Goal: Complete application form

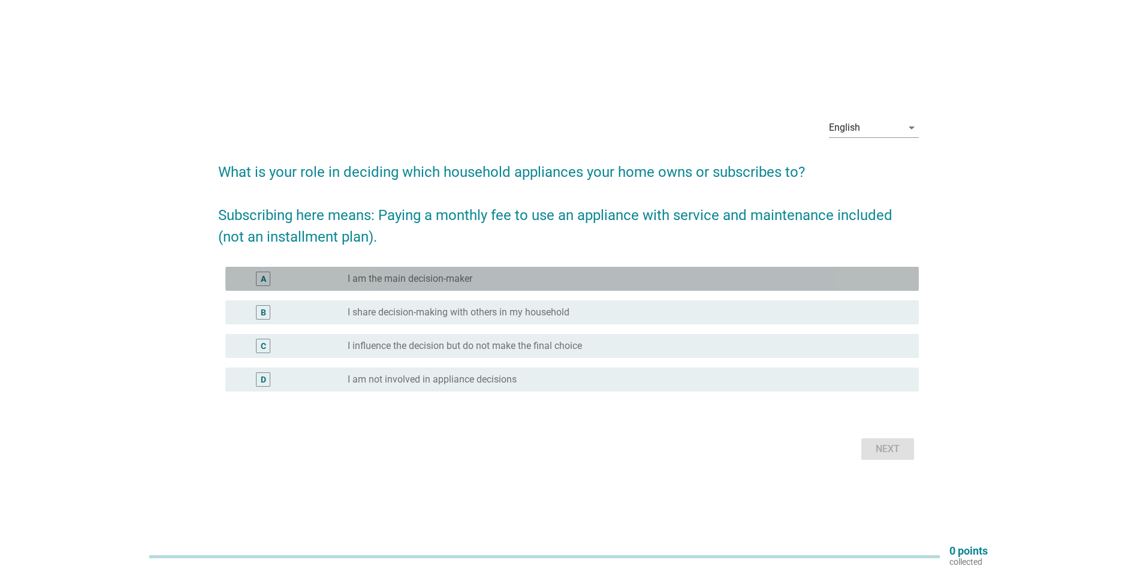
click at [568, 279] on div "radio_button_unchecked I am the main decision-maker" at bounding box center [624, 279] width 552 height 12
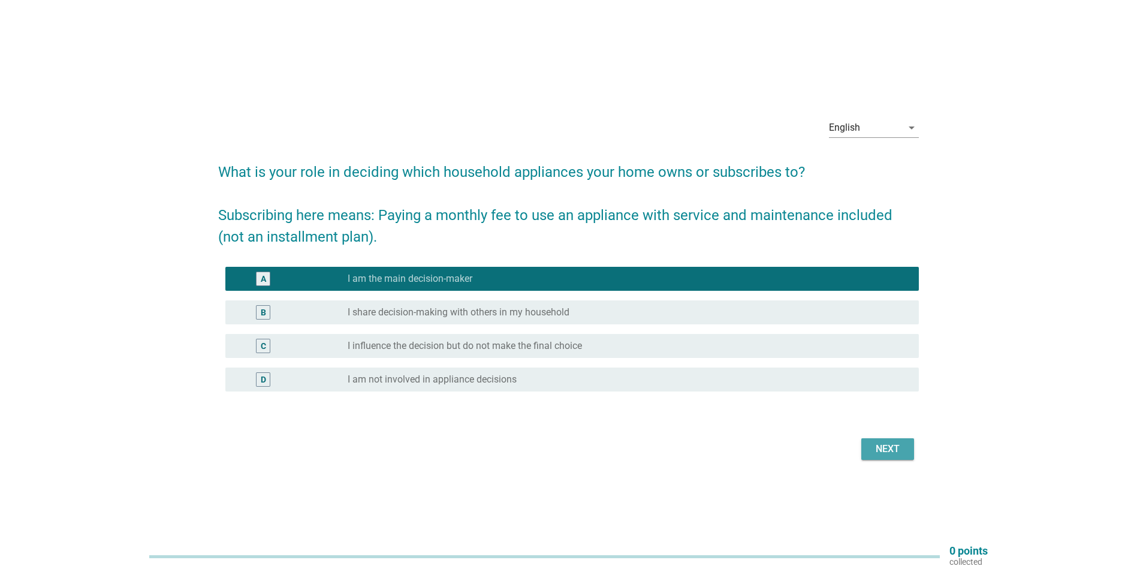
click at [892, 444] on div "Next" at bounding box center [888, 449] width 34 height 14
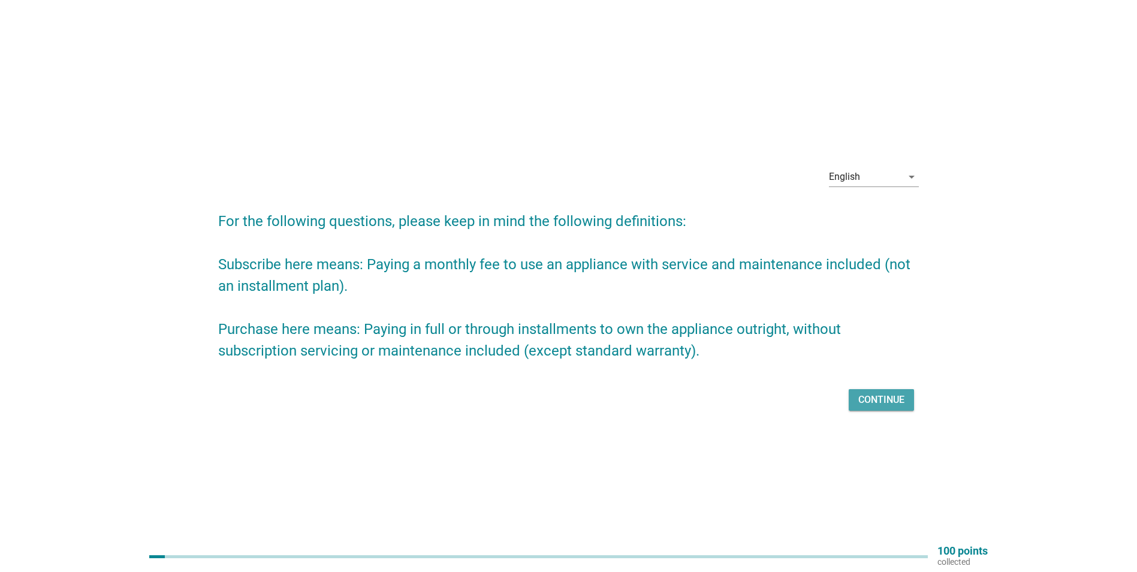
click at [892, 393] on div "Continue" at bounding box center [882, 400] width 46 height 14
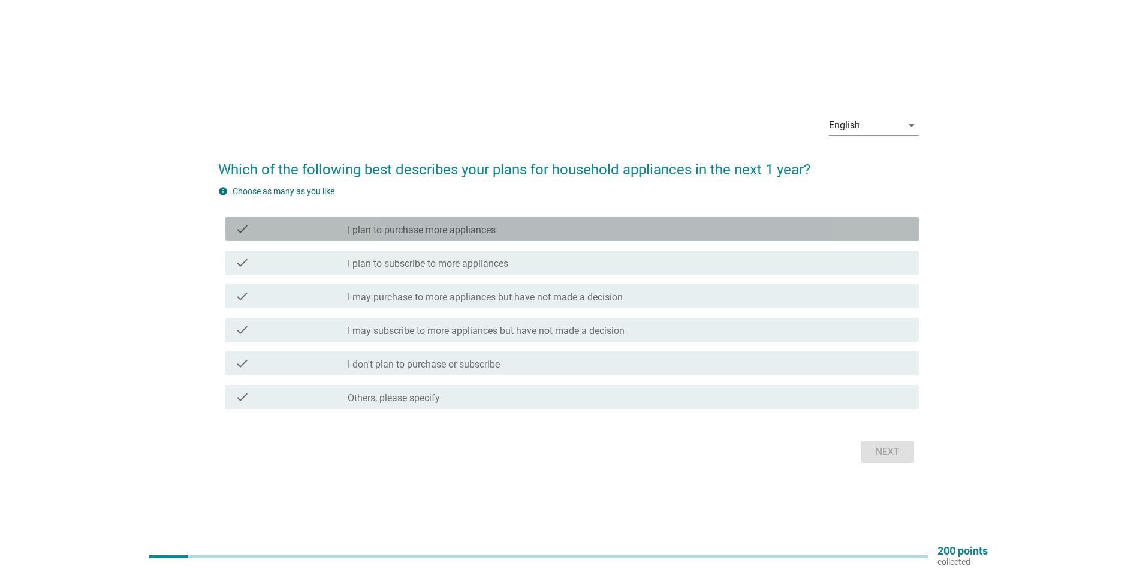
click at [574, 223] on div "check_box_outline_blank I plan to purchase more appliances" at bounding box center [629, 229] width 562 height 14
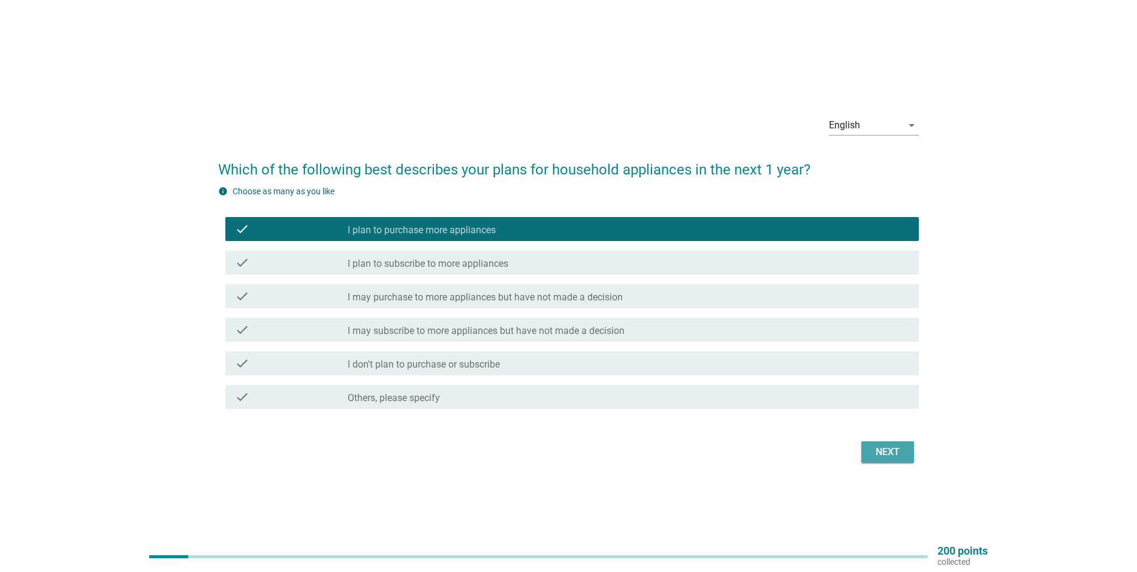
click at [888, 449] on div "Next" at bounding box center [888, 452] width 34 height 14
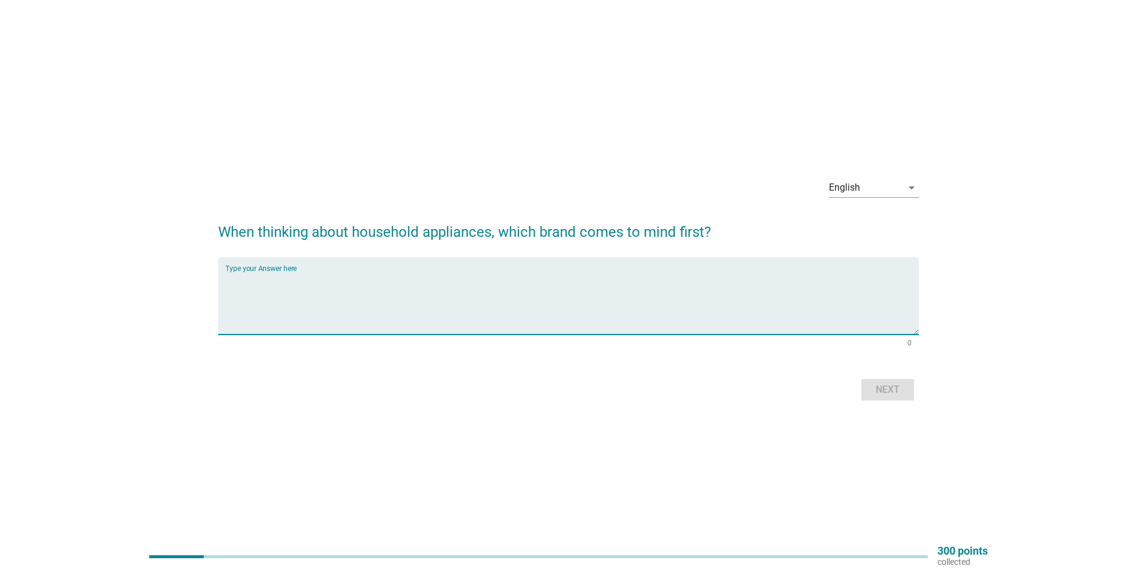
click at [461, 303] on textarea "Type your Answer here" at bounding box center [572, 303] width 694 height 63
type textarea "panasonic"
click at [907, 387] on button "Next" at bounding box center [888, 390] width 53 height 22
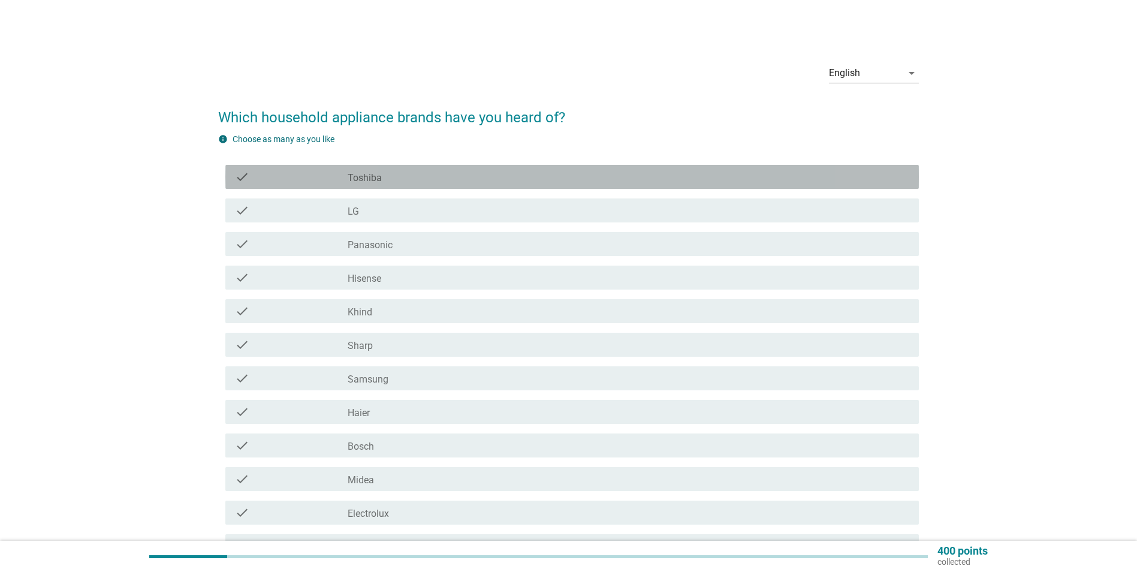
click at [501, 165] on div "check check_box_outline_blank Toshiba" at bounding box center [572, 177] width 694 height 24
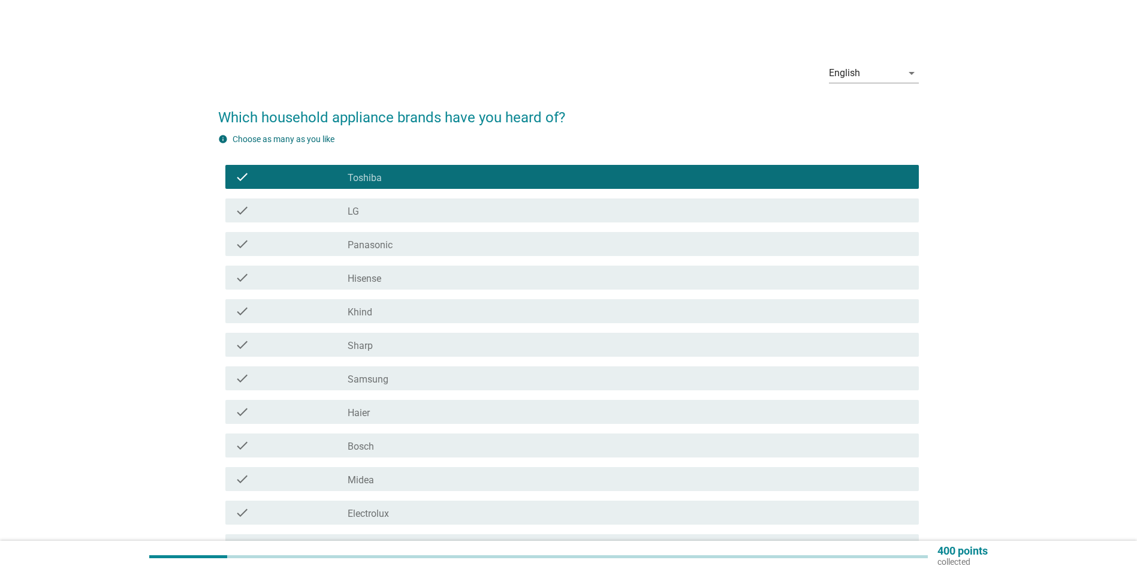
click at [465, 194] on div "check check_box_outline_blank LG" at bounding box center [568, 211] width 701 height 34
click at [440, 244] on div "check_box_outline_blank Panasonic" at bounding box center [629, 244] width 562 height 14
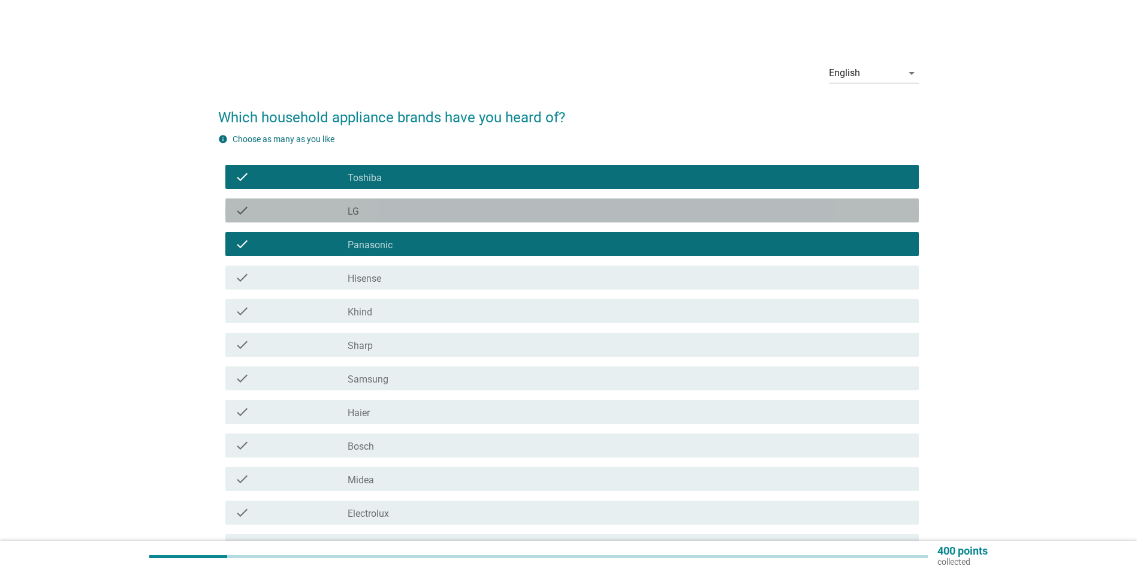
click at [434, 215] on div "check_box_outline_blank LG" at bounding box center [629, 210] width 562 height 14
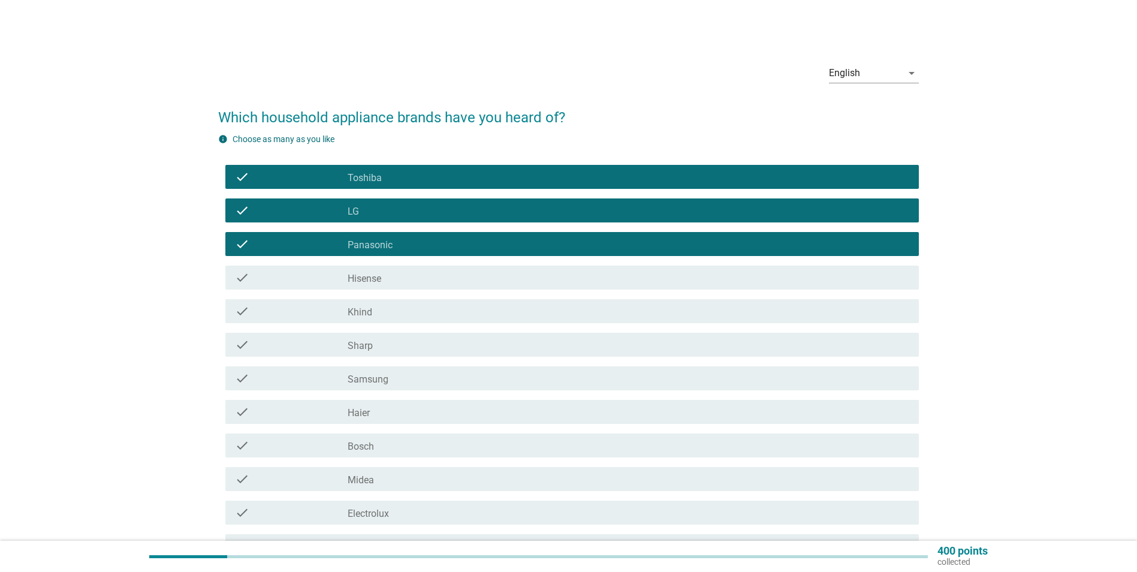
click at [420, 285] on div "check check_box_outline_blank Hisense" at bounding box center [572, 278] width 694 height 24
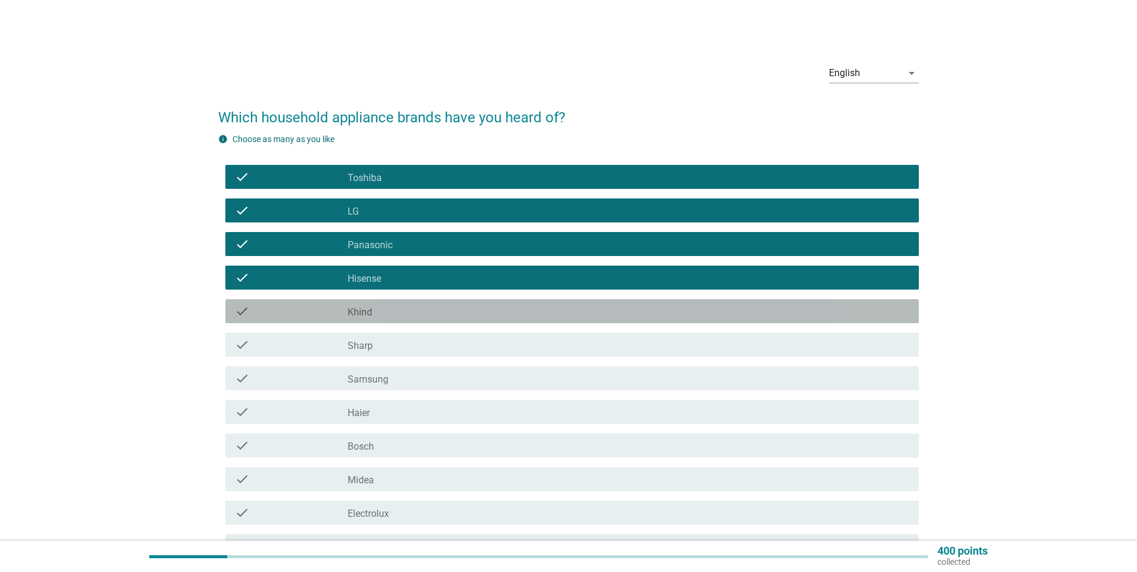
click at [414, 318] on div "check_box_outline_blank Khind" at bounding box center [629, 311] width 562 height 14
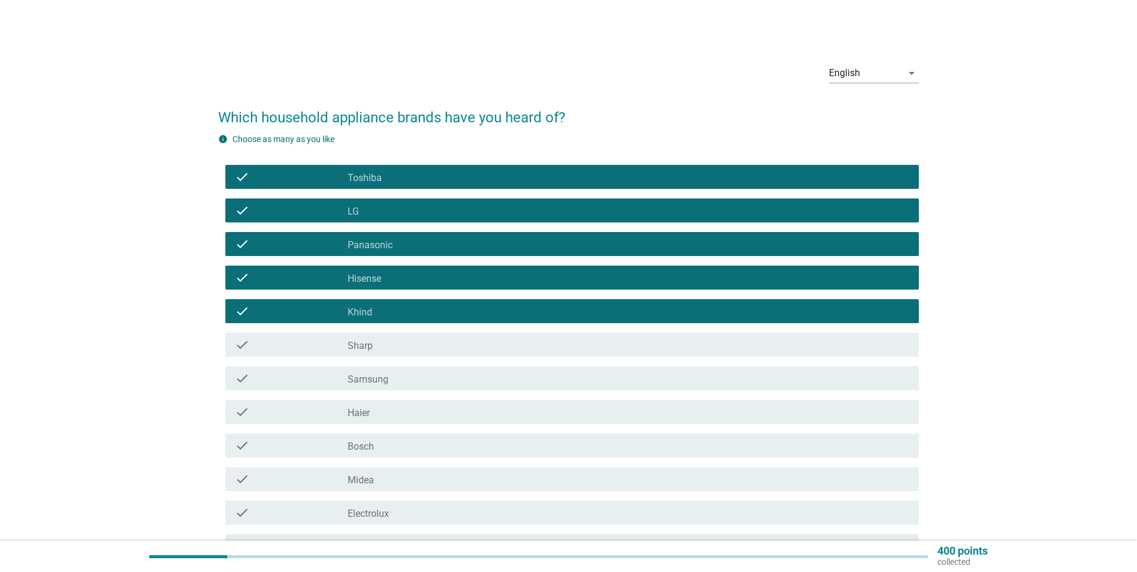
click at [411, 340] on div "check_box_outline_blank Sharp" at bounding box center [629, 345] width 562 height 14
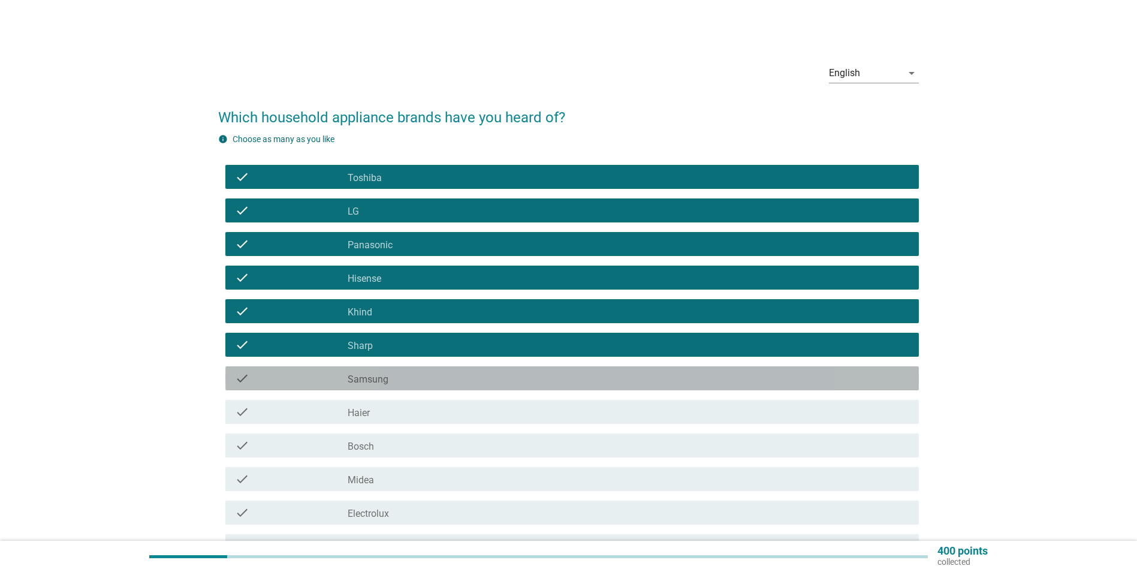
drag, startPoint x: 402, startPoint y: 371, endPoint x: 413, endPoint y: 365, distance: 12.9
click at [404, 371] on div "check check_box_outline_blank Samsung" at bounding box center [572, 378] width 694 height 24
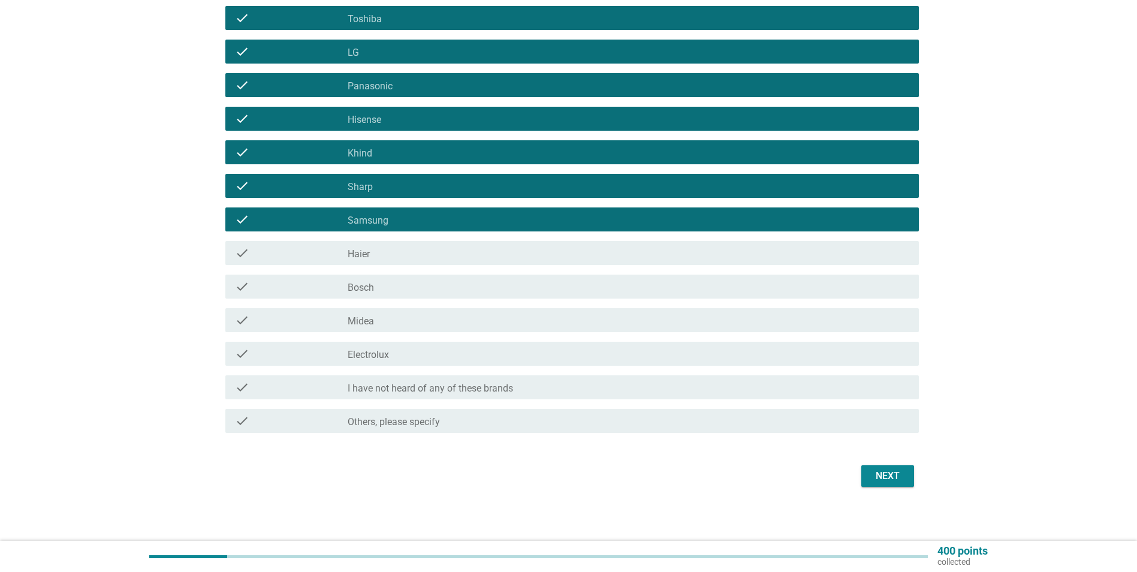
scroll to position [162, 0]
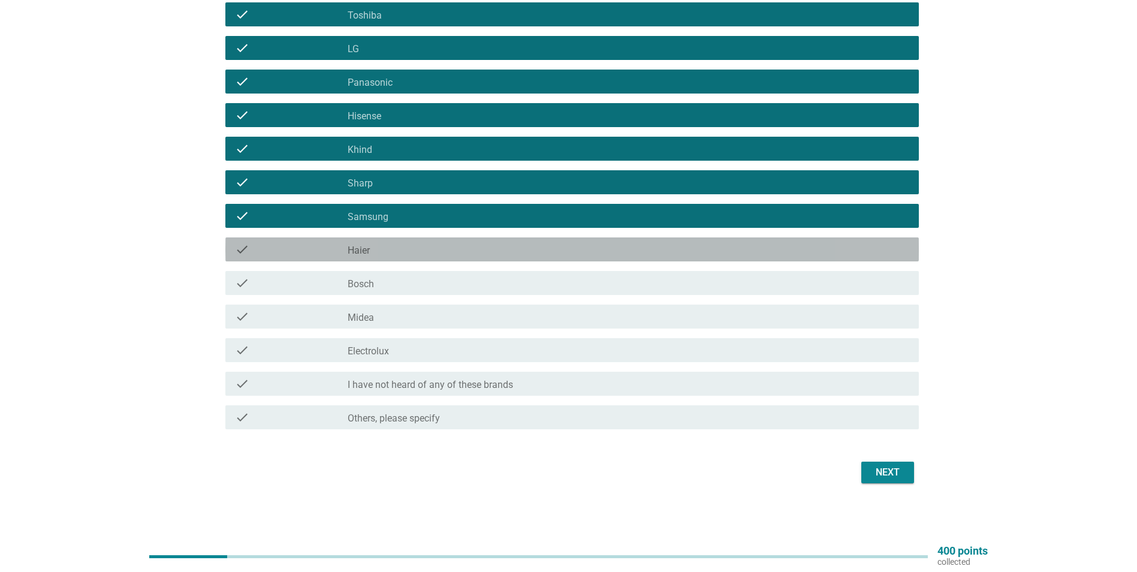
drag, startPoint x: 414, startPoint y: 243, endPoint x: 411, endPoint y: 262, distance: 18.9
click at [414, 243] on div "check_box_outline_blank Haier" at bounding box center [629, 249] width 562 height 14
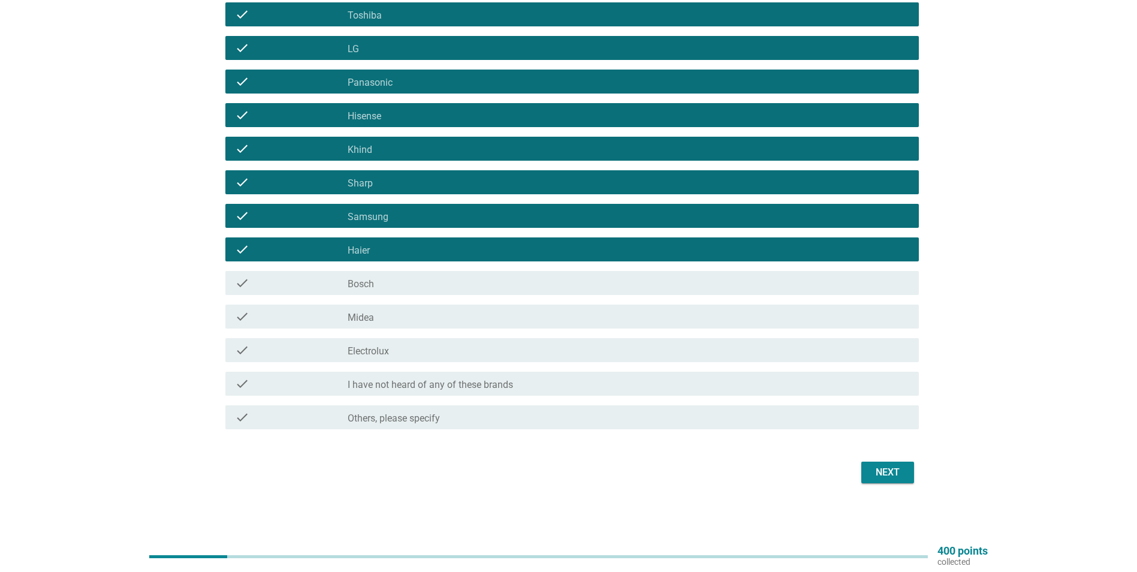
click at [408, 270] on div "check check_box_outline_blank Bosch" at bounding box center [568, 283] width 701 height 34
click at [395, 323] on div "check_box_outline_blank Midea" at bounding box center [629, 316] width 562 height 14
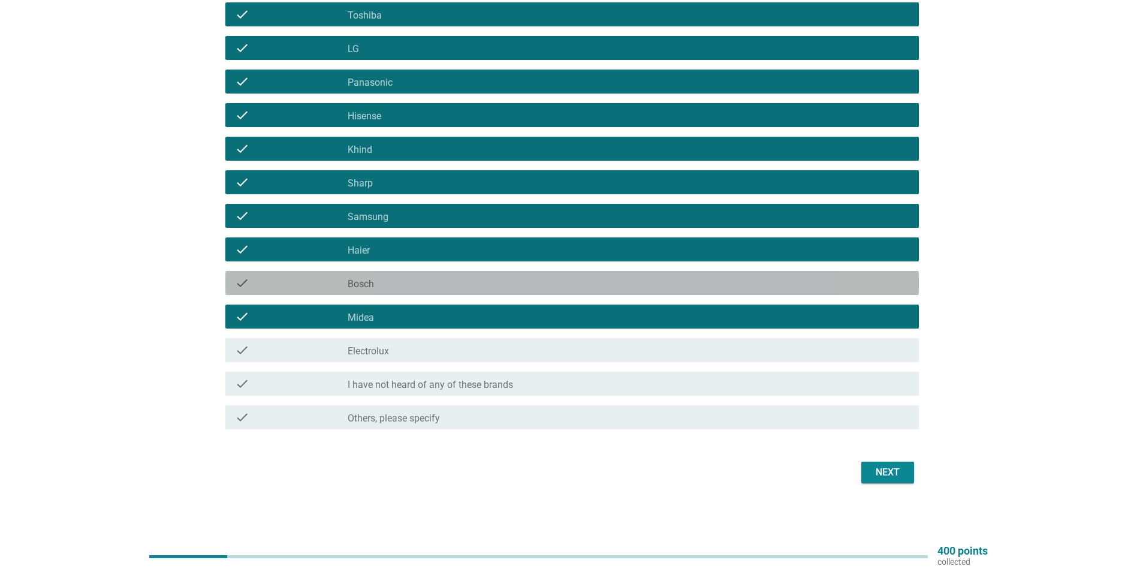
click at [396, 280] on div "check_box_outline_blank Bosch" at bounding box center [629, 283] width 562 height 14
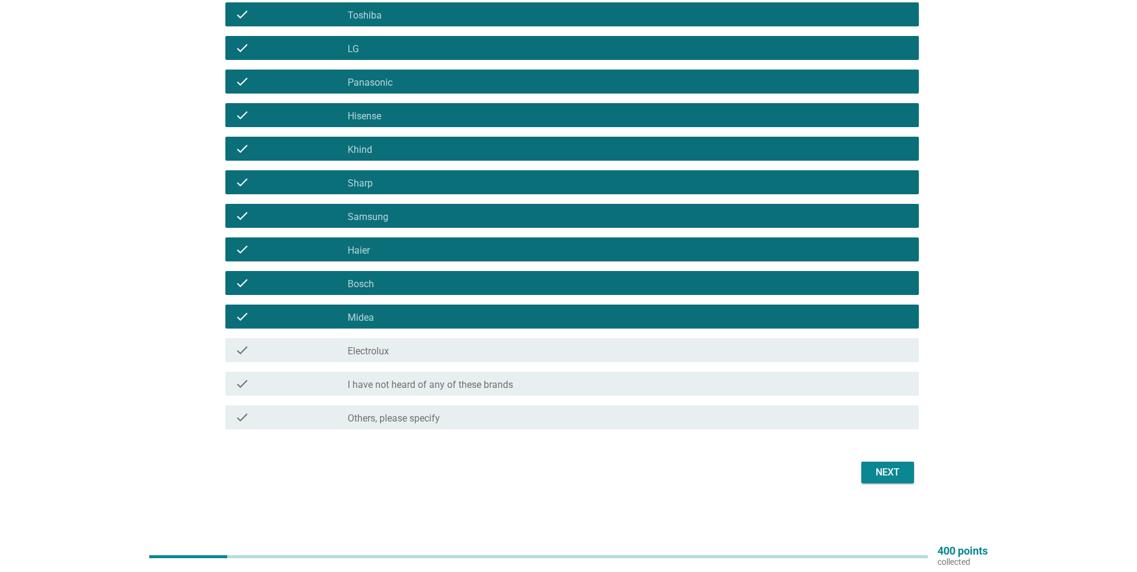
click at [390, 345] on div "check_box_outline_blank Electrolux" at bounding box center [629, 350] width 562 height 14
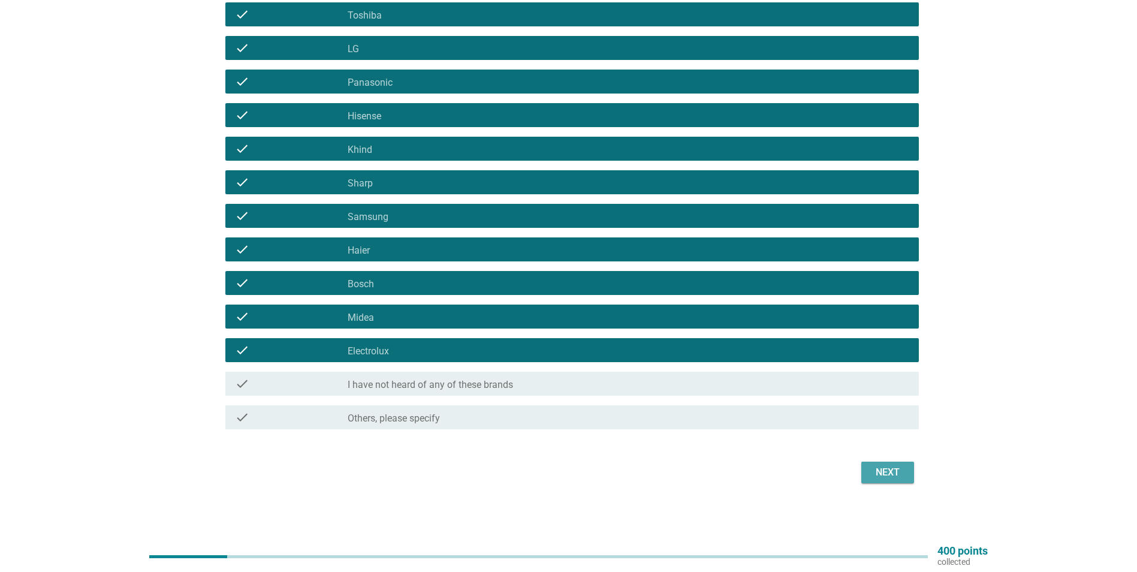
click at [883, 470] on div "Next" at bounding box center [888, 472] width 34 height 14
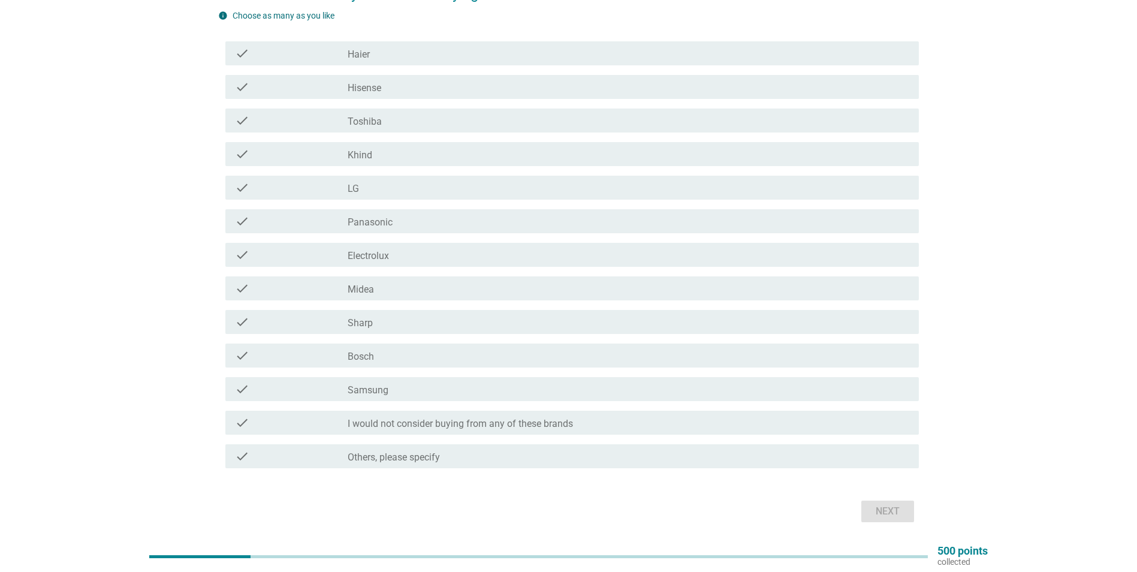
scroll to position [103, 0]
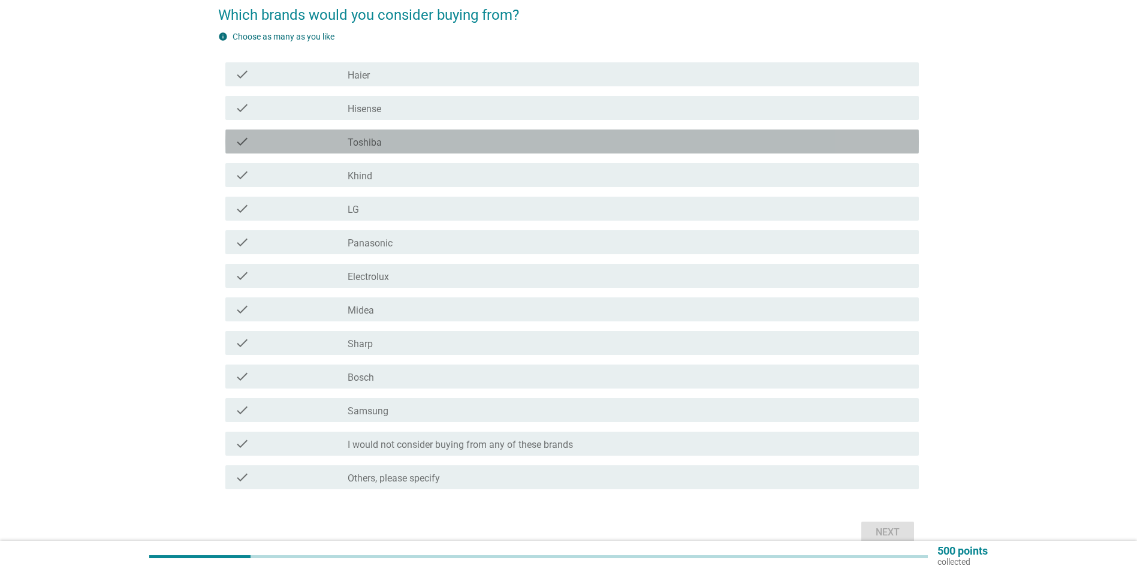
click at [417, 138] on div "check_box_outline_blank Toshiba" at bounding box center [629, 141] width 562 height 14
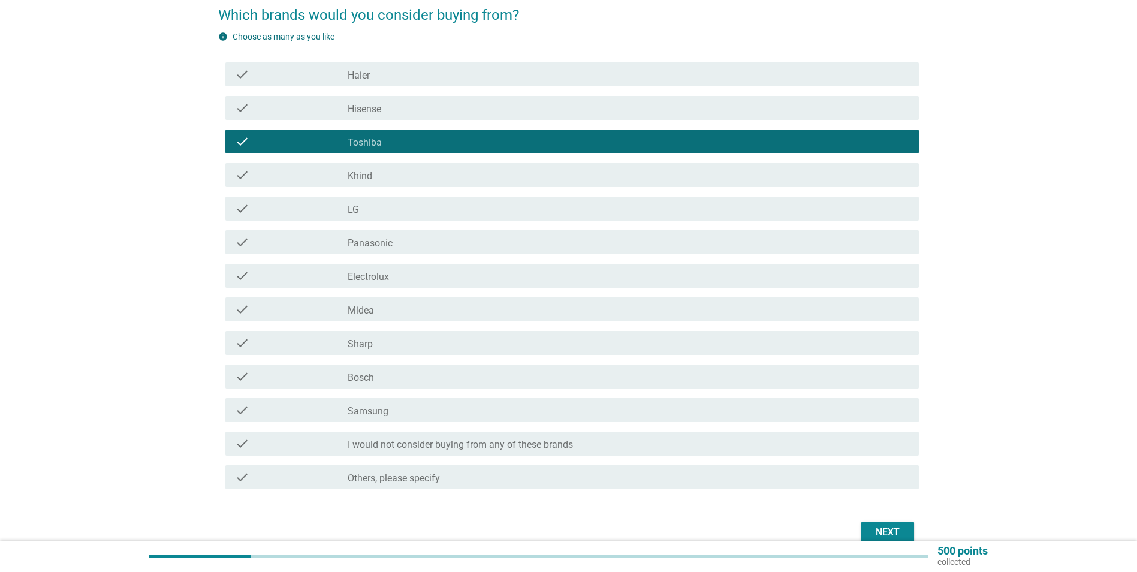
click at [387, 243] on label "Panasonic" at bounding box center [370, 243] width 45 height 12
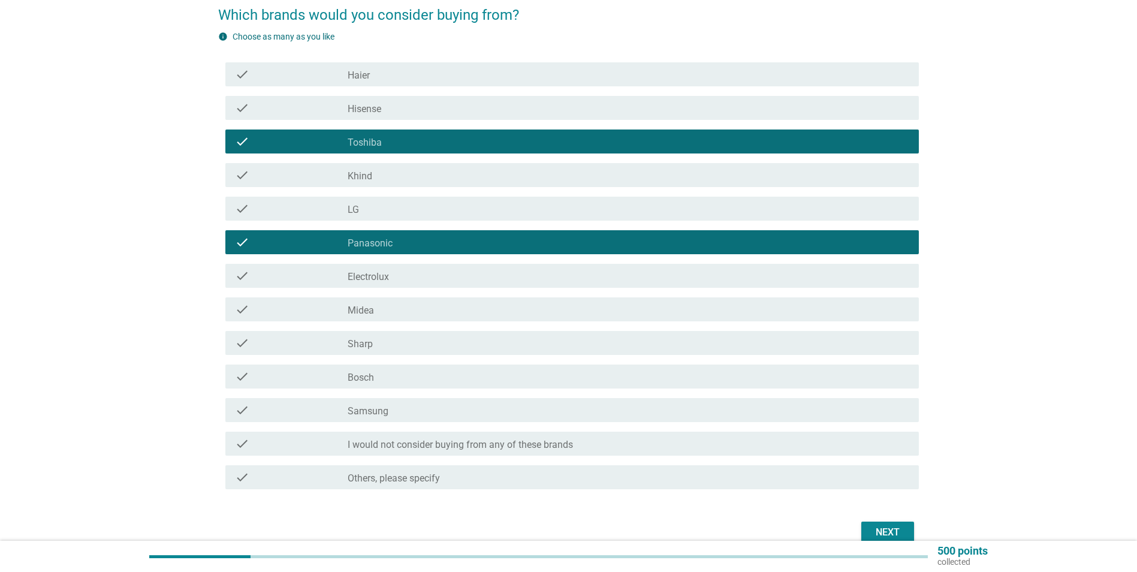
click at [390, 172] on div "check_box_outline_blank Khind" at bounding box center [629, 175] width 562 height 14
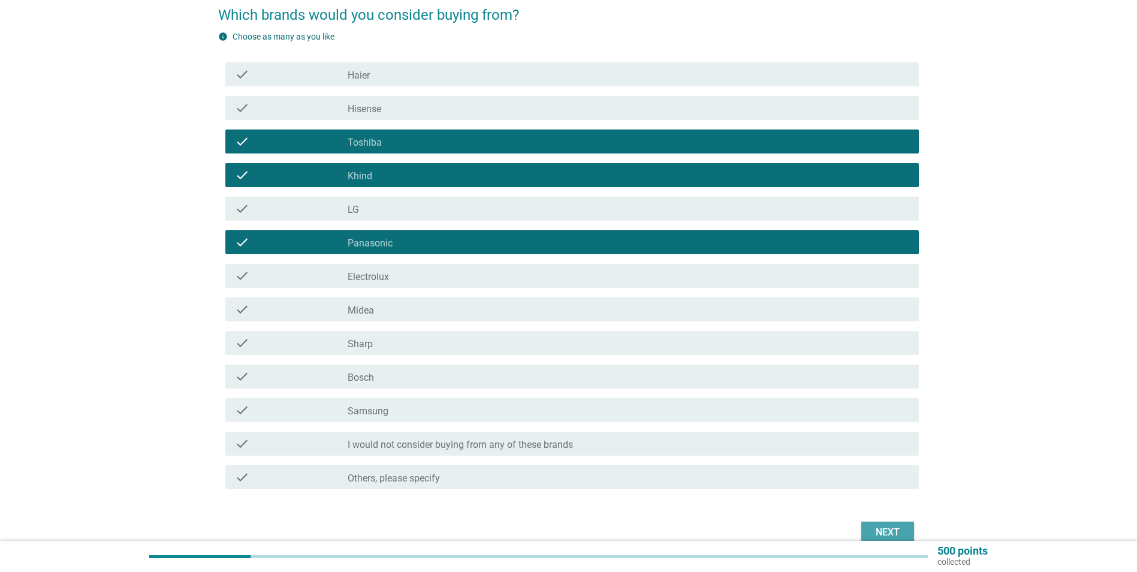
click at [903, 526] on div "Next" at bounding box center [888, 532] width 34 height 14
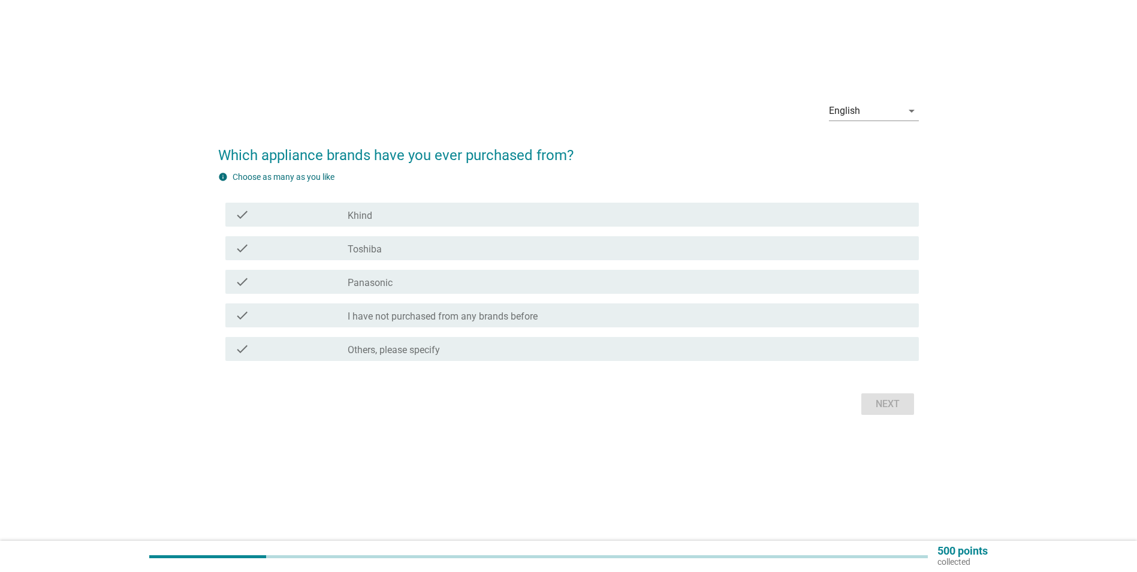
scroll to position [0, 0]
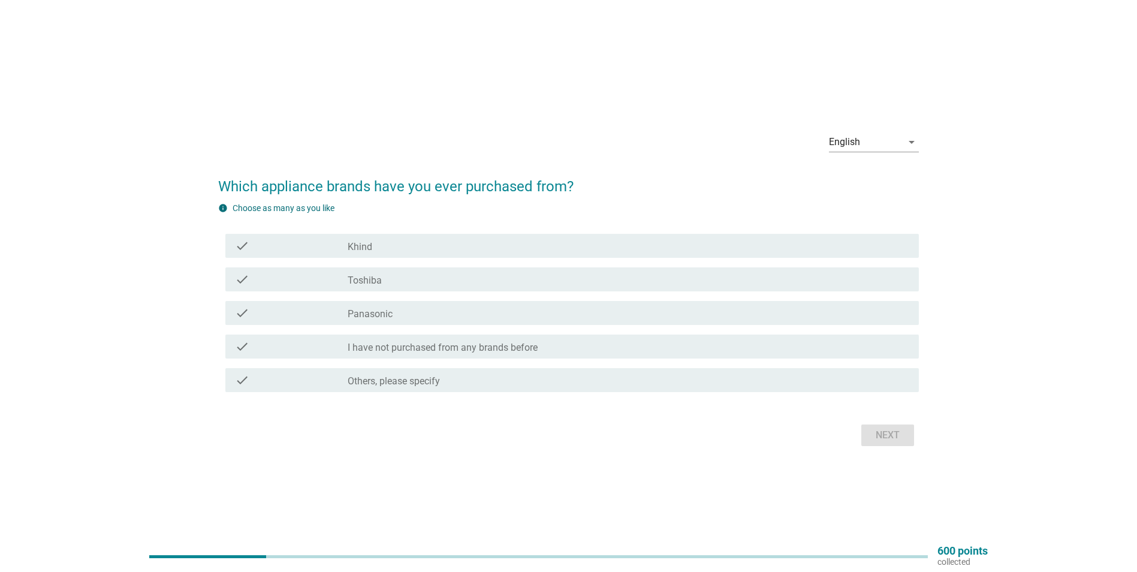
click at [417, 250] on div "check_box Khind" at bounding box center [629, 246] width 562 height 14
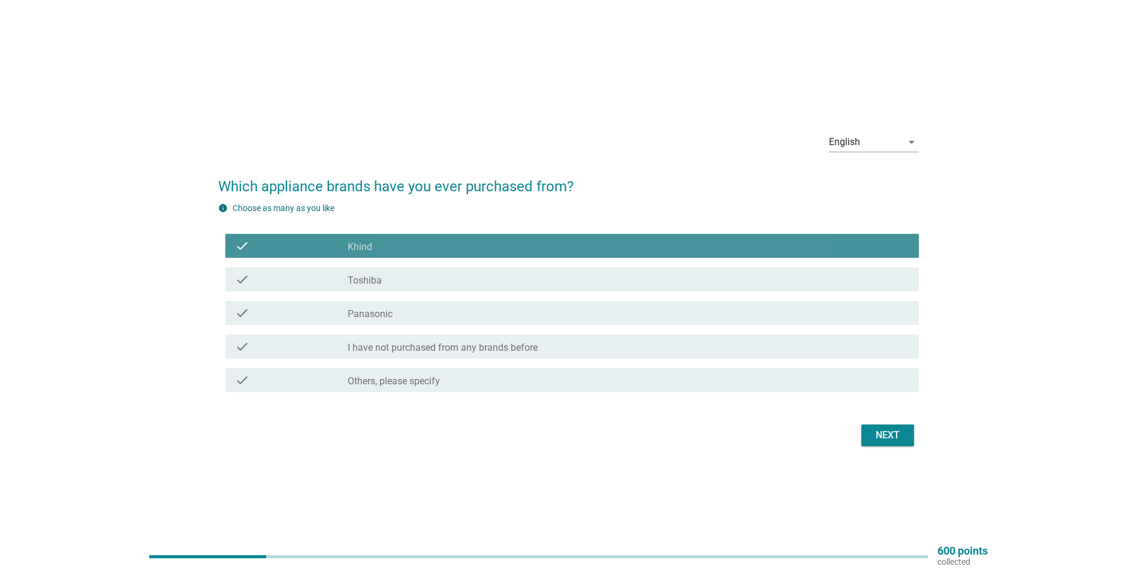
click at [409, 279] on div "check_box Toshiba" at bounding box center [629, 279] width 562 height 14
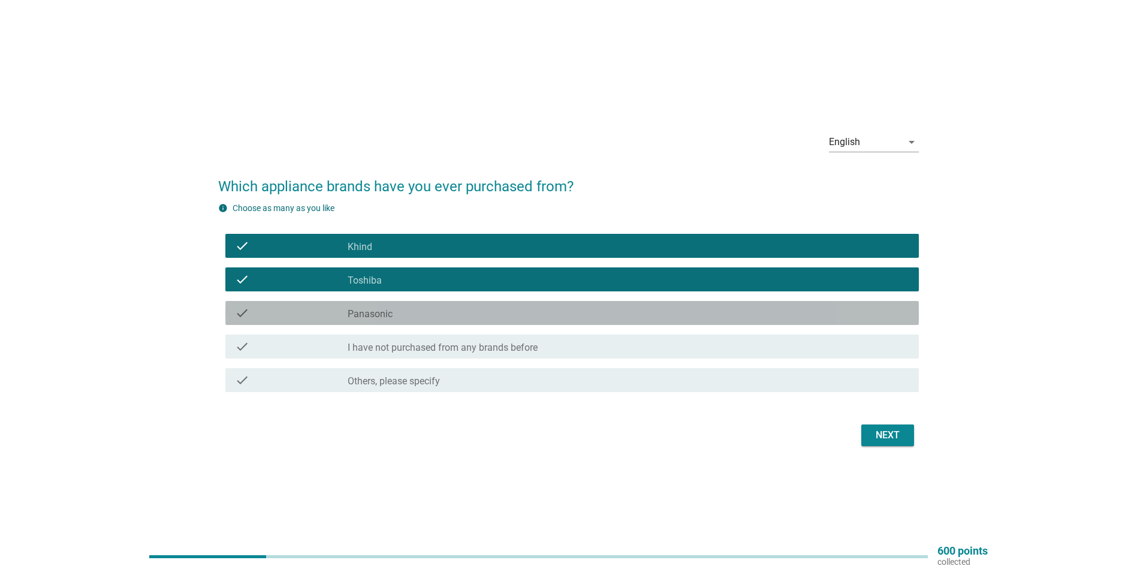
click at [397, 312] on div "check_box Panasonic" at bounding box center [629, 313] width 562 height 14
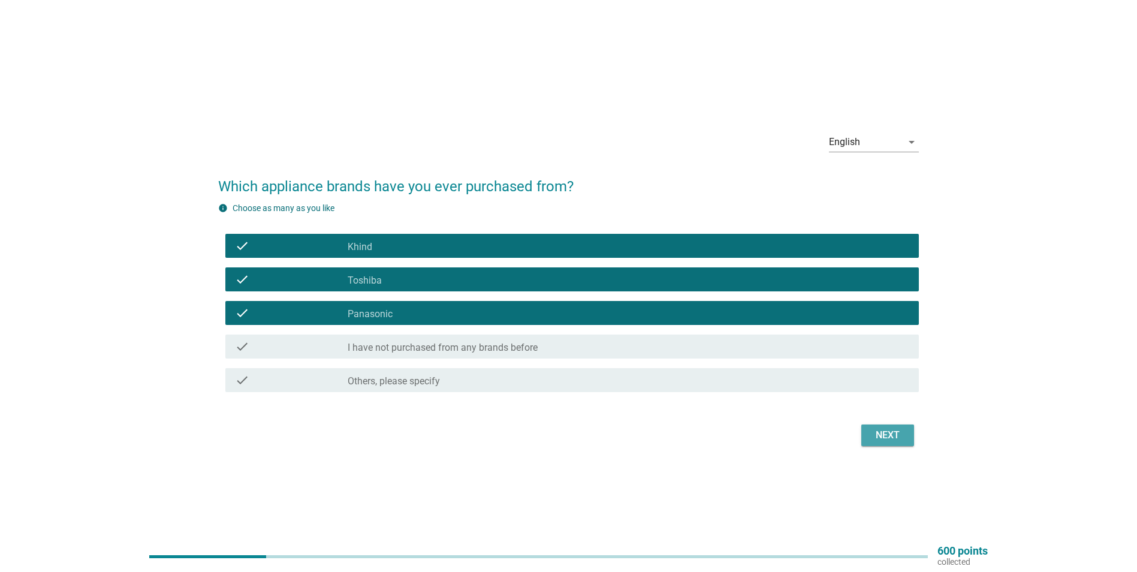
click at [902, 441] on div "Next" at bounding box center [888, 435] width 34 height 14
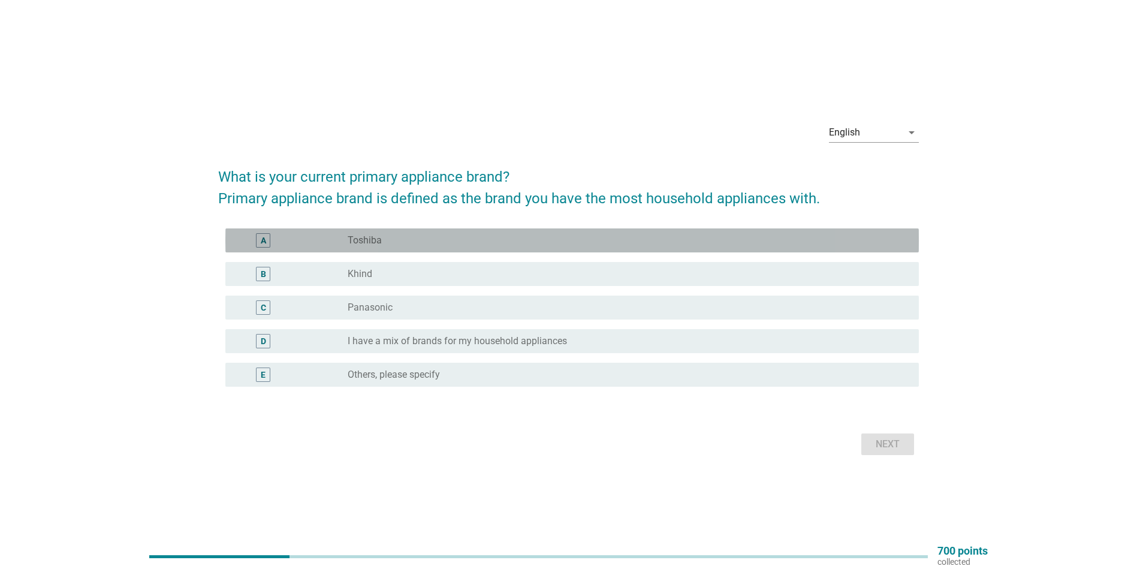
click at [386, 239] on div "radio_button_unchecked Toshiba" at bounding box center [624, 240] width 552 height 12
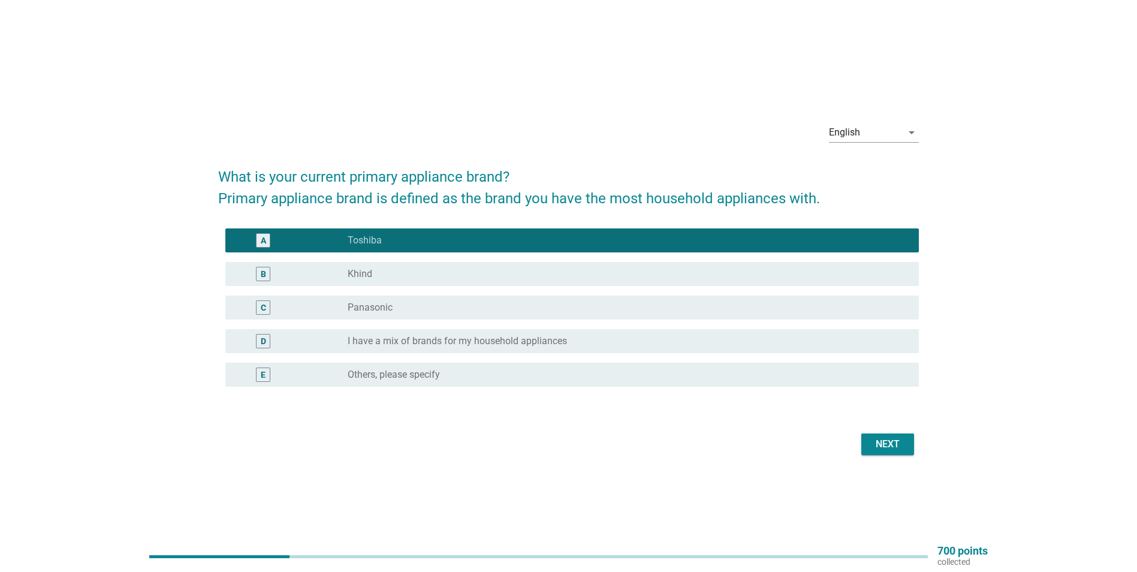
click at [386, 262] on div "B radio_button_unchecked Khind" at bounding box center [572, 274] width 694 height 24
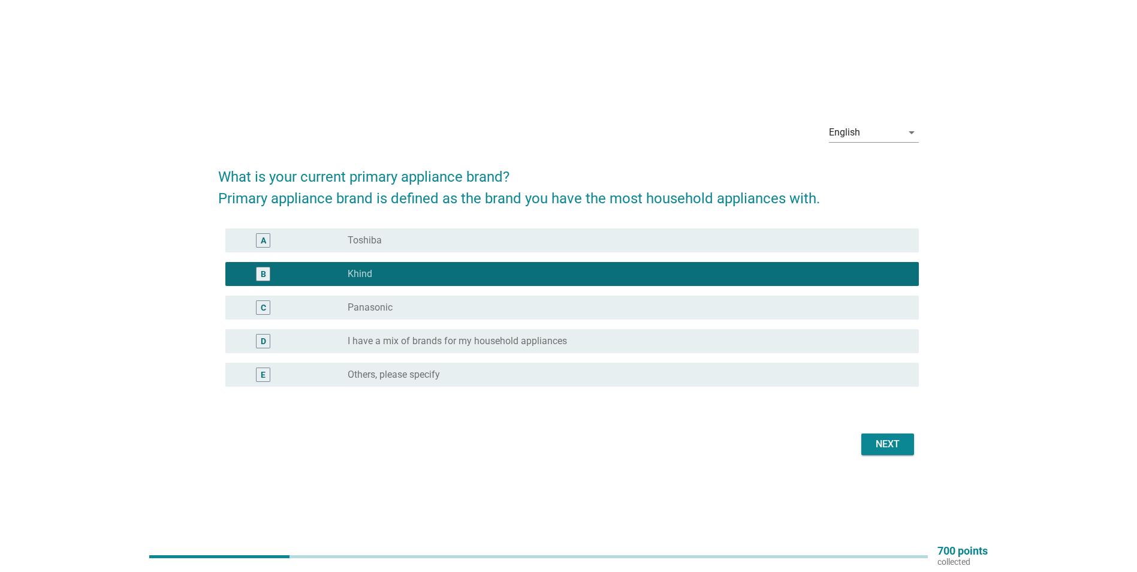
click at [377, 300] on div "C radio_button_unchecked Panasonic" at bounding box center [572, 308] width 694 height 24
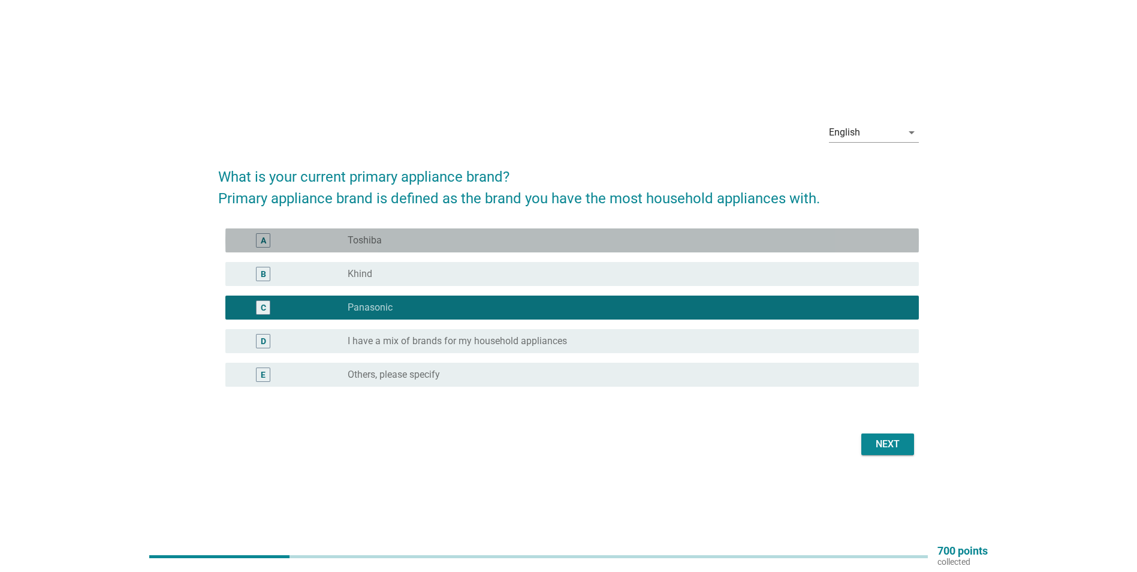
click at [407, 240] on div "radio_button_unchecked Toshiba" at bounding box center [624, 240] width 552 height 12
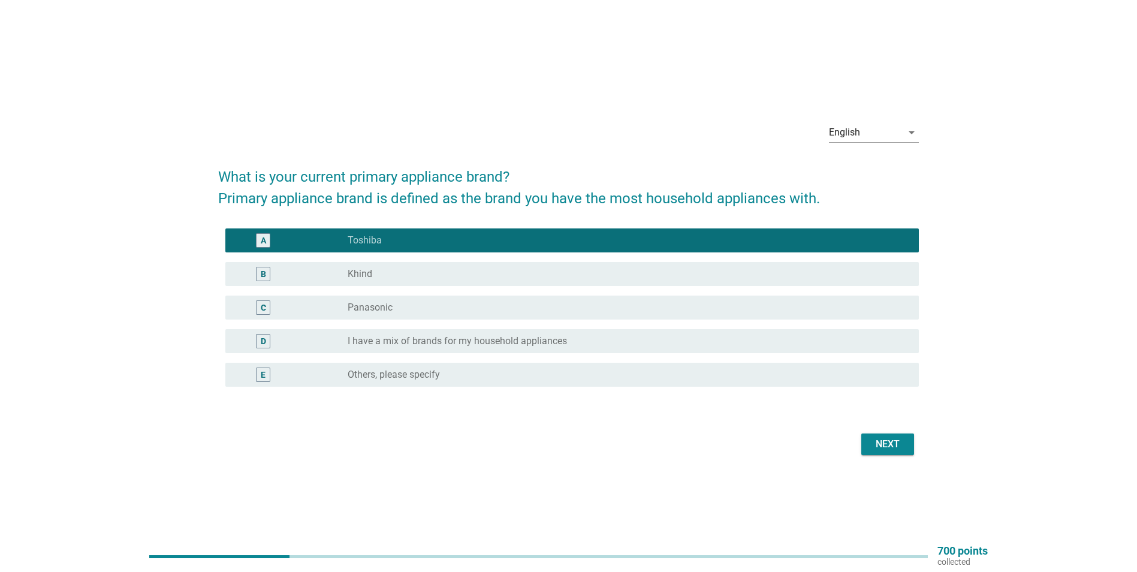
click at [884, 447] on div "Next" at bounding box center [888, 444] width 34 height 14
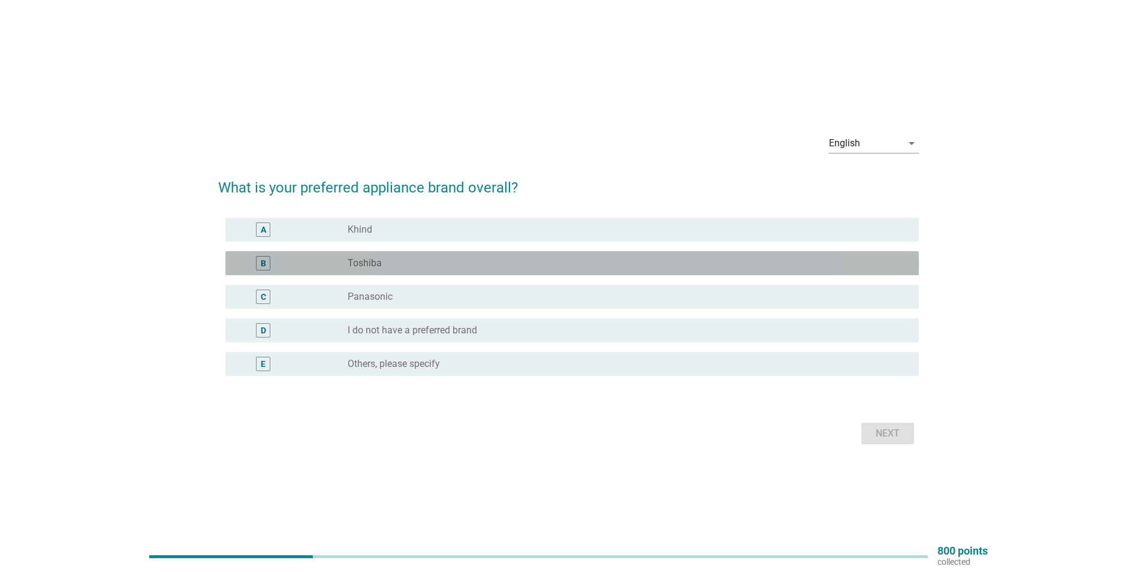
click at [413, 261] on div "radio_button_unchecked Toshiba" at bounding box center [624, 263] width 552 height 12
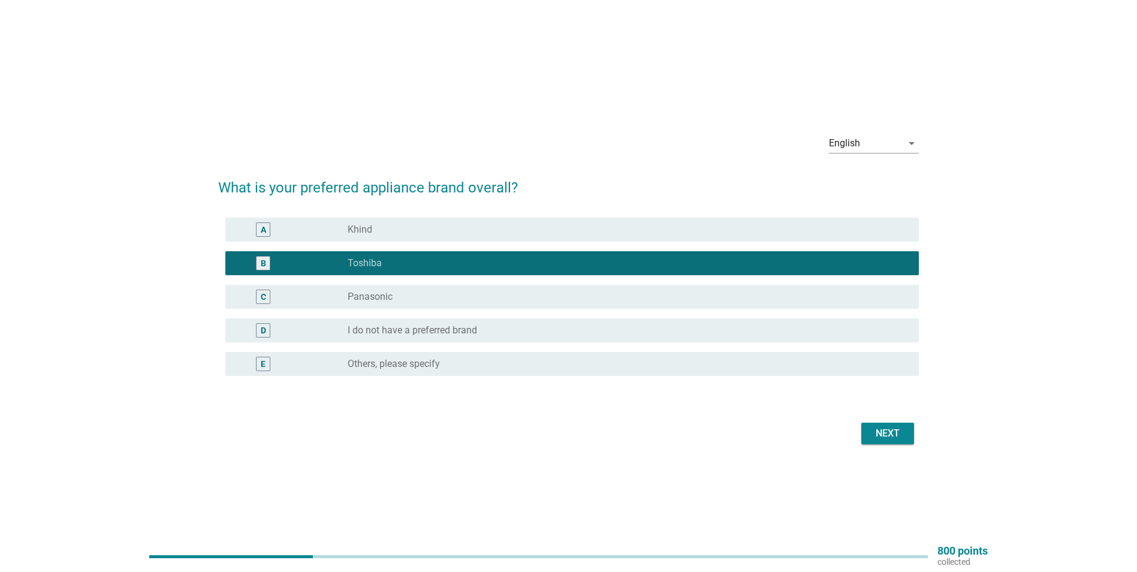
click at [898, 433] on div "Next" at bounding box center [888, 433] width 34 height 14
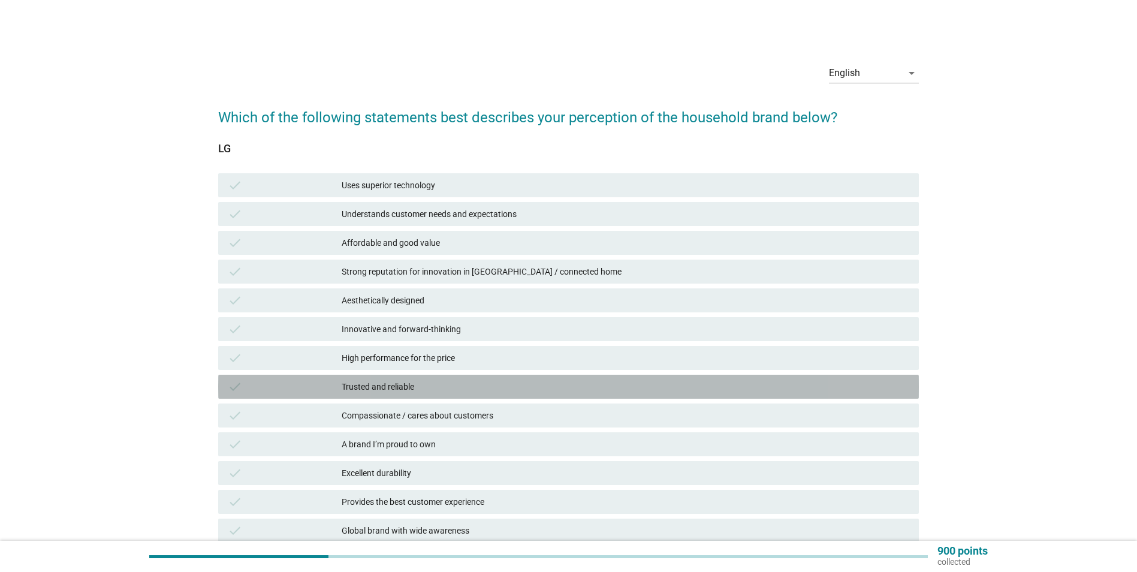
click at [446, 375] on div "check Trusted and reliable" at bounding box center [568, 387] width 701 height 24
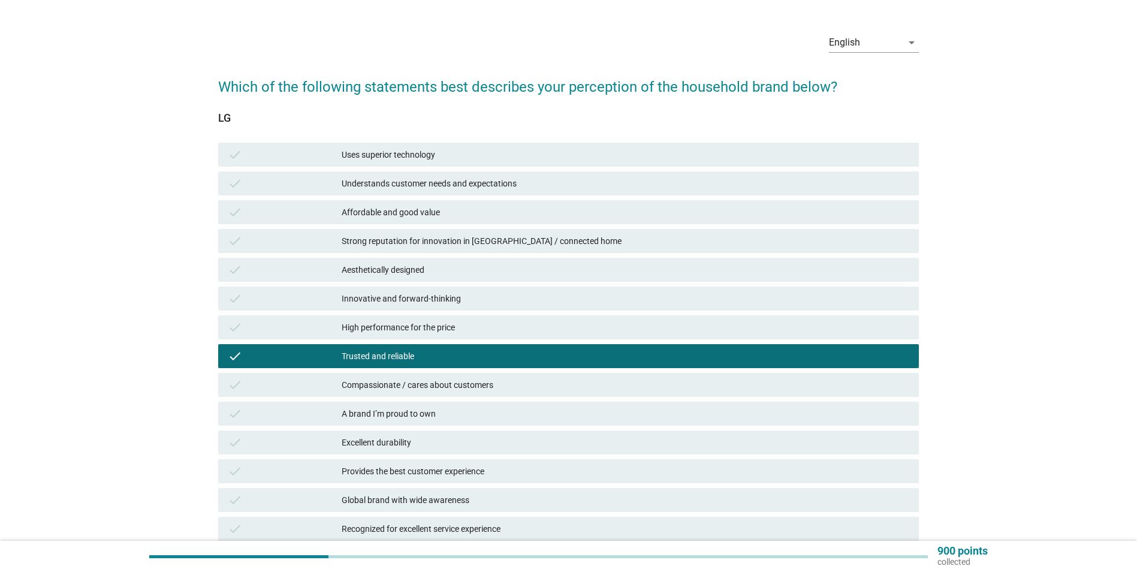
scroll to position [60, 0]
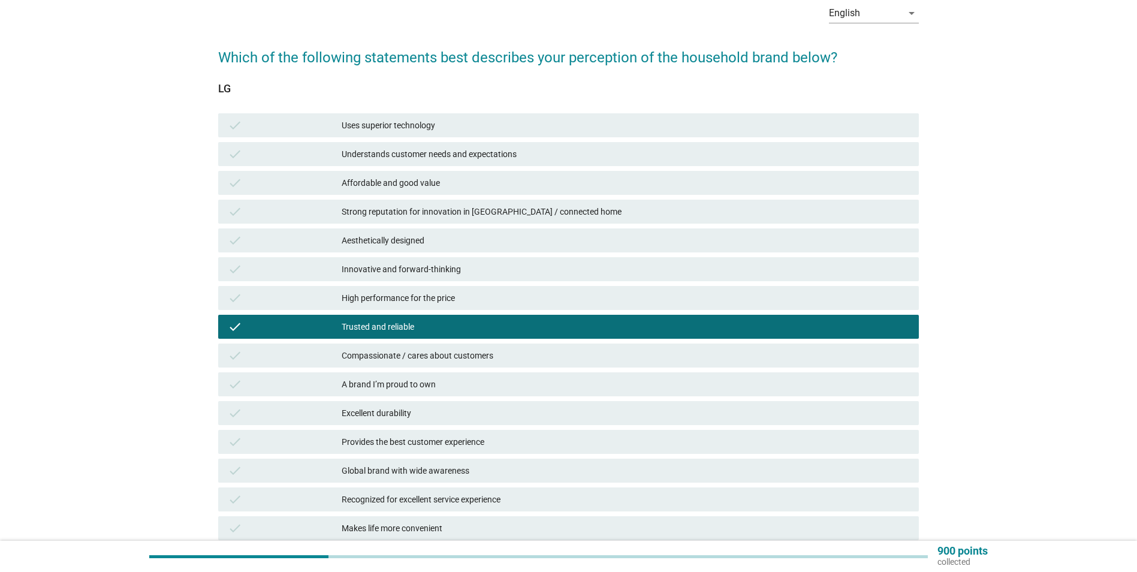
click at [435, 177] on div "Affordable and good value" at bounding box center [626, 183] width 568 height 14
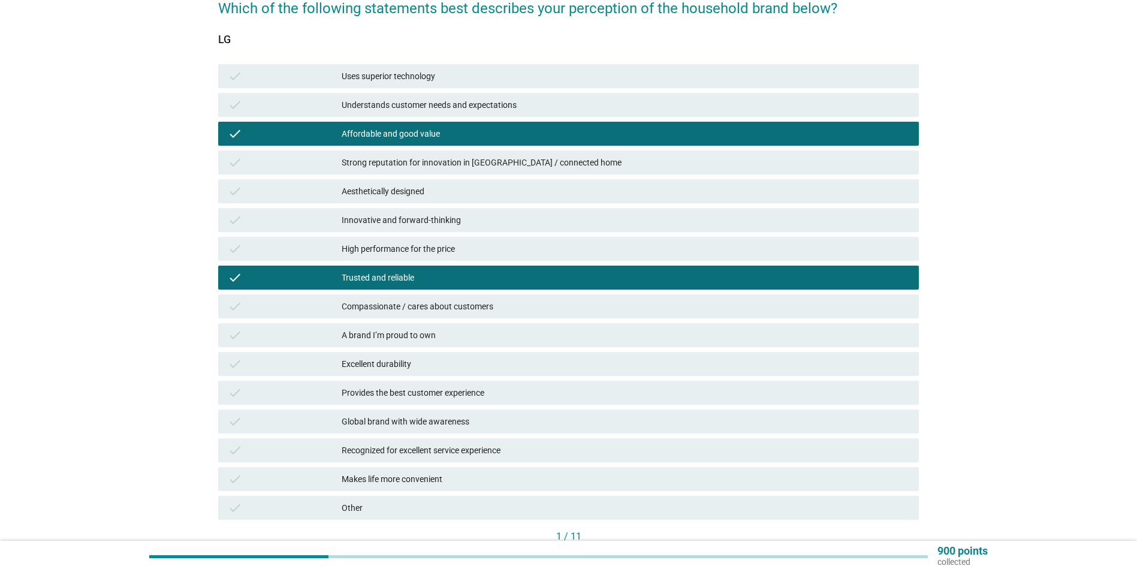
scroll to position [180, 0]
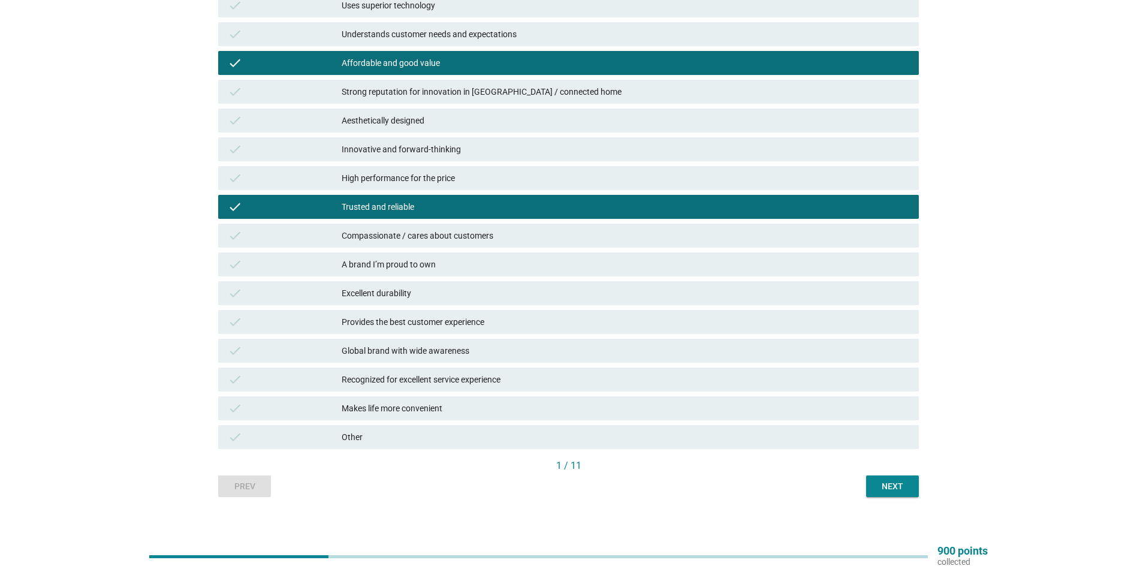
click at [444, 261] on div "A brand I’m proud to own" at bounding box center [626, 264] width 568 height 14
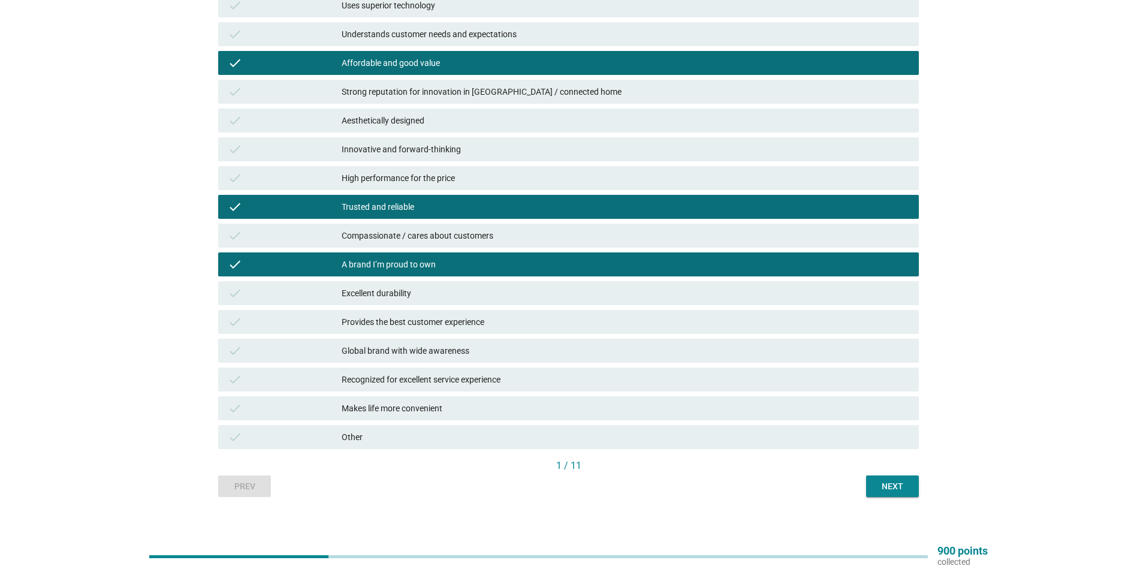
click at [887, 487] on div "Next" at bounding box center [893, 486] width 34 height 13
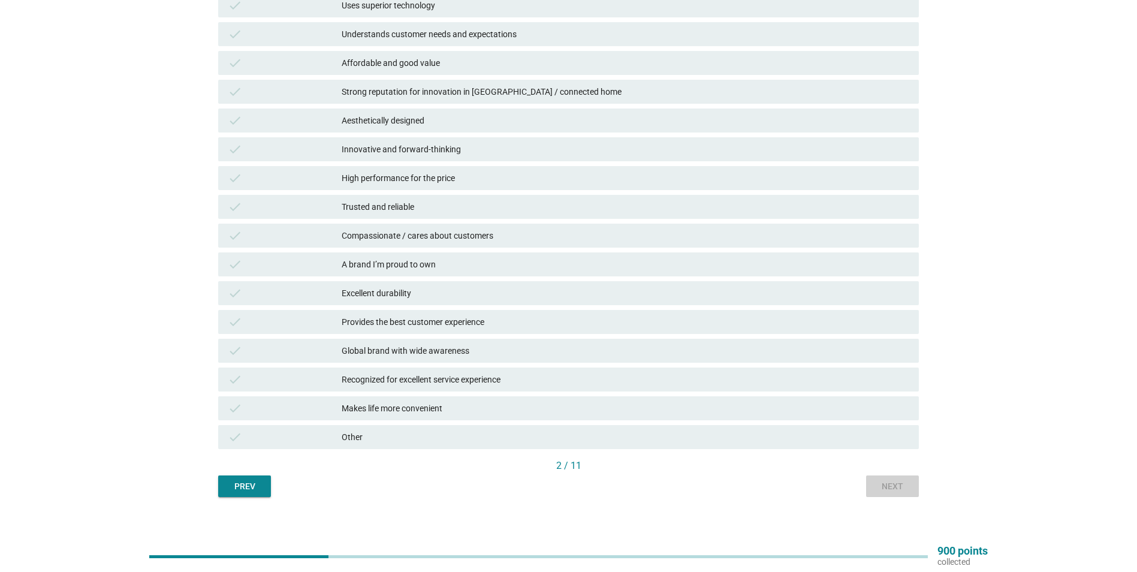
scroll to position [0, 0]
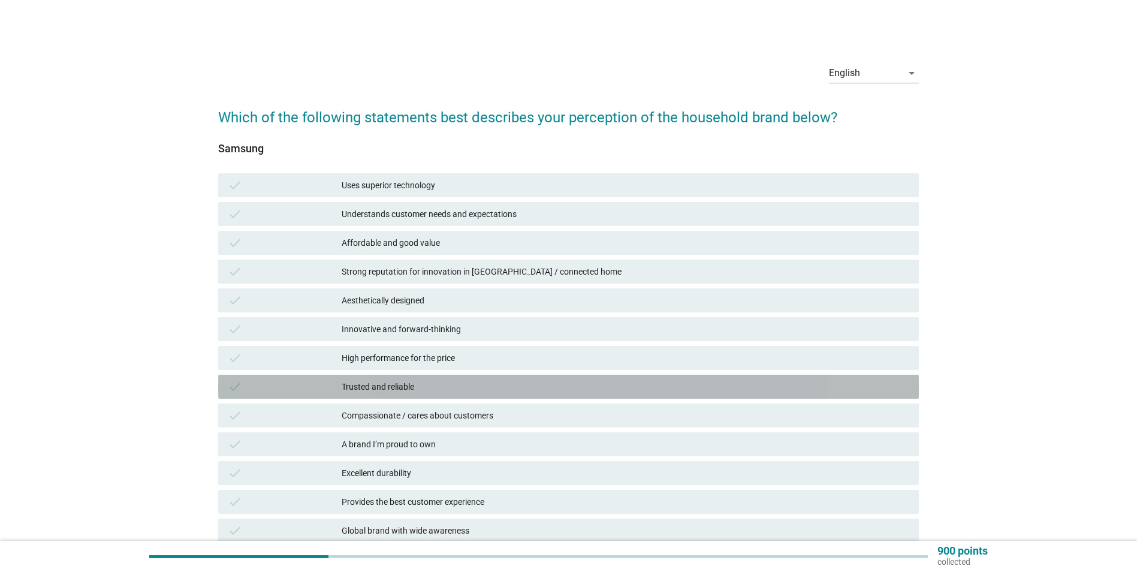
click at [397, 387] on div "Trusted and reliable" at bounding box center [626, 387] width 568 height 14
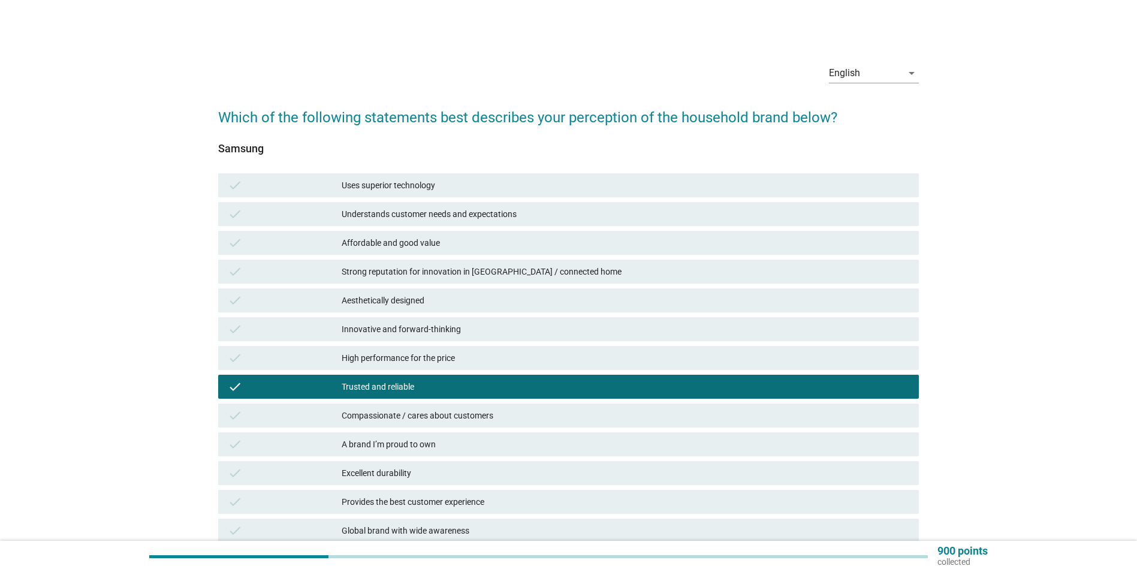
click at [431, 245] on div "Affordable and good value" at bounding box center [626, 243] width 568 height 14
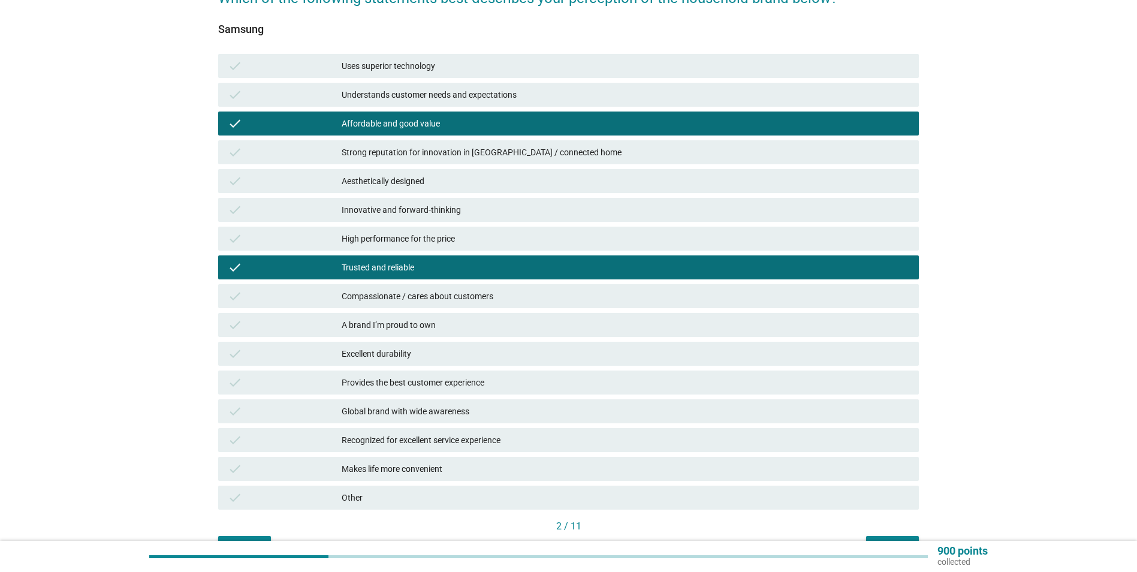
scroll to position [120, 0]
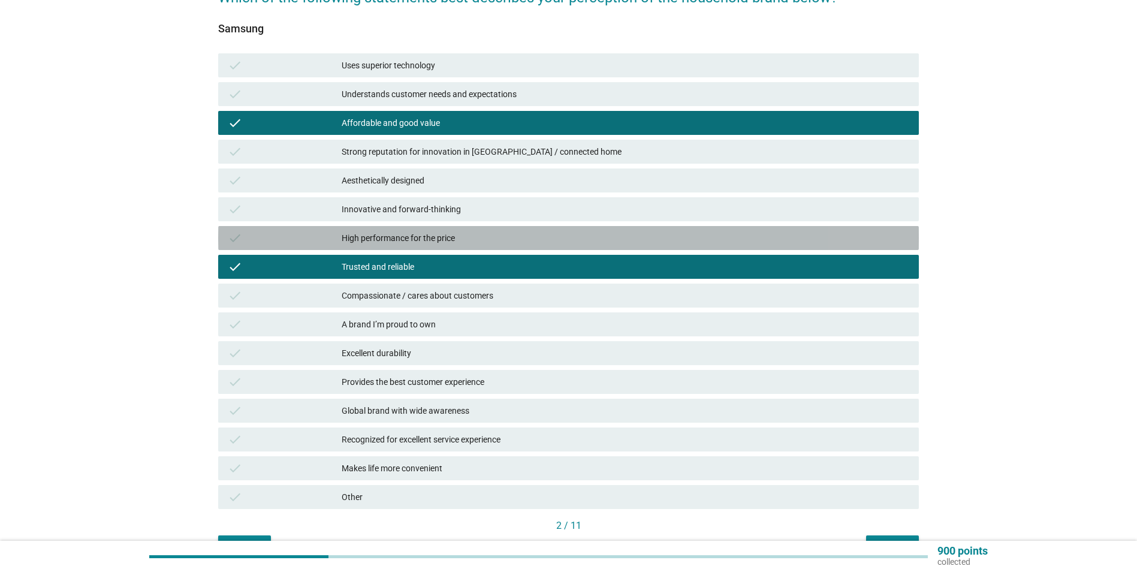
click at [449, 240] on div "High performance for the price" at bounding box center [626, 238] width 568 height 14
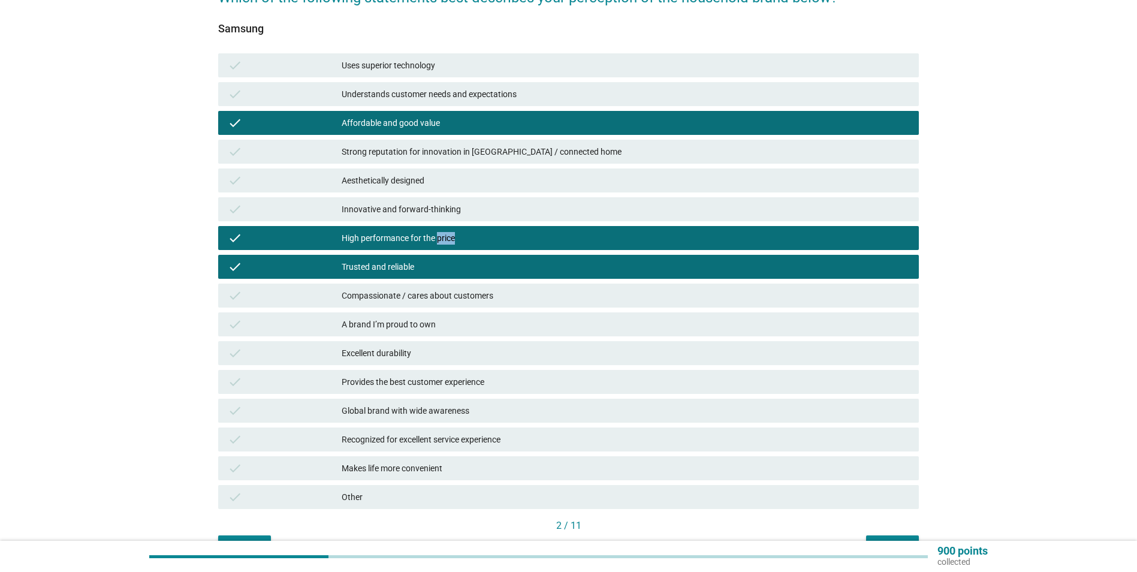
click at [449, 240] on div "High performance for the price" at bounding box center [626, 238] width 568 height 14
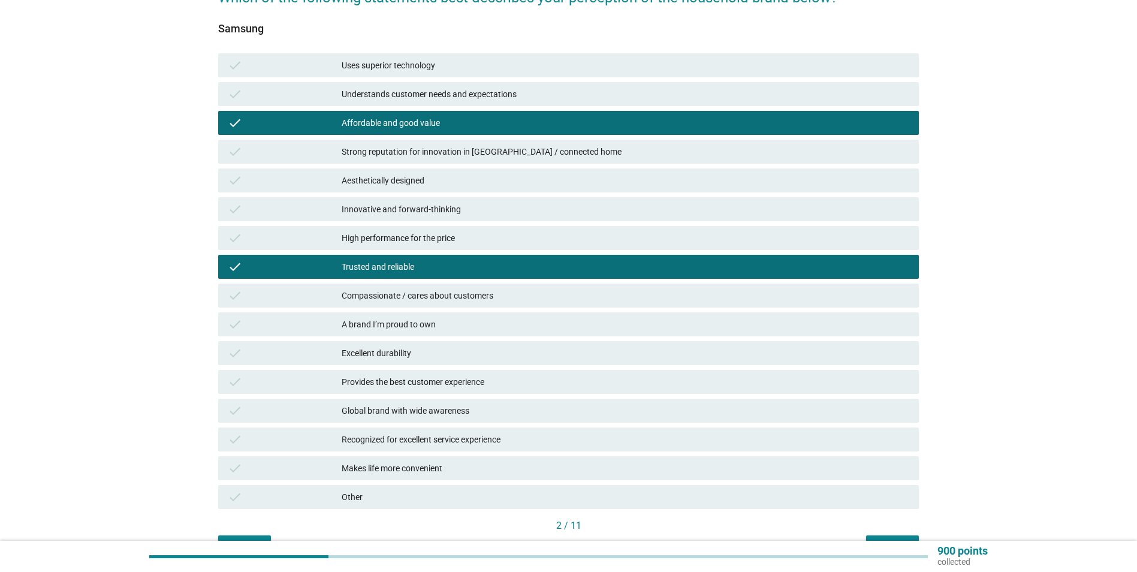
drag, startPoint x: 449, startPoint y: 240, endPoint x: 415, endPoint y: 171, distance: 76.7
click at [415, 171] on div "check Aesthetically designed" at bounding box center [568, 180] width 701 height 24
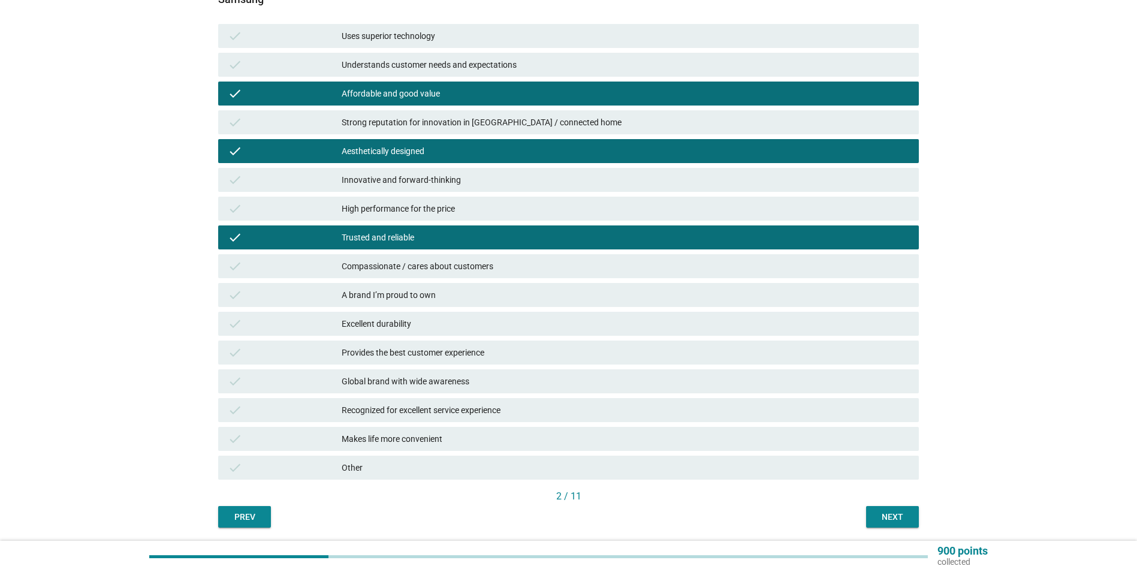
scroll to position [190, 0]
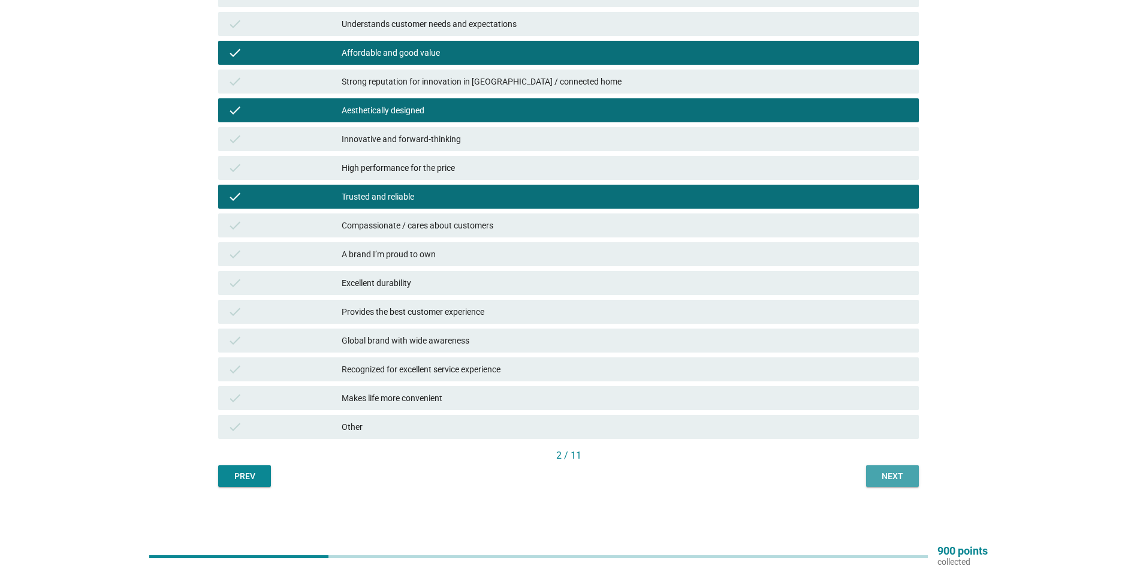
click at [883, 470] on div "Next" at bounding box center [893, 476] width 34 height 13
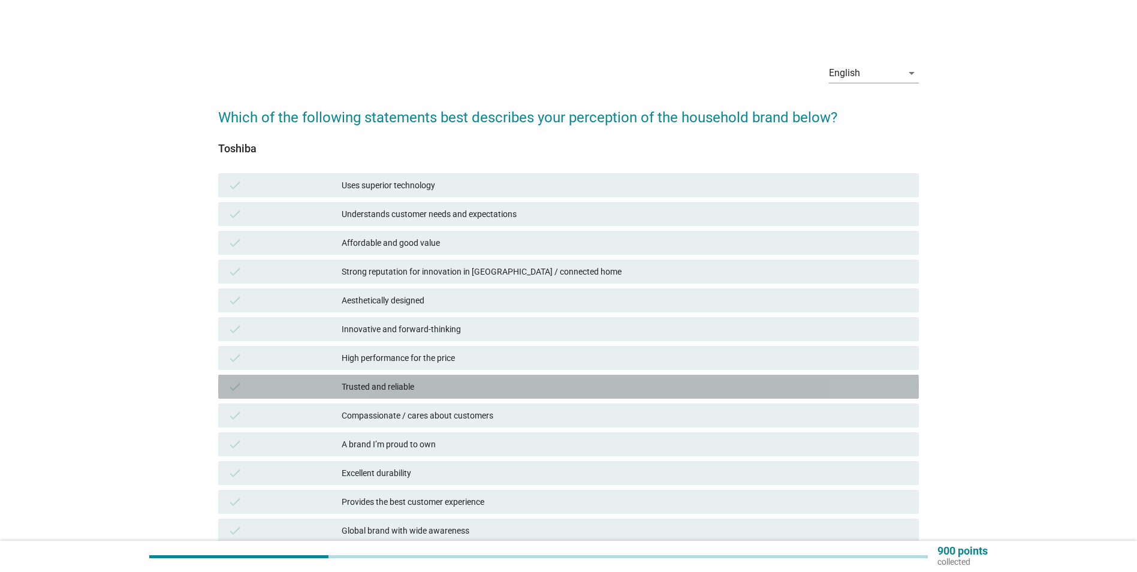
click at [362, 387] on div "Trusted and reliable" at bounding box center [626, 387] width 568 height 14
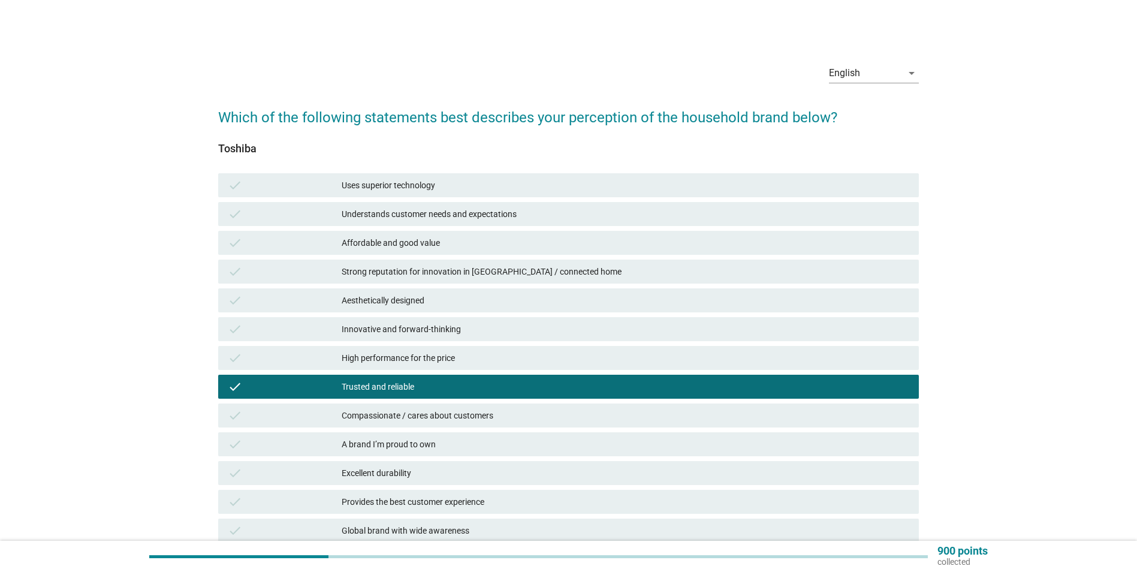
click at [388, 446] on div "A brand I’m proud to own" at bounding box center [626, 444] width 568 height 14
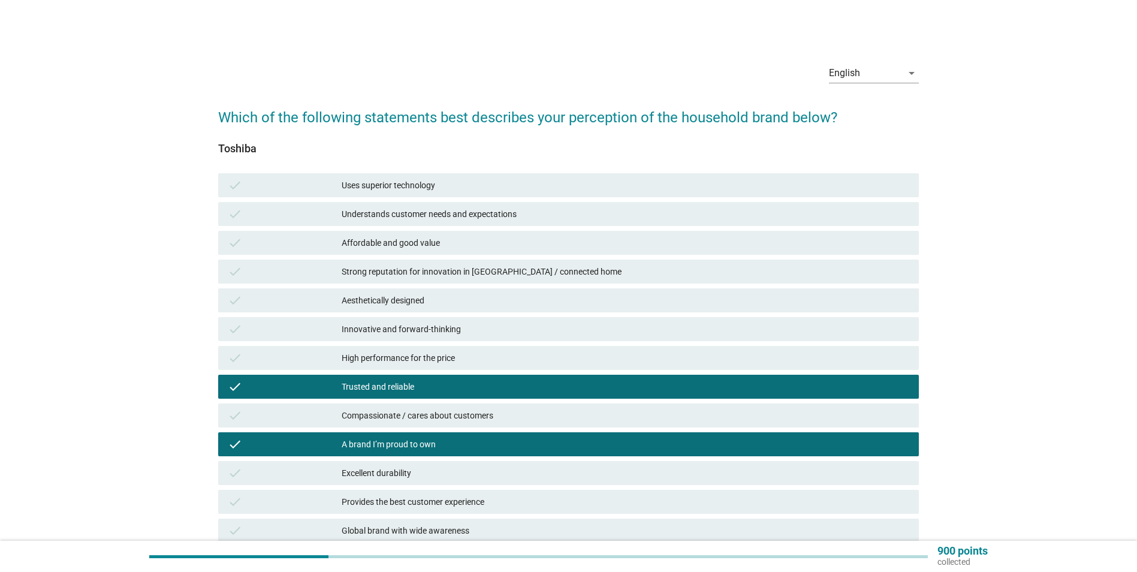
click at [414, 236] on div "Affordable and good value" at bounding box center [626, 243] width 568 height 14
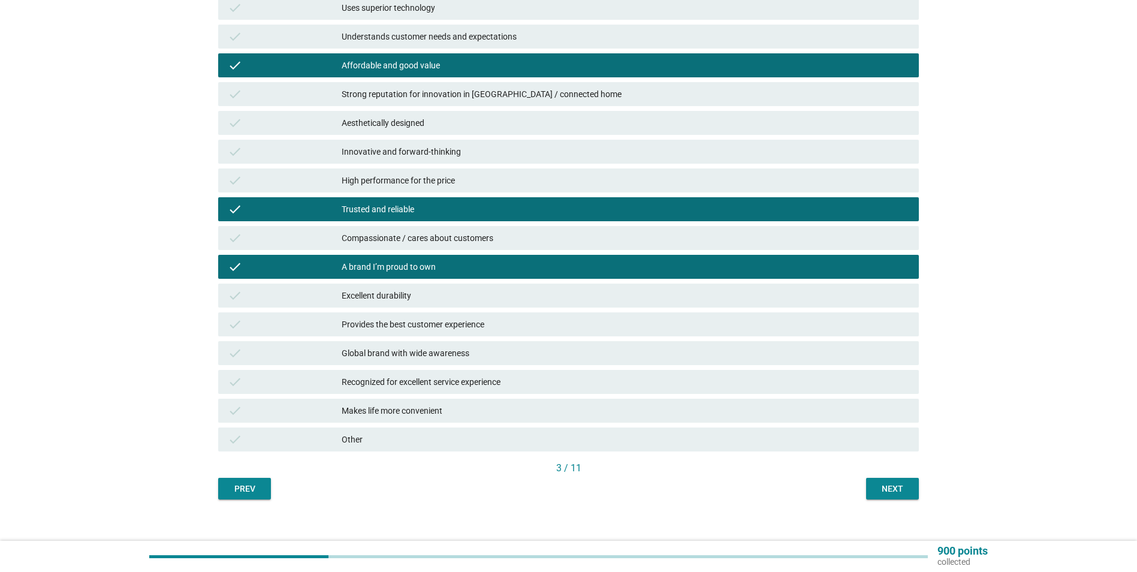
scroll to position [180, 0]
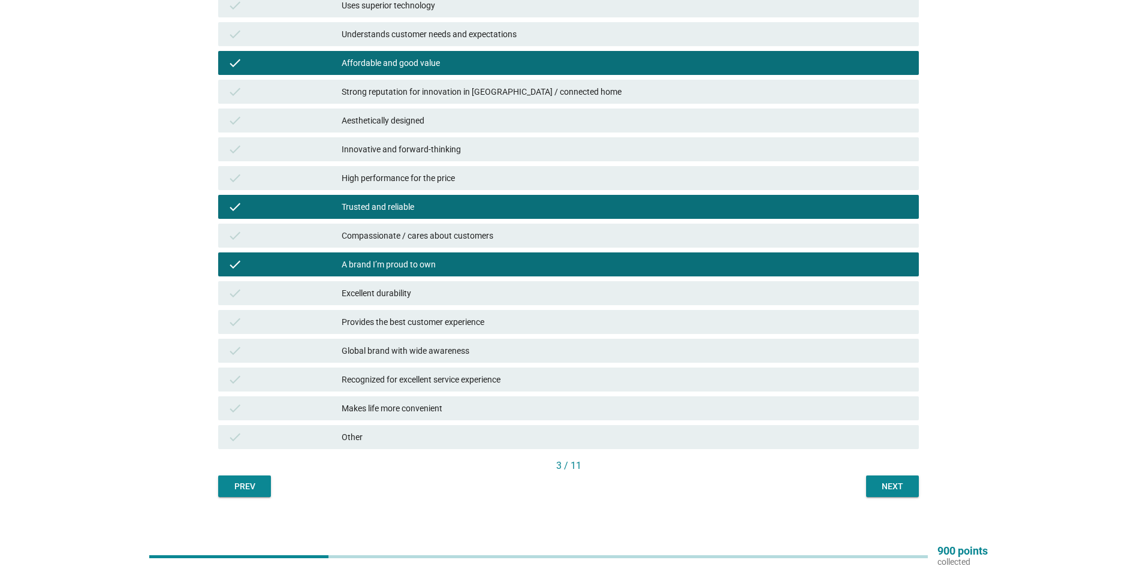
click at [423, 411] on div "Makes life more convenient" at bounding box center [626, 408] width 568 height 14
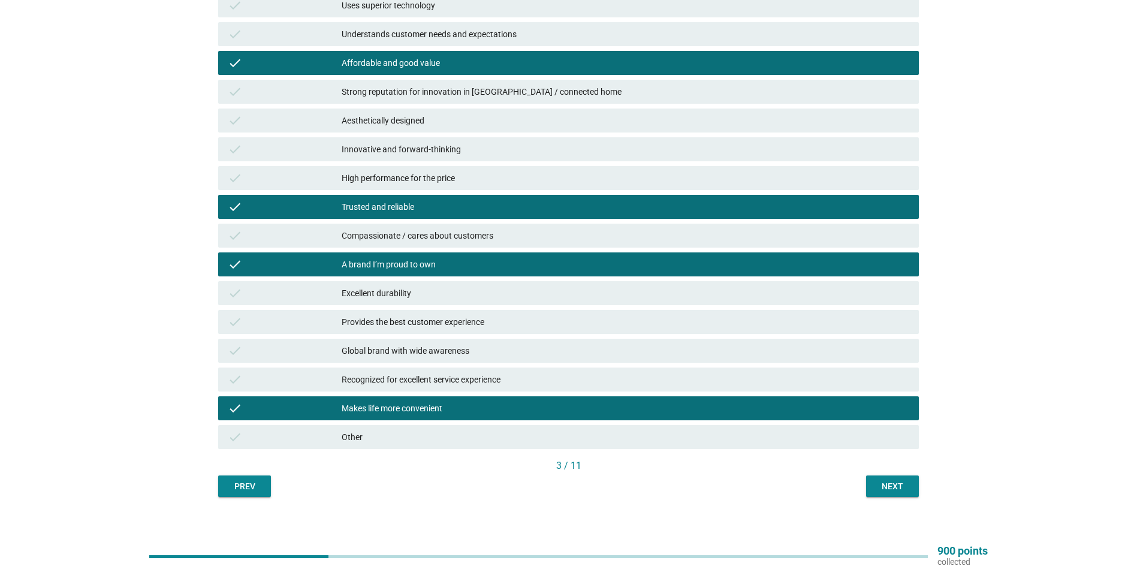
click at [871, 481] on button "Next" at bounding box center [892, 486] width 53 height 22
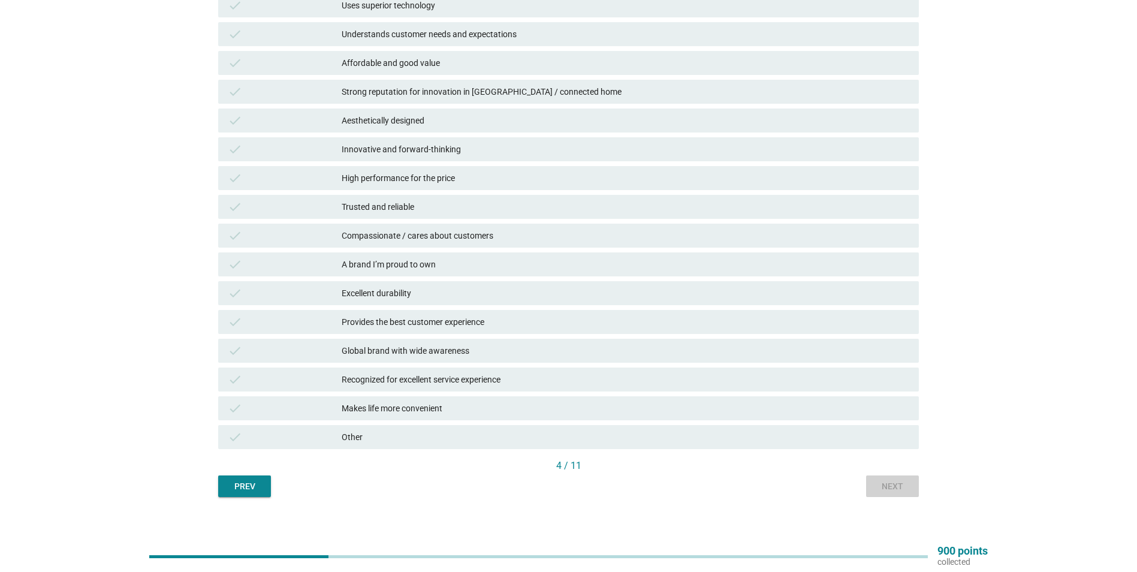
scroll to position [0, 0]
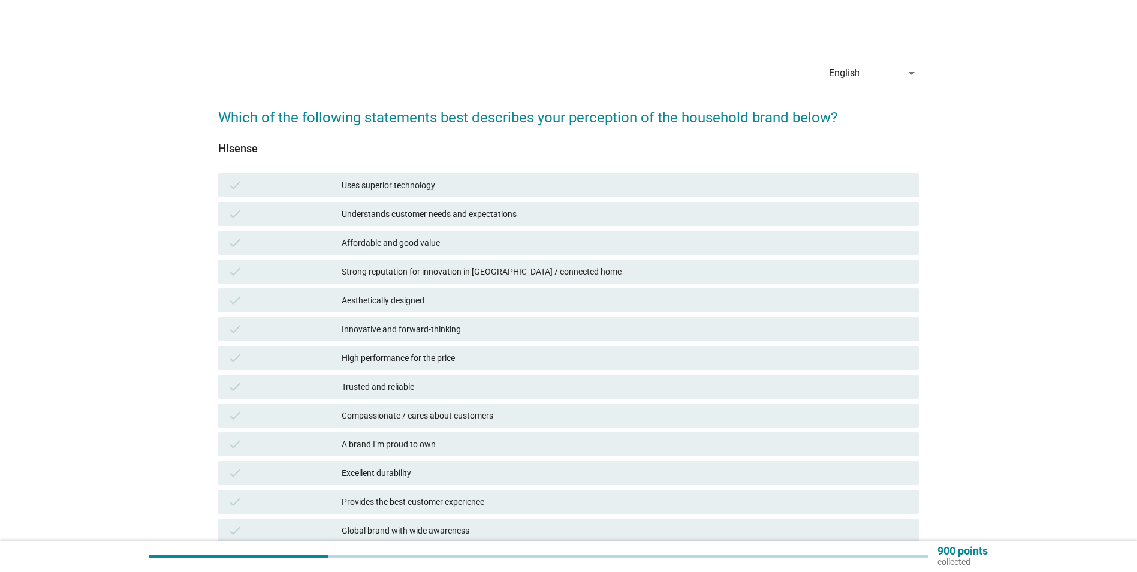
click at [435, 383] on div "Trusted and reliable" at bounding box center [626, 387] width 568 height 14
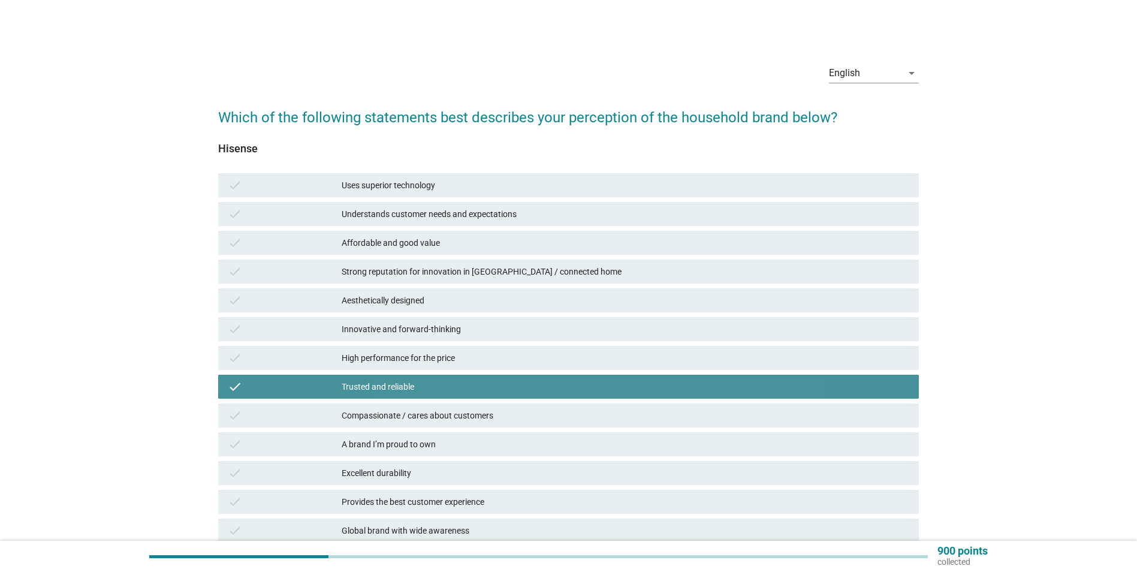
click at [435, 383] on div "Trusted and reliable" at bounding box center [626, 387] width 568 height 14
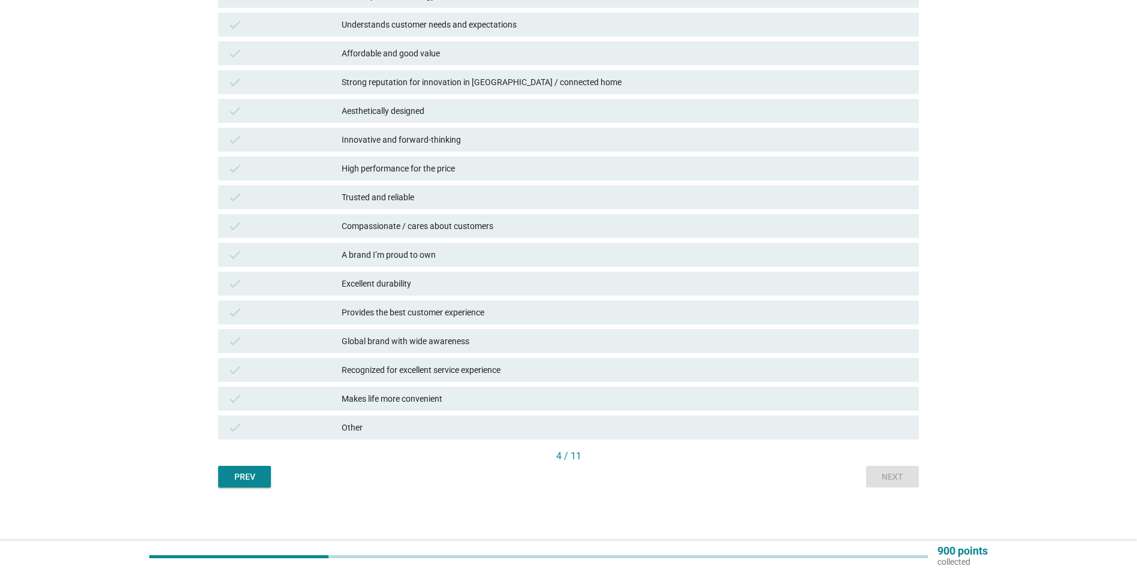
scroll to position [190, 0]
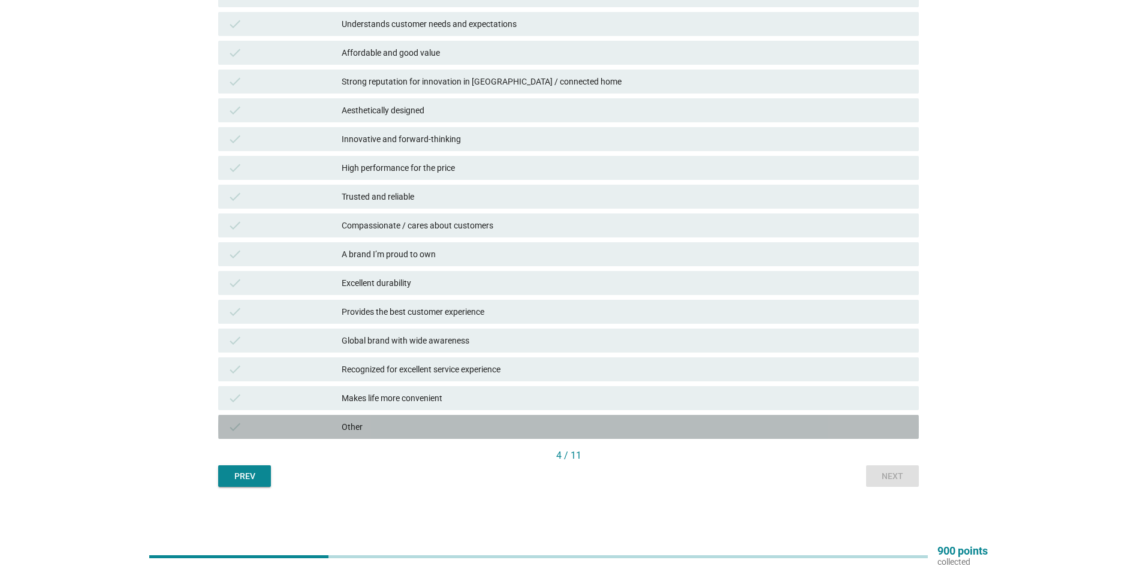
click at [432, 423] on div "Other" at bounding box center [626, 427] width 568 height 14
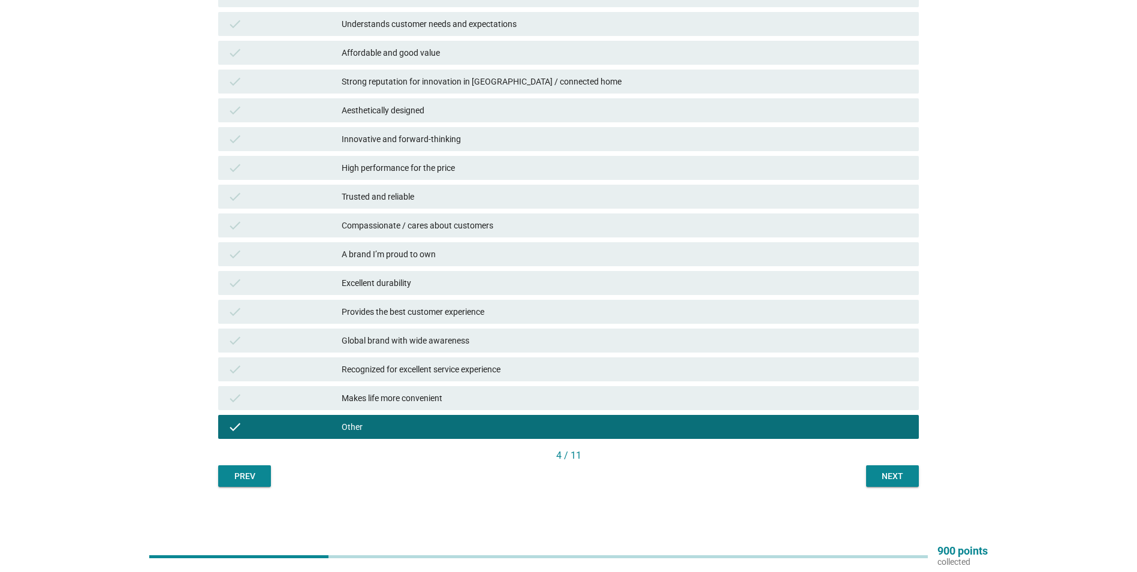
click at [903, 475] on div "Next" at bounding box center [893, 476] width 34 height 13
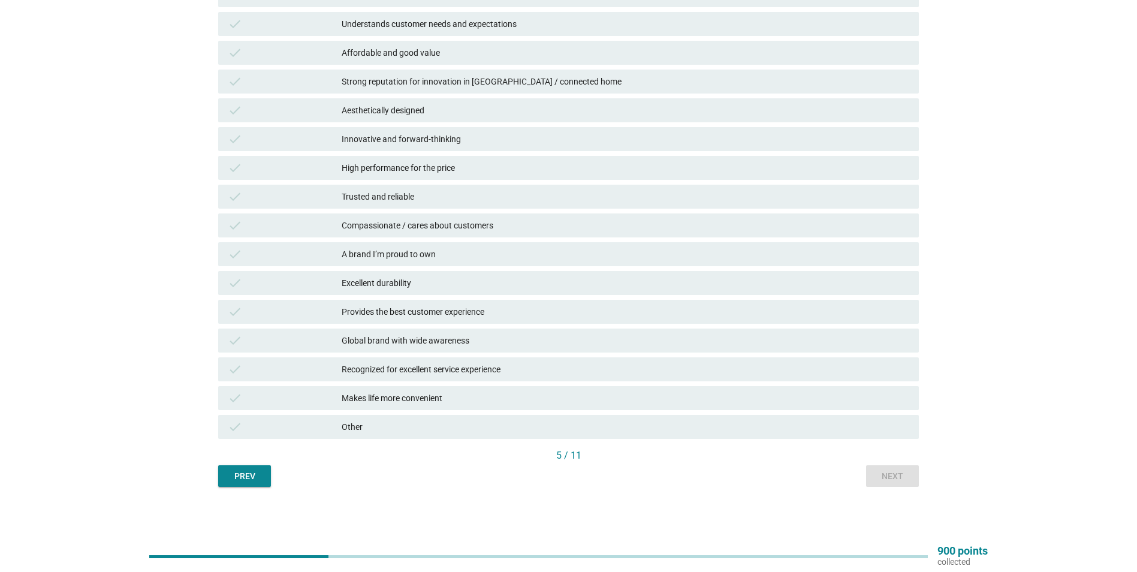
click at [447, 428] on div "Other" at bounding box center [626, 427] width 568 height 14
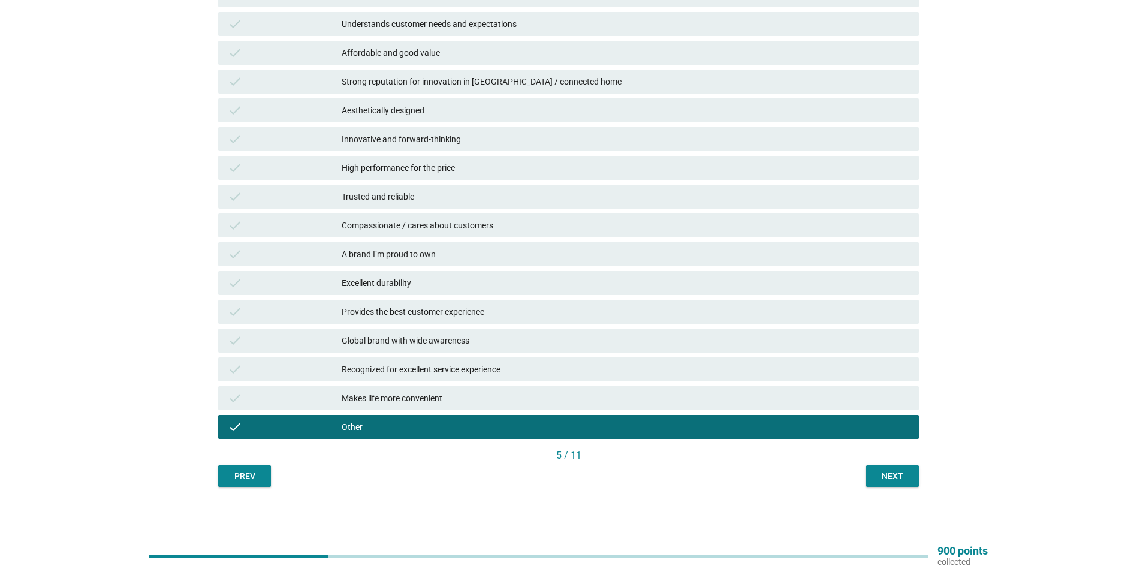
click at [886, 477] on div "Next" at bounding box center [893, 476] width 34 height 13
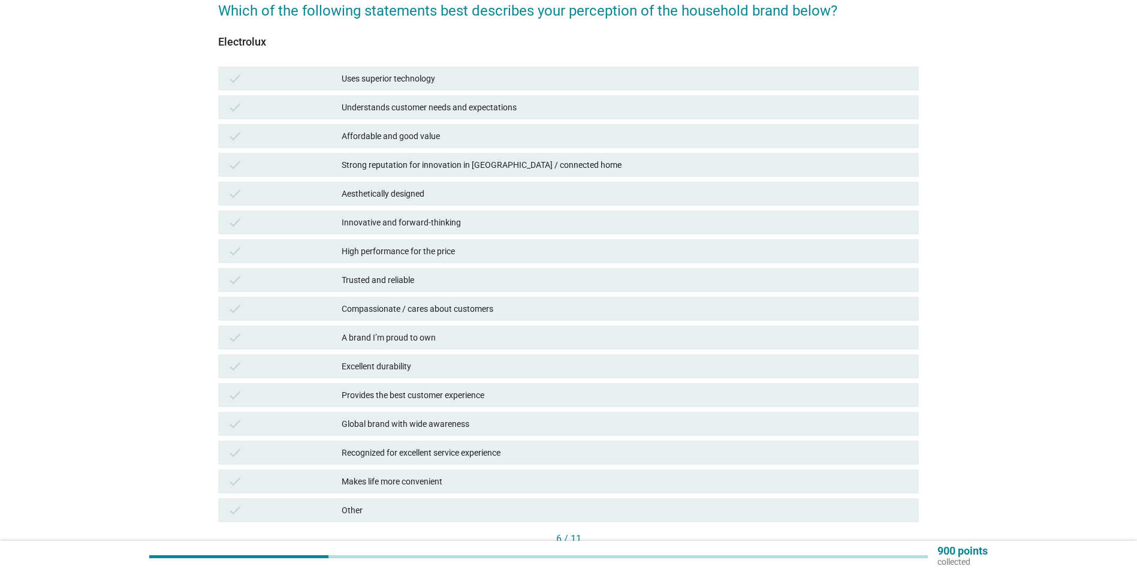
scroll to position [120, 0]
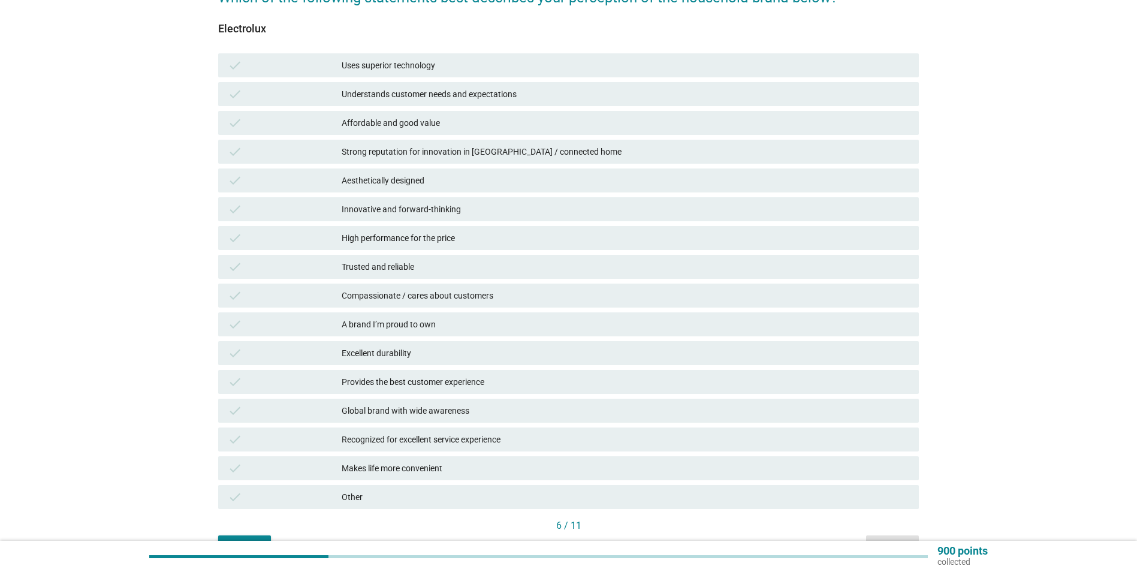
drag, startPoint x: 417, startPoint y: 495, endPoint x: 600, endPoint y: 515, distance: 183.9
click at [418, 495] on div "Other" at bounding box center [626, 497] width 568 height 14
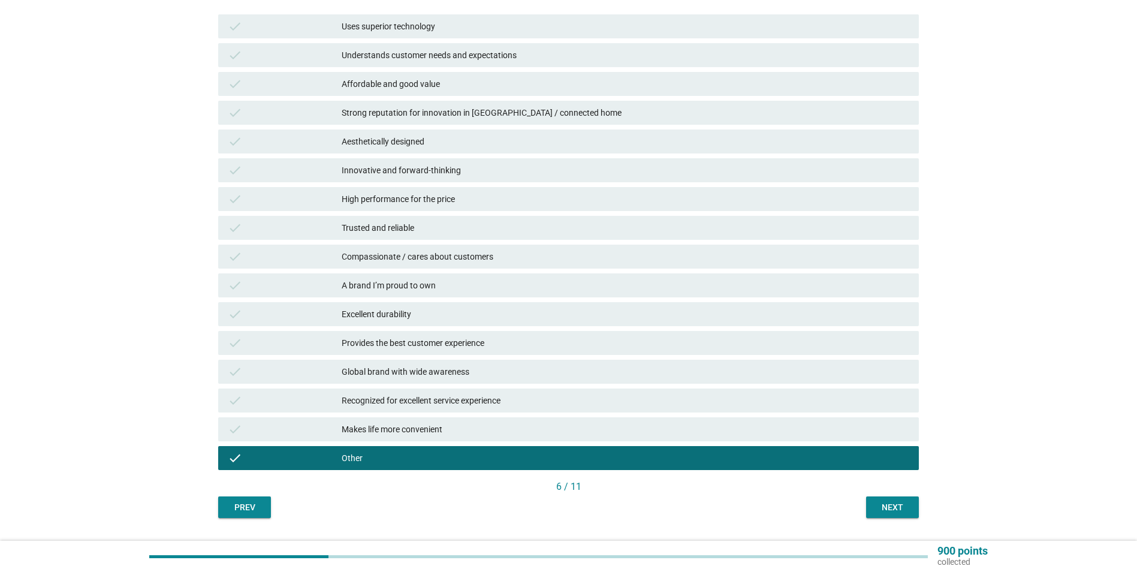
scroll to position [190, 0]
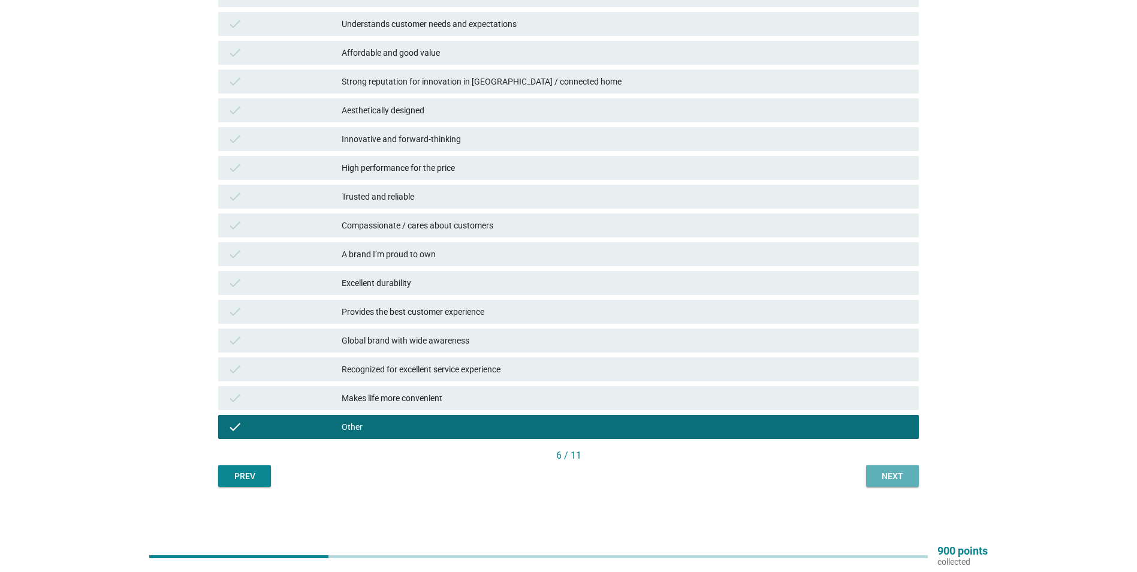
click at [899, 470] on div "Next" at bounding box center [893, 476] width 34 height 13
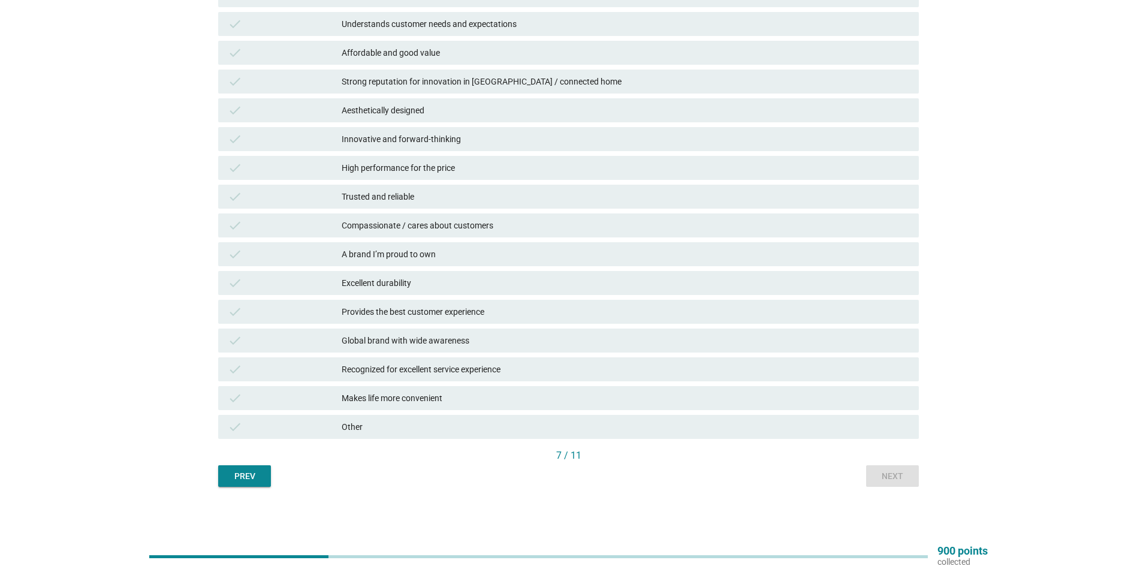
click at [395, 193] on div "Trusted and reliable" at bounding box center [626, 196] width 568 height 14
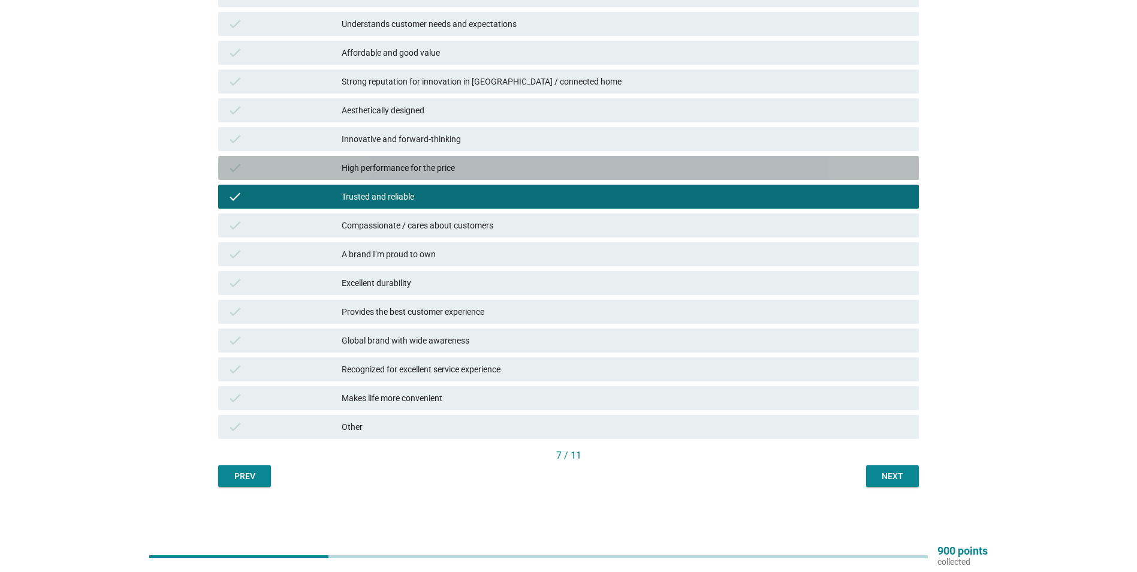
click at [405, 165] on div "High performance for the price" at bounding box center [626, 168] width 568 height 14
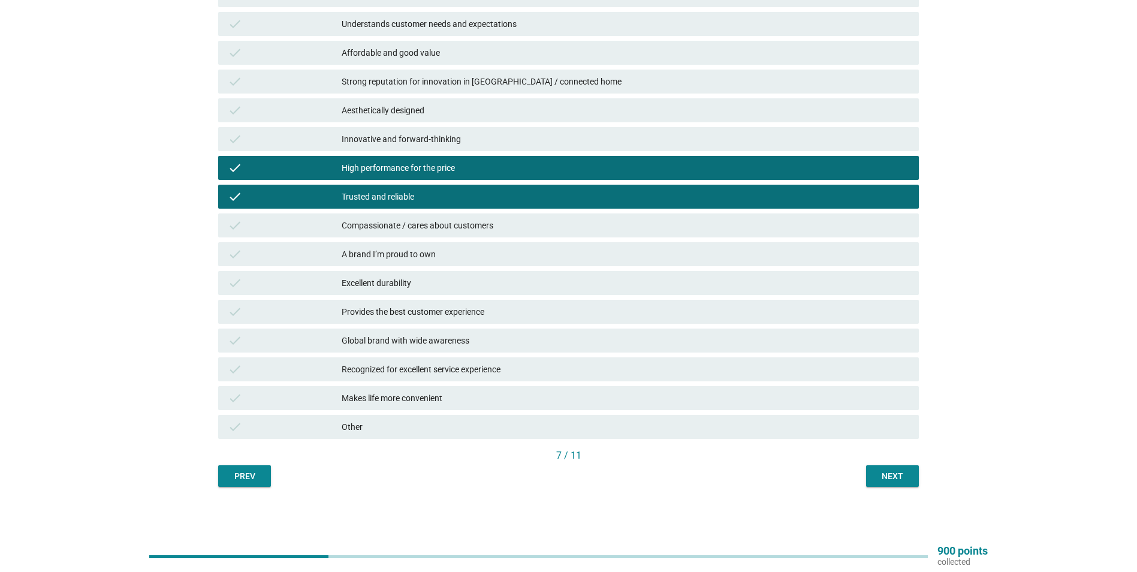
click at [410, 167] on div "High performance for the price" at bounding box center [626, 168] width 568 height 14
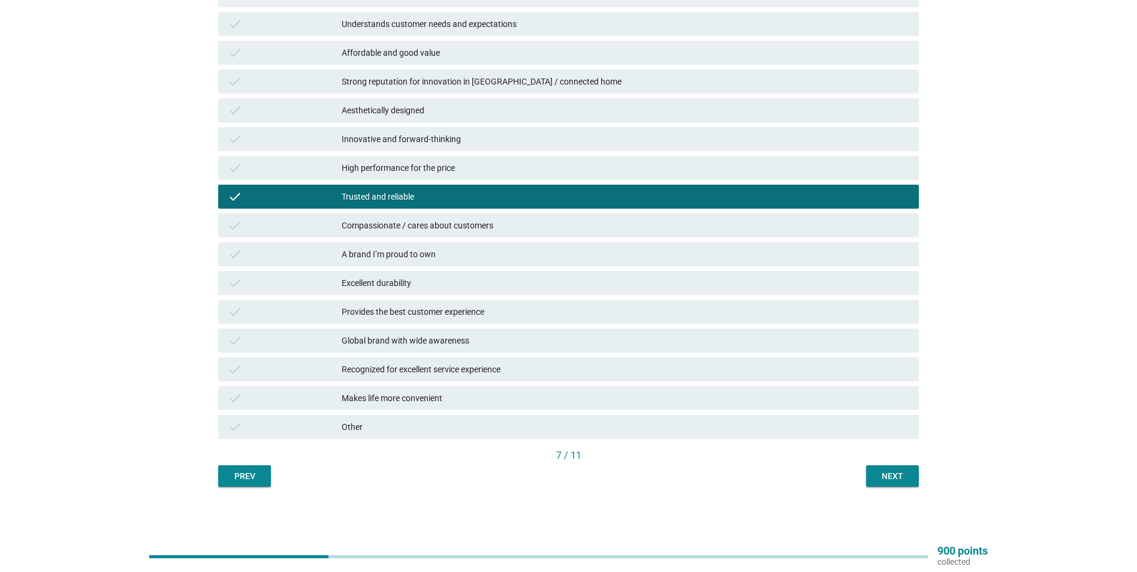
click at [441, 50] on div "Affordable and good value" at bounding box center [626, 53] width 568 height 14
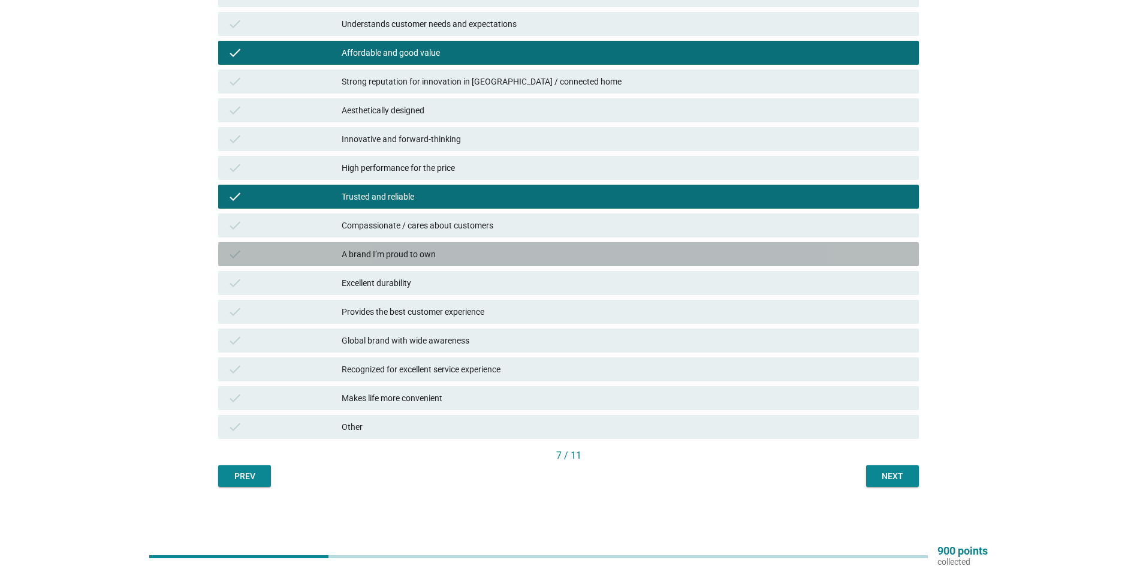
click at [401, 252] on div "A brand I’m proud to own" at bounding box center [626, 254] width 568 height 14
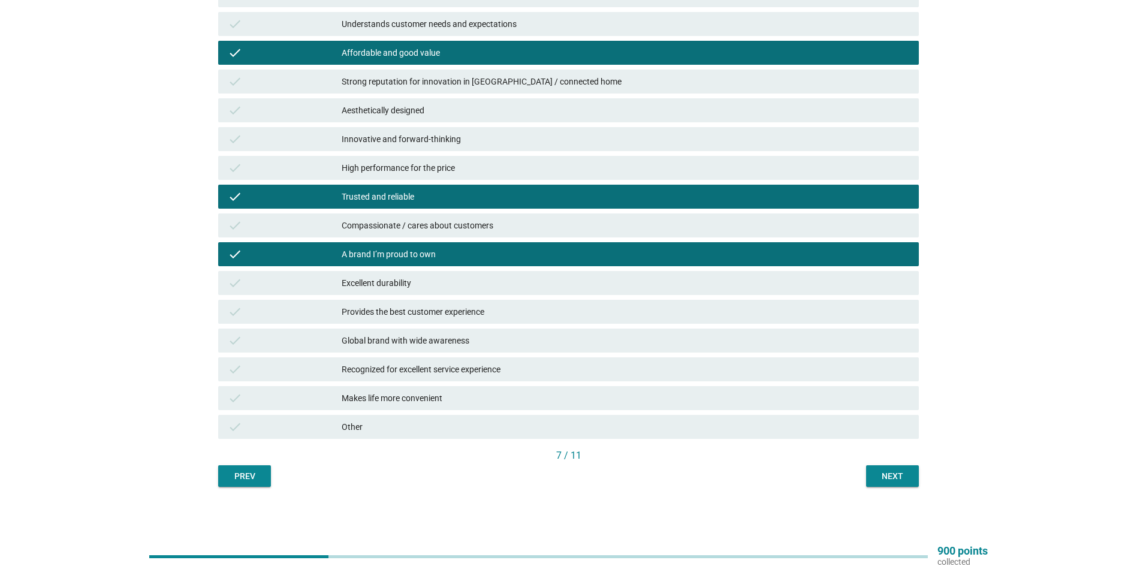
click at [912, 488] on div "English arrow_drop_down Which of the following statements best describes your p…" at bounding box center [569, 175] width 720 height 642
click at [905, 481] on div "Next" at bounding box center [893, 476] width 34 height 13
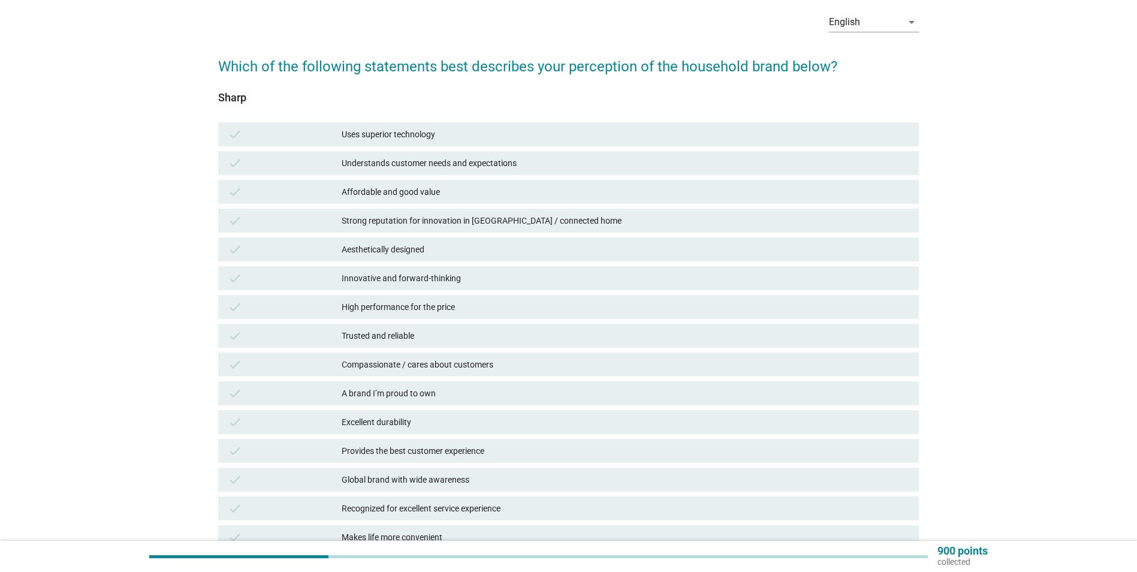
scroll to position [120, 0]
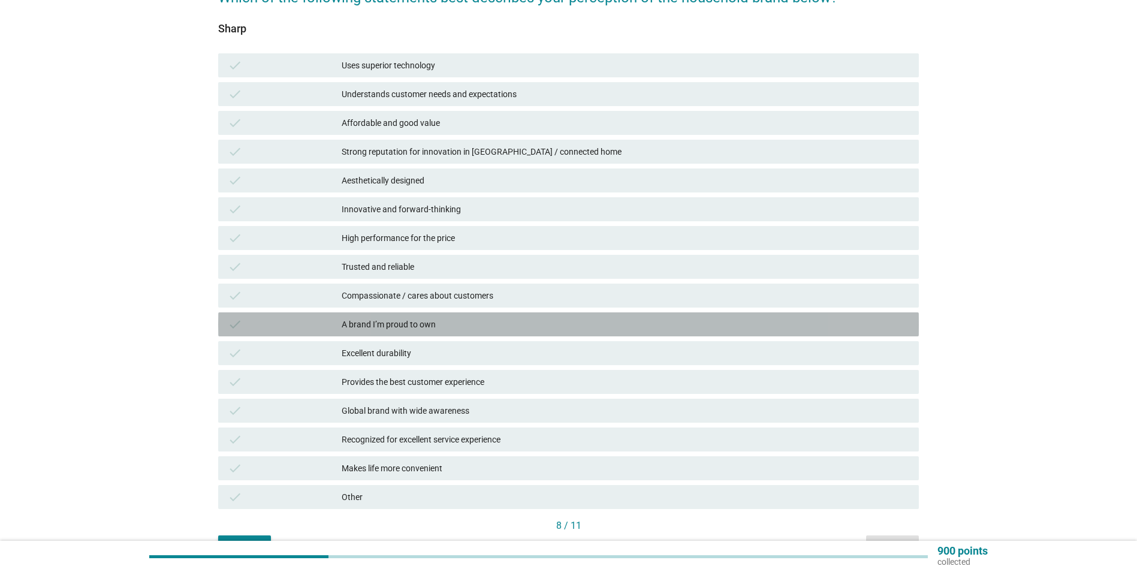
click at [413, 330] on div "A brand I’m proud to own" at bounding box center [626, 324] width 568 height 14
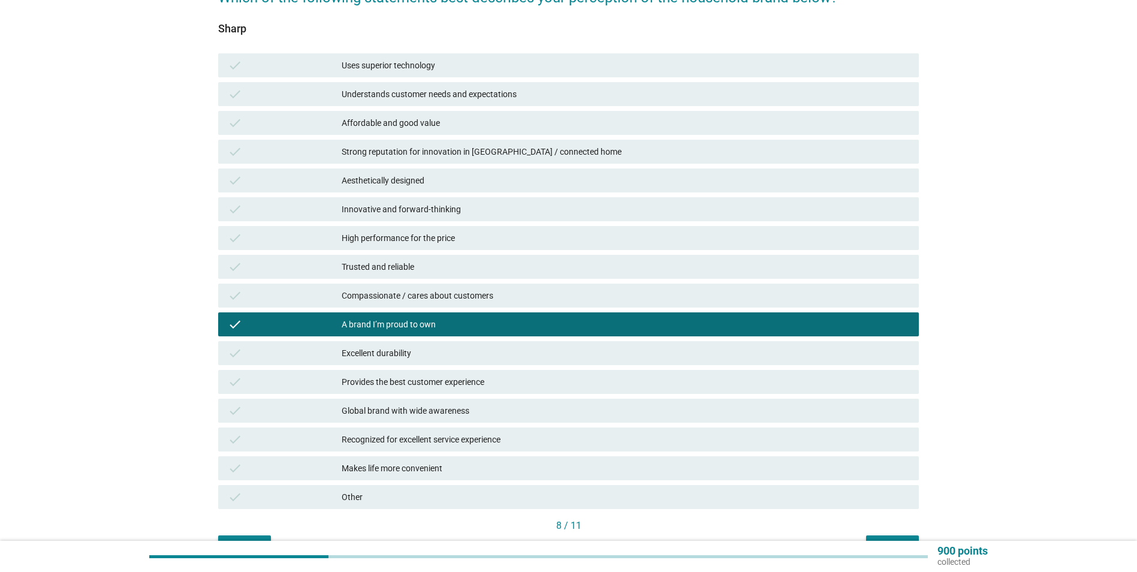
click at [414, 256] on div "check Trusted and reliable" at bounding box center [568, 267] width 701 height 24
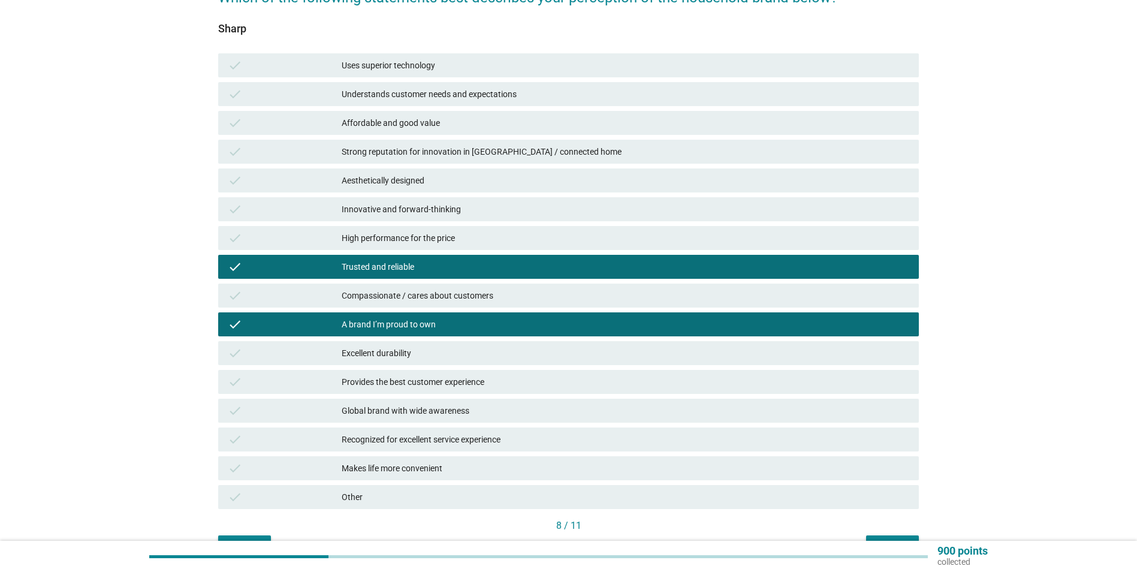
click at [422, 238] on div "High performance for the price" at bounding box center [626, 238] width 568 height 14
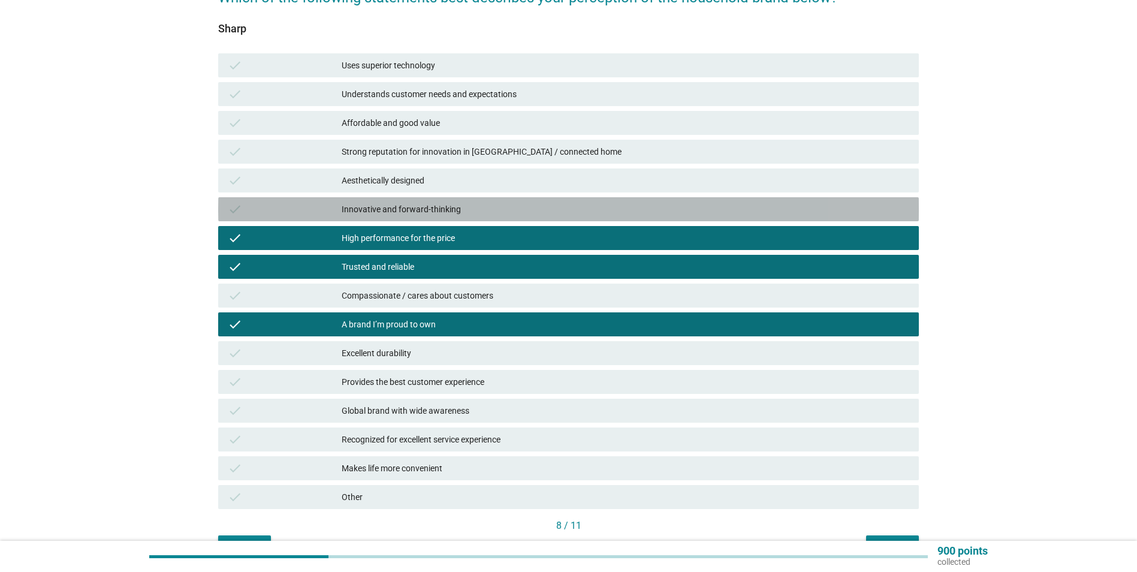
click at [424, 210] on div "Innovative and forward-thinking" at bounding box center [626, 209] width 568 height 14
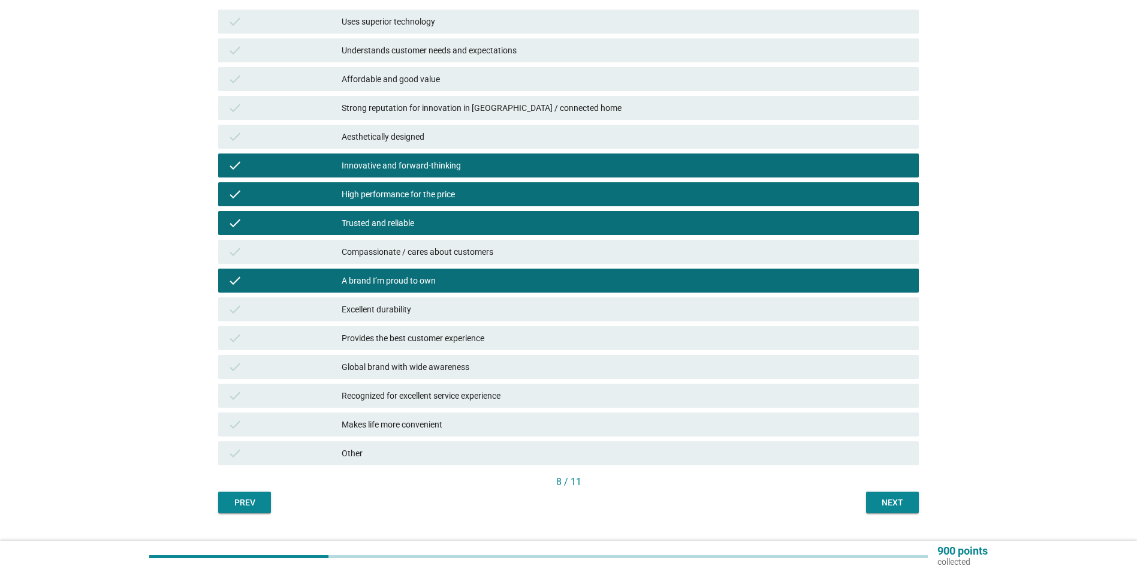
scroll to position [190, 0]
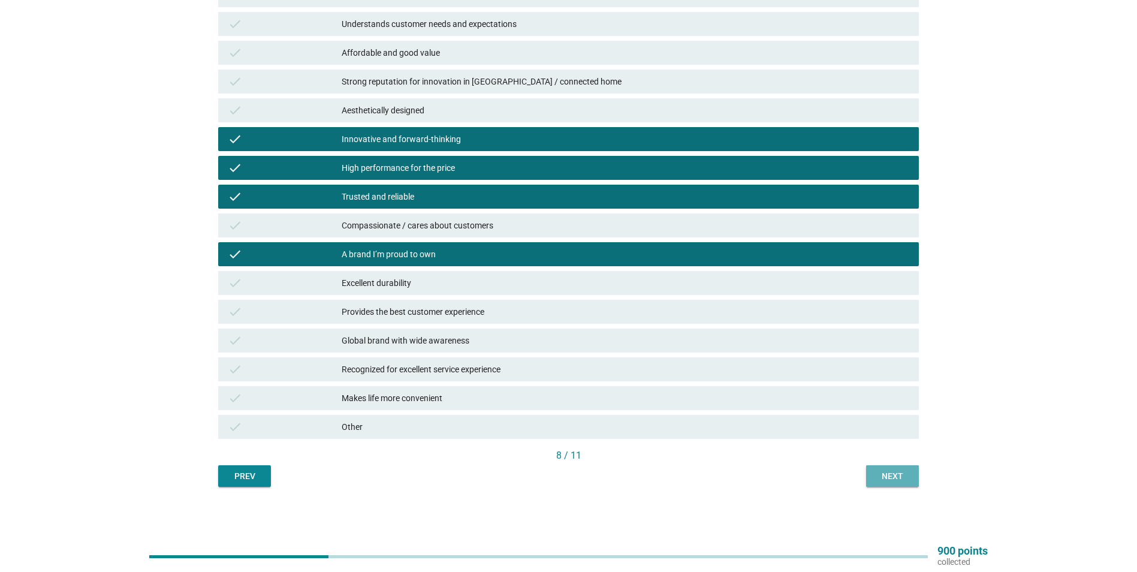
click at [868, 477] on button "Next" at bounding box center [892, 476] width 53 height 22
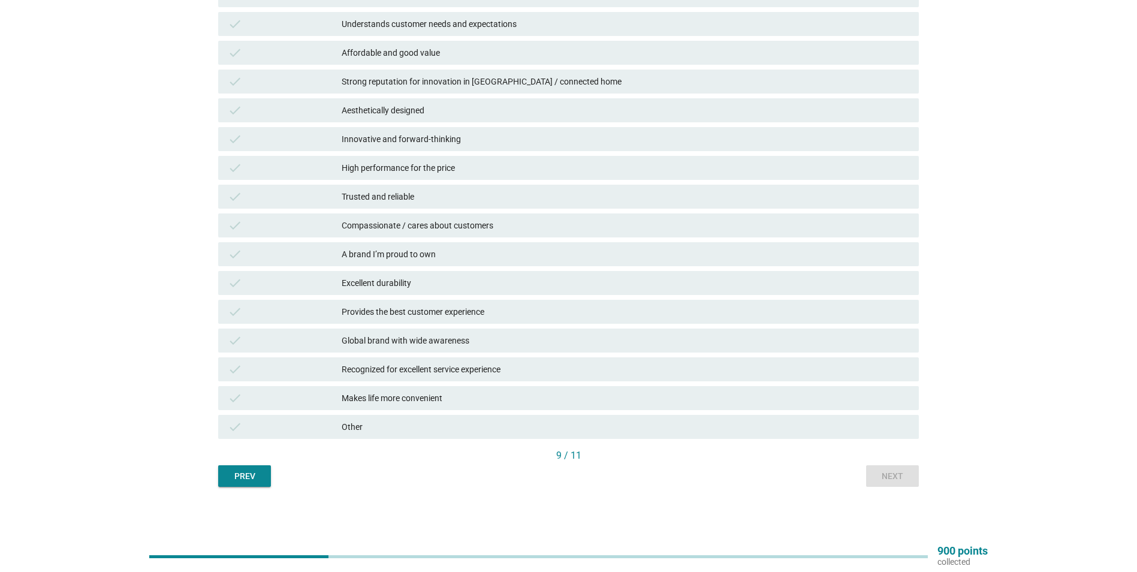
drag, startPoint x: 372, startPoint y: 428, endPoint x: 389, endPoint y: 429, distance: 16.2
click at [373, 428] on div "Other" at bounding box center [626, 427] width 568 height 14
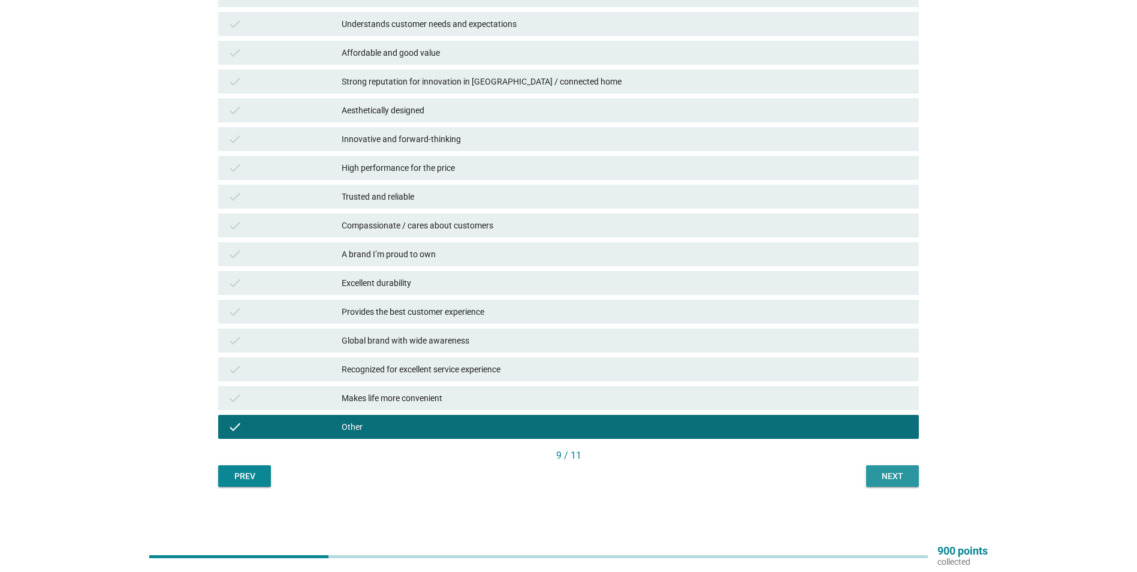
click at [912, 483] on button "Next" at bounding box center [892, 476] width 53 height 22
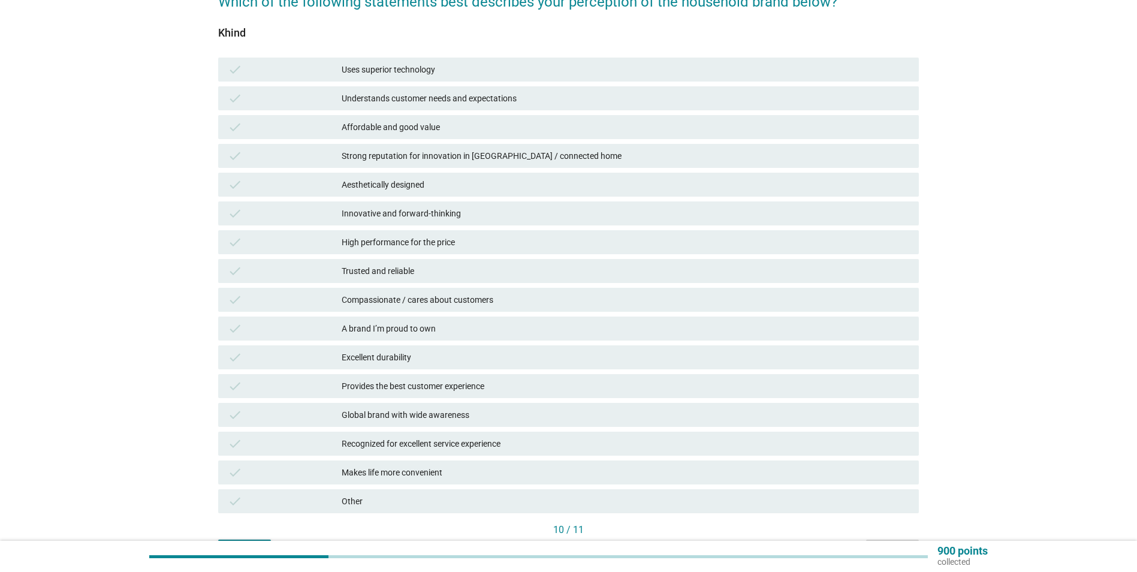
scroll to position [180, 0]
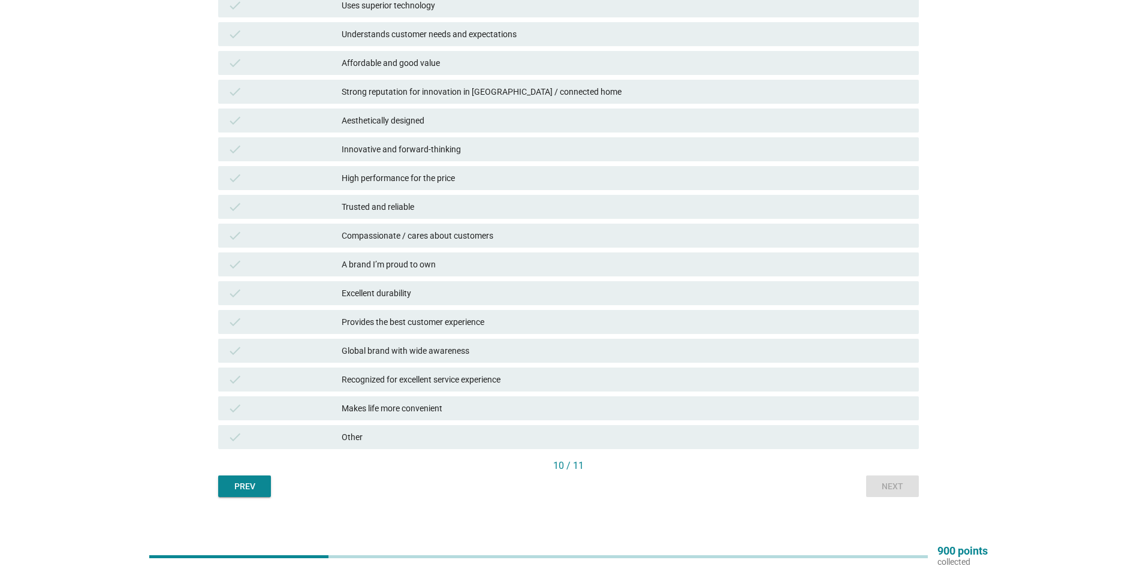
click at [396, 201] on div "Trusted and reliable" at bounding box center [626, 207] width 568 height 14
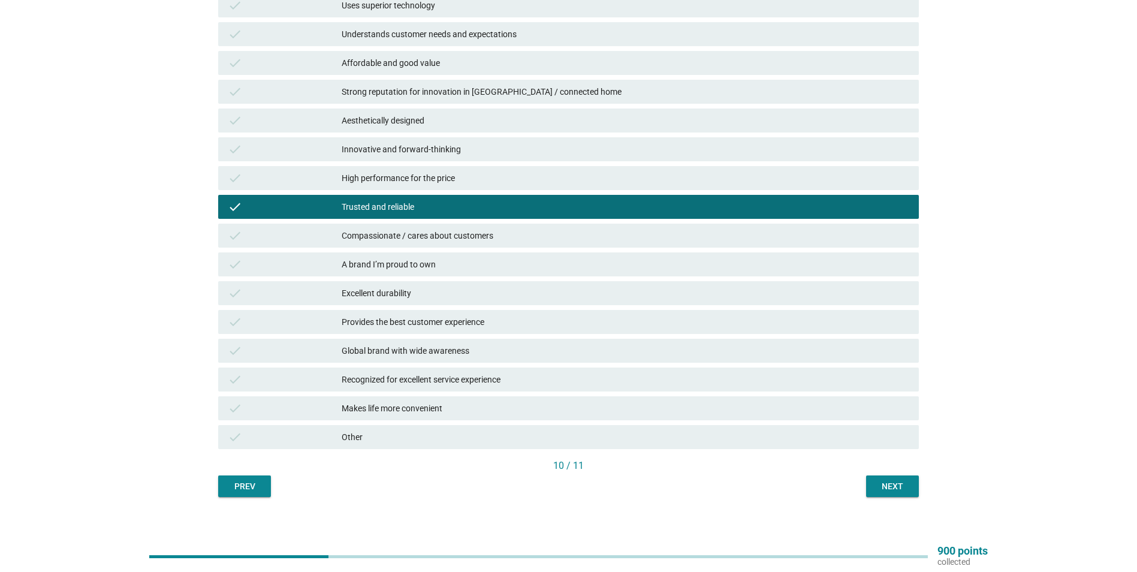
drag, startPoint x: 405, startPoint y: 375, endPoint x: 464, endPoint y: 392, distance: 61.7
click at [405, 375] on div "Recognized for excellent service experience" at bounding box center [626, 379] width 568 height 14
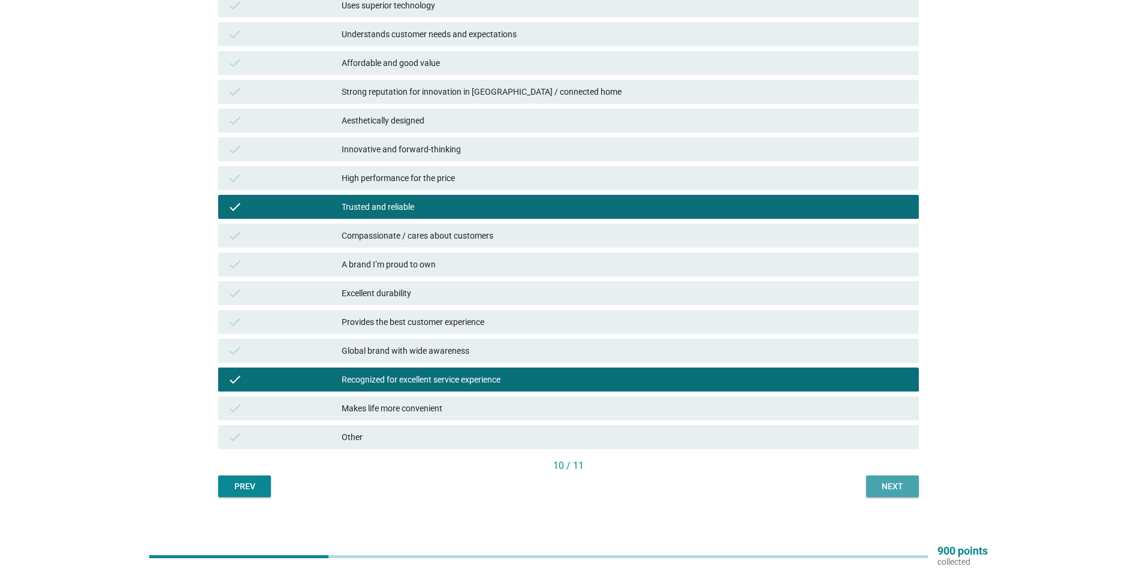
click at [904, 492] on div "Next" at bounding box center [893, 486] width 34 height 13
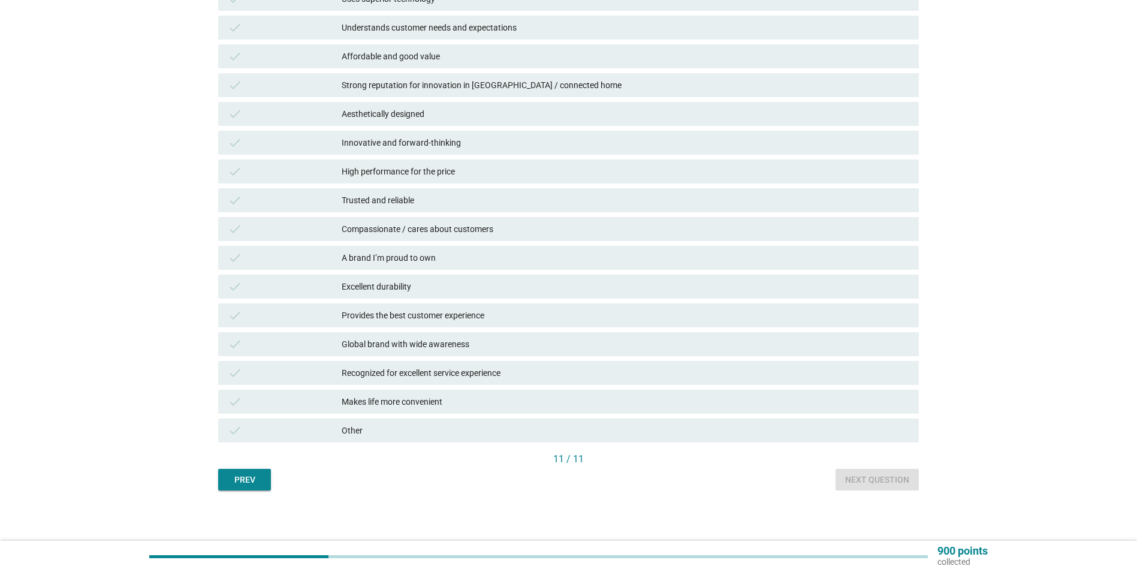
scroll to position [190, 0]
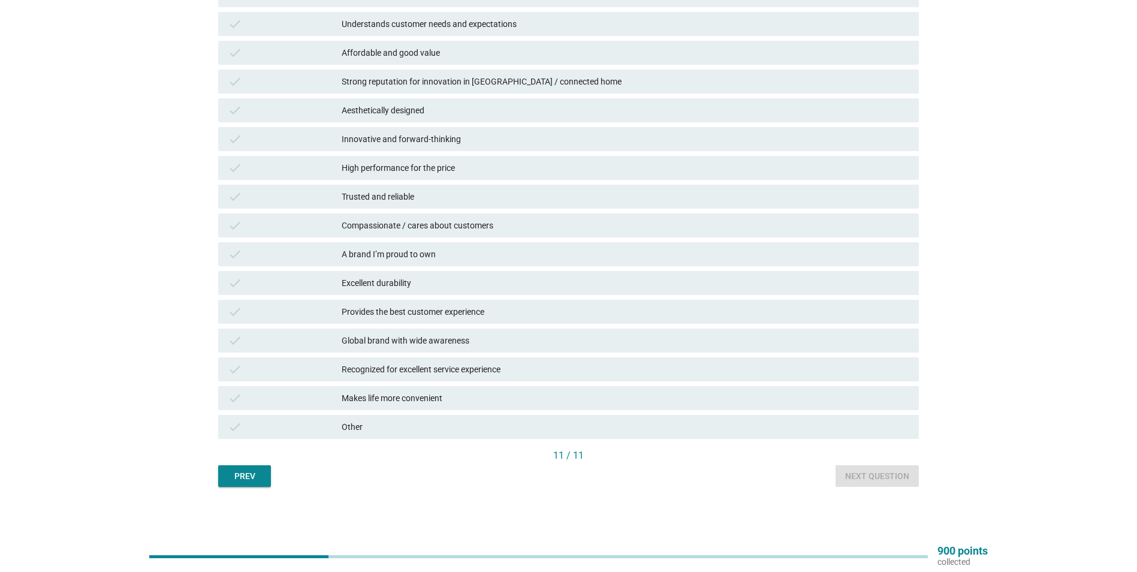
click at [266, 489] on div "English arrow_drop_down Which of the following statements best describes your p…" at bounding box center [569, 175] width 720 height 642
click at [260, 484] on button "Prev" at bounding box center [244, 476] width 53 height 22
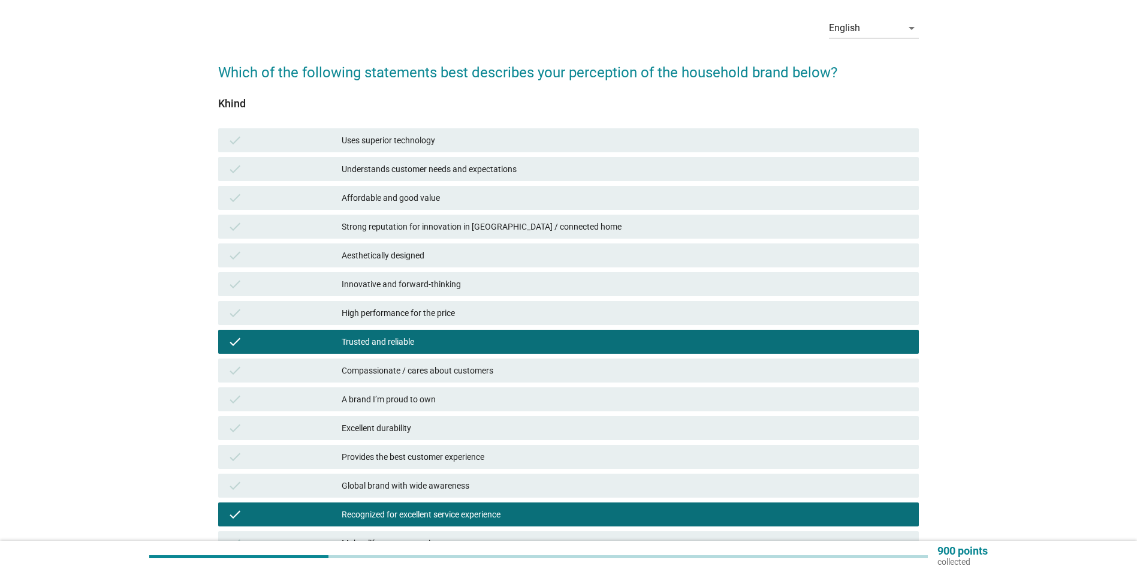
scroll to position [120, 0]
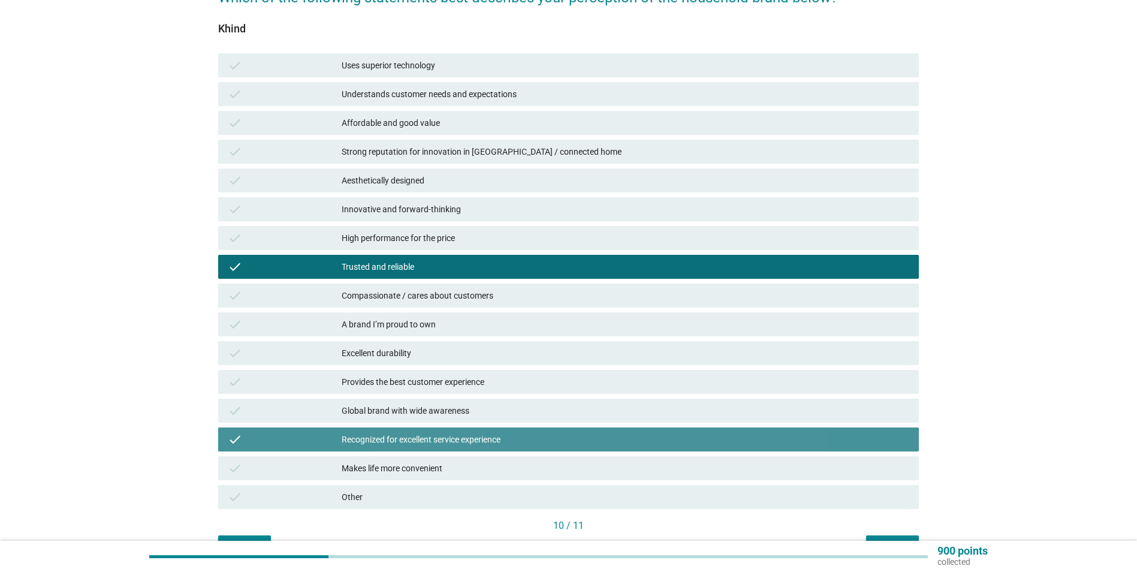
click at [392, 444] on div "Recognized for excellent service experience" at bounding box center [626, 439] width 568 height 14
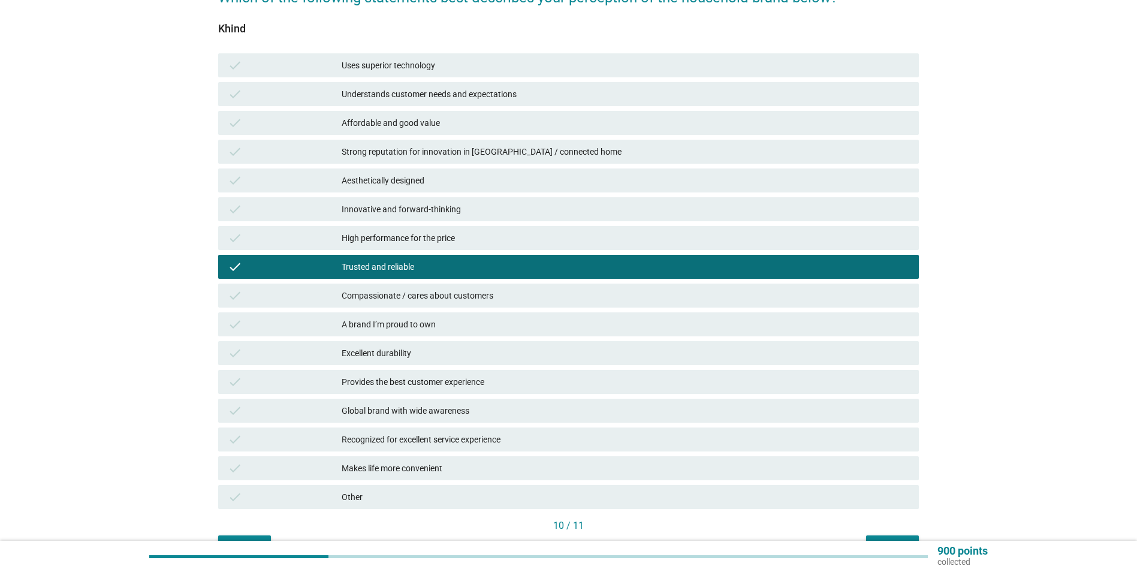
click at [429, 127] on div "Affordable and good value" at bounding box center [626, 123] width 568 height 14
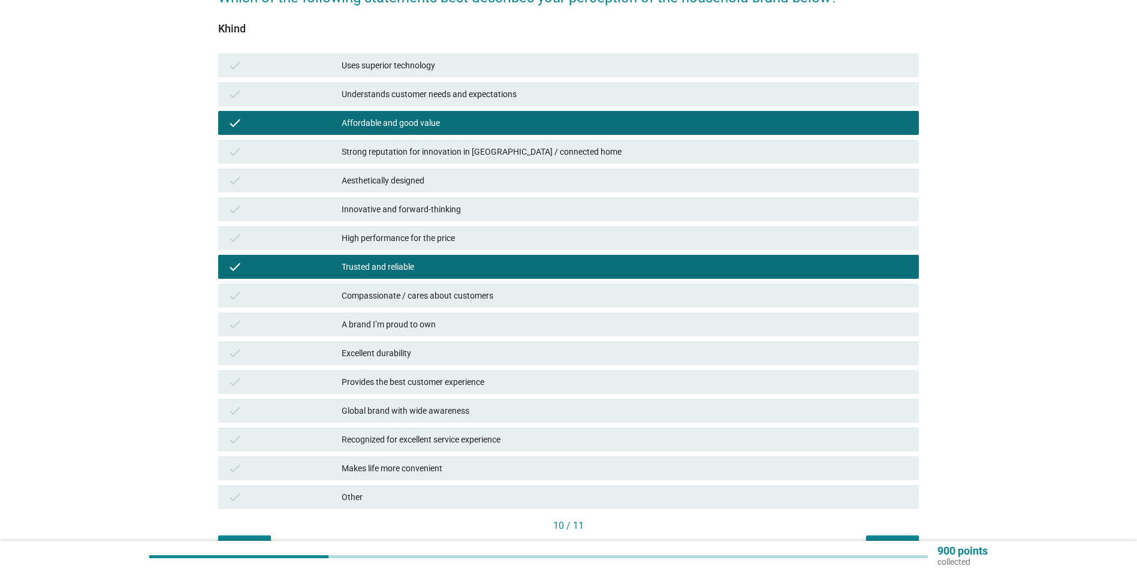
scroll to position [190, 0]
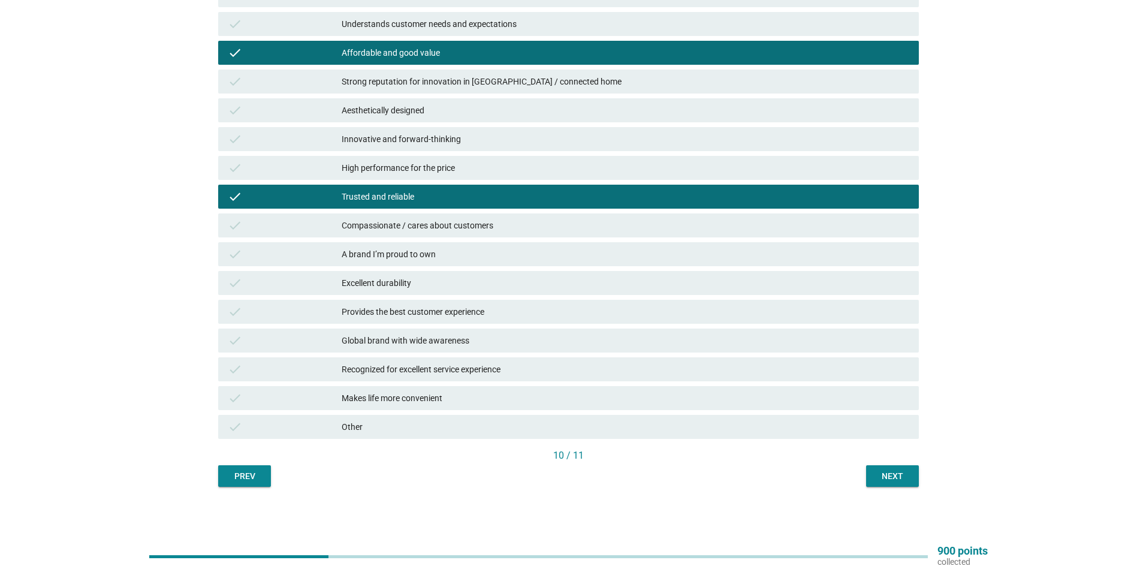
click at [901, 477] on div "Next" at bounding box center [893, 476] width 34 height 13
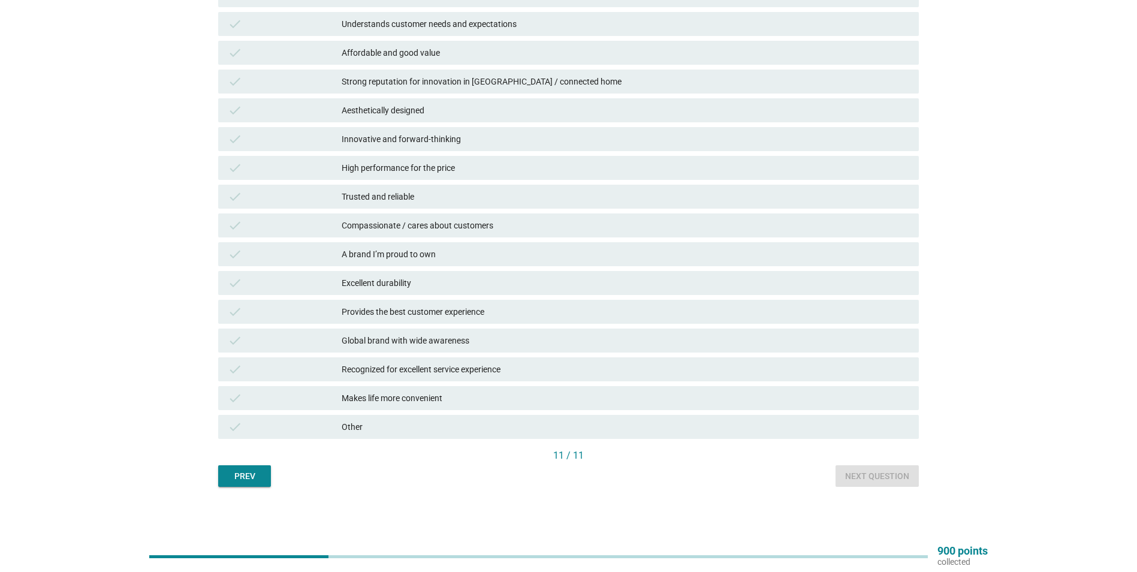
click at [445, 420] on div "Other" at bounding box center [626, 427] width 568 height 14
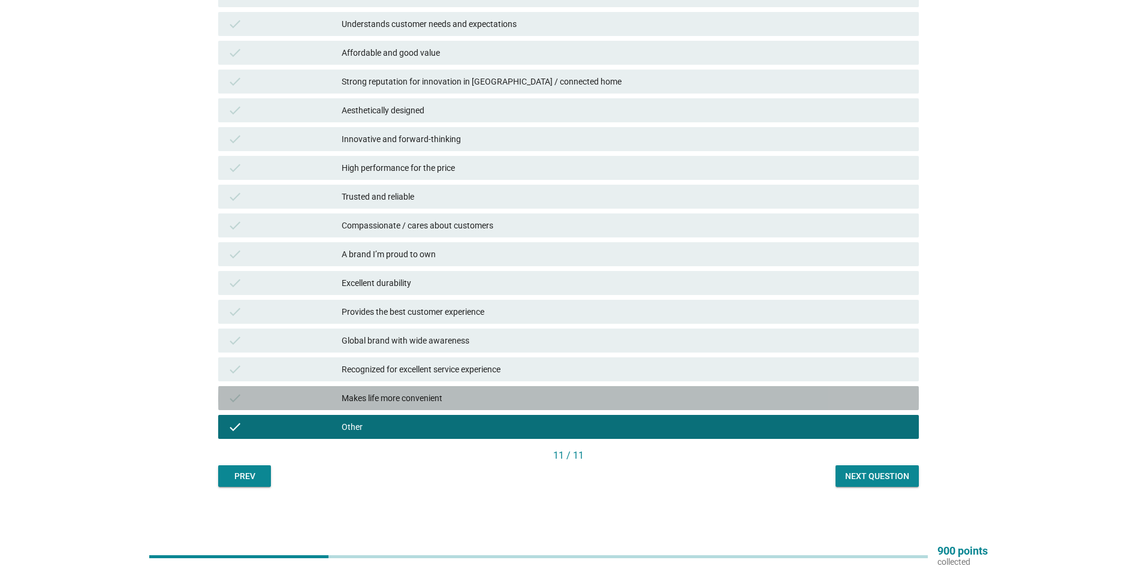
click at [839, 390] on div "check Makes life more convenient" at bounding box center [568, 398] width 701 height 24
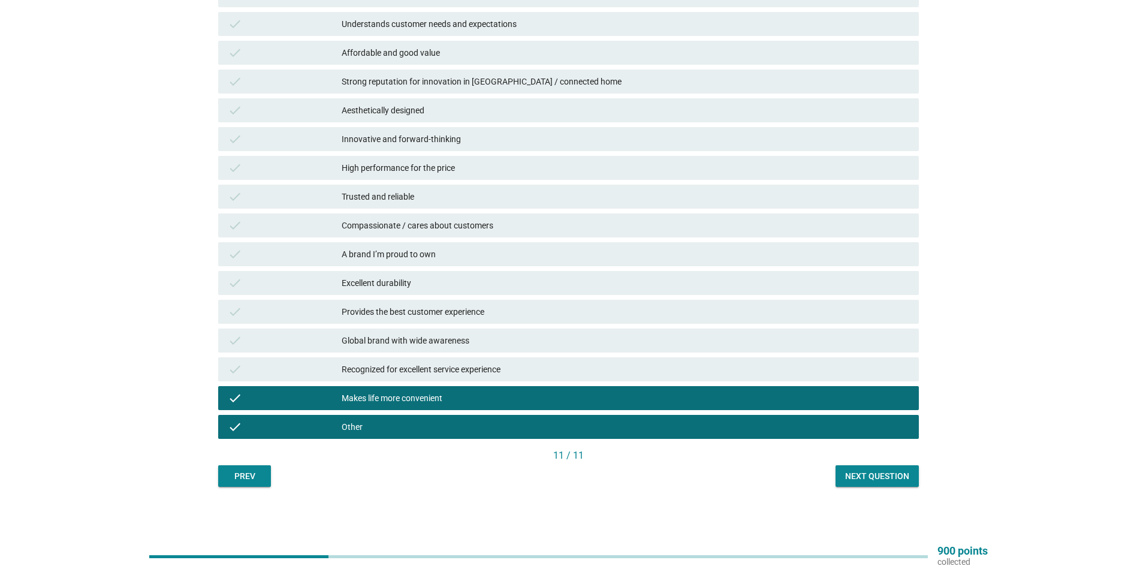
click at [851, 431] on div "Other" at bounding box center [626, 427] width 568 height 14
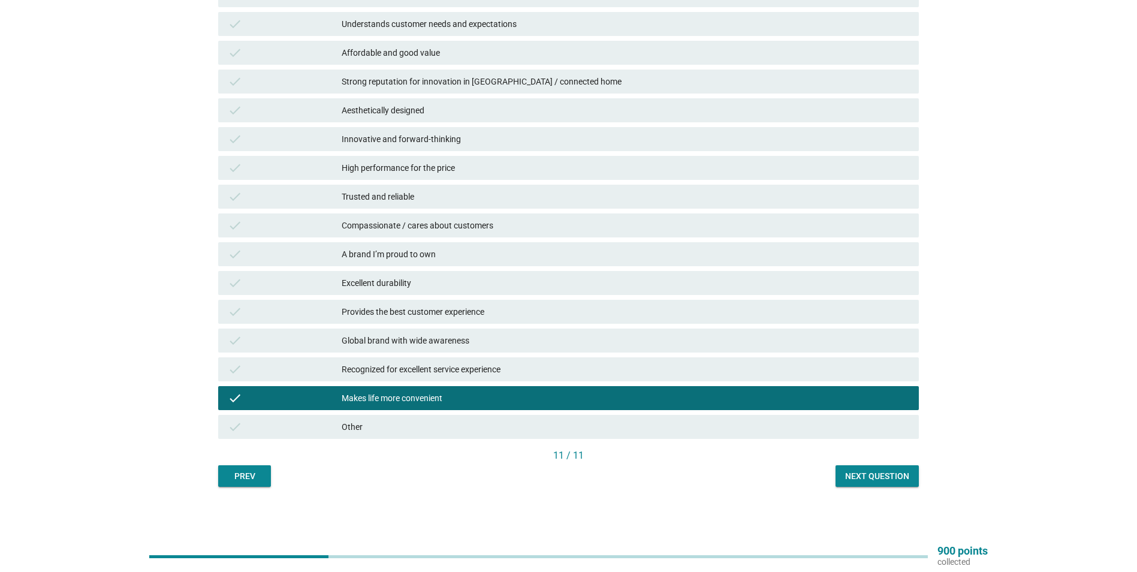
click at [890, 487] on div "English arrow_drop_down Which of the following statements best describes your p…" at bounding box center [569, 175] width 720 height 642
click at [891, 474] on div "Next question" at bounding box center [877, 476] width 64 height 13
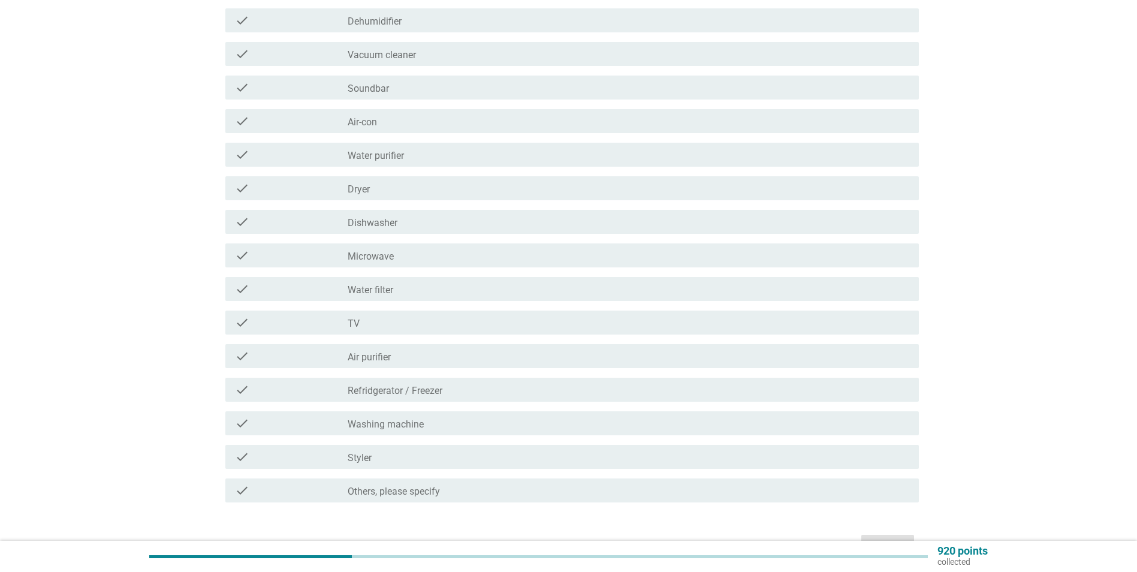
scroll to position [0, 0]
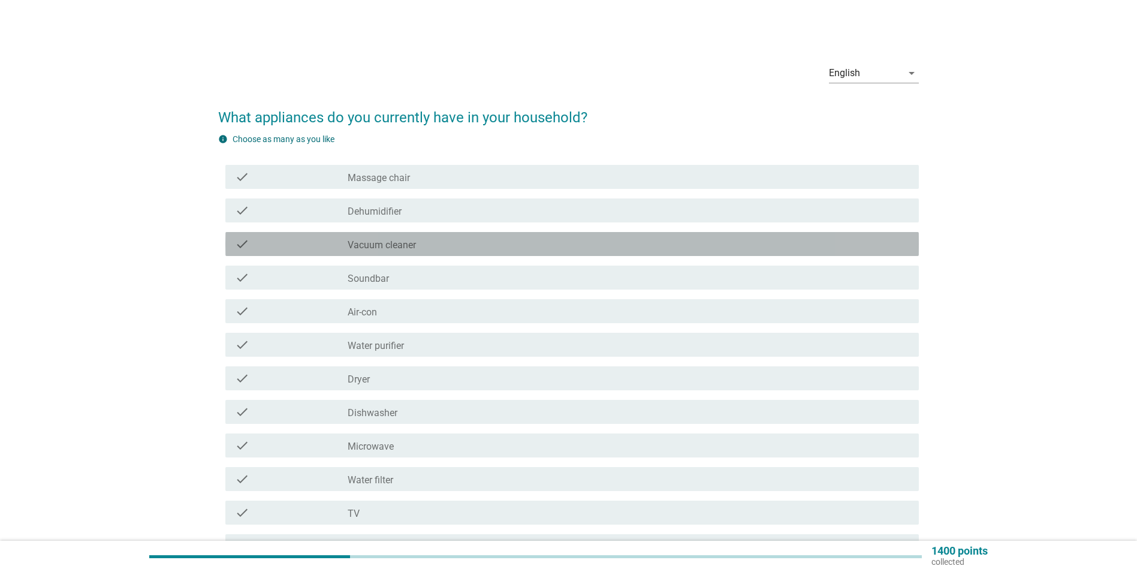
click at [388, 245] on label "Vacuum cleaner" at bounding box center [382, 245] width 68 height 12
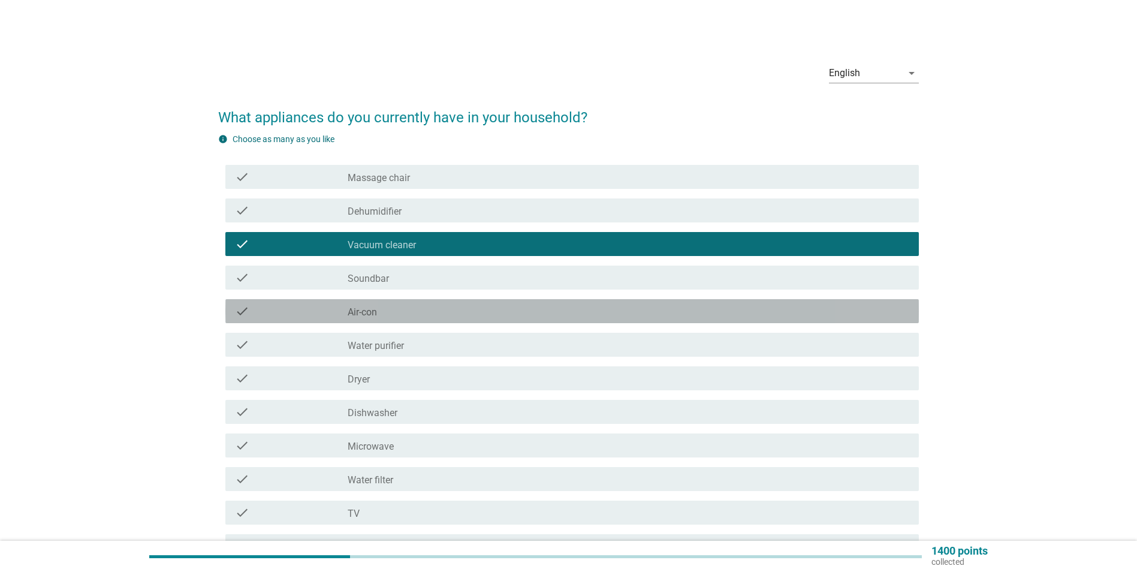
click at [384, 306] on div "check_box_outline_blank Air-con" at bounding box center [629, 311] width 562 height 14
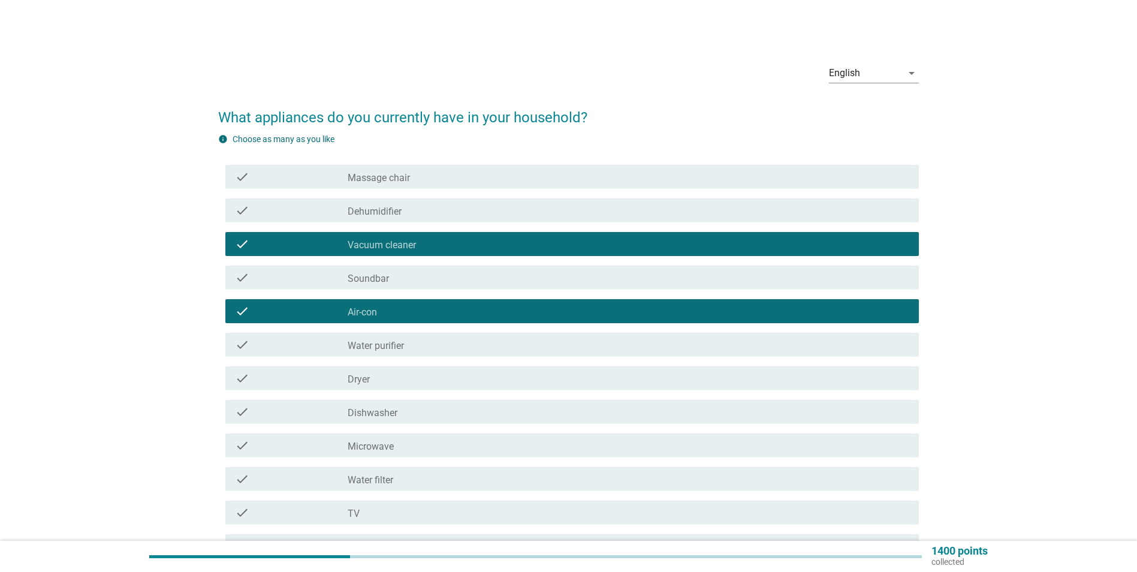
click at [383, 344] on label "Water purifier" at bounding box center [376, 346] width 56 height 12
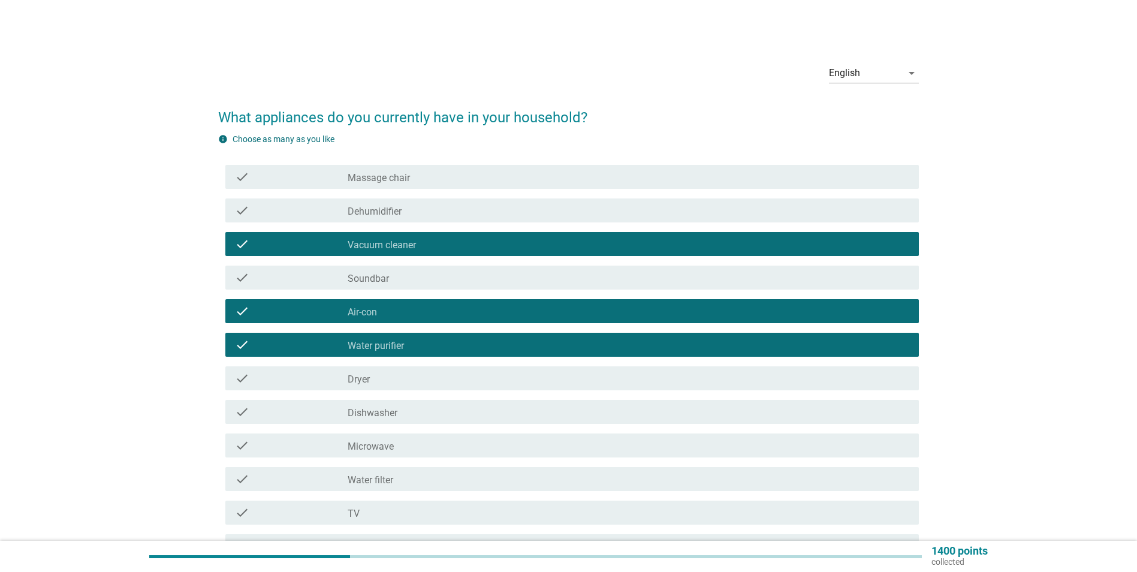
click at [383, 344] on label "Water purifier" at bounding box center [376, 346] width 56 height 12
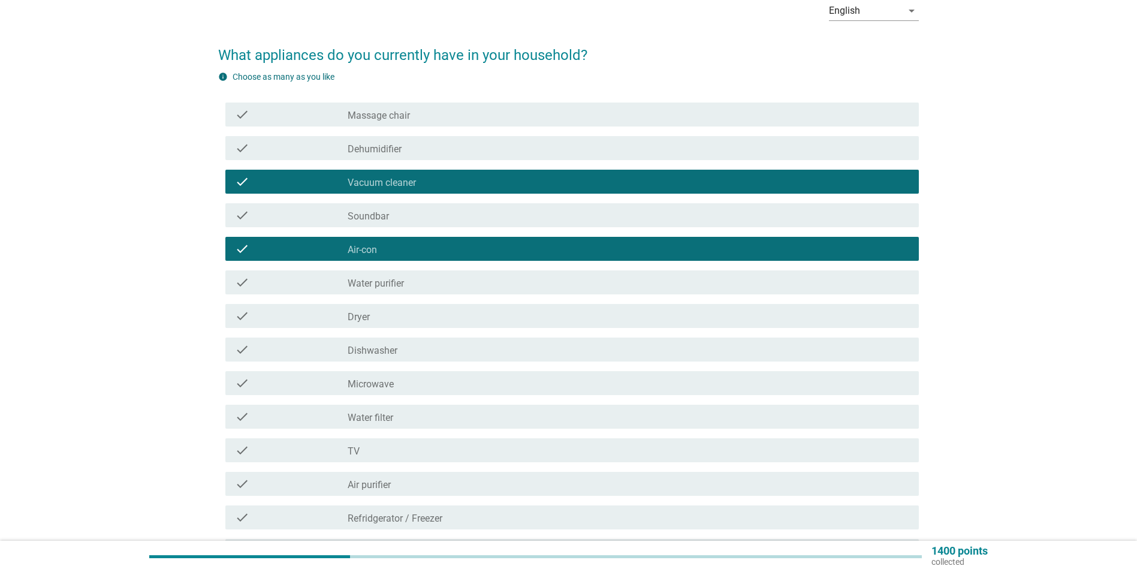
scroll to position [120, 0]
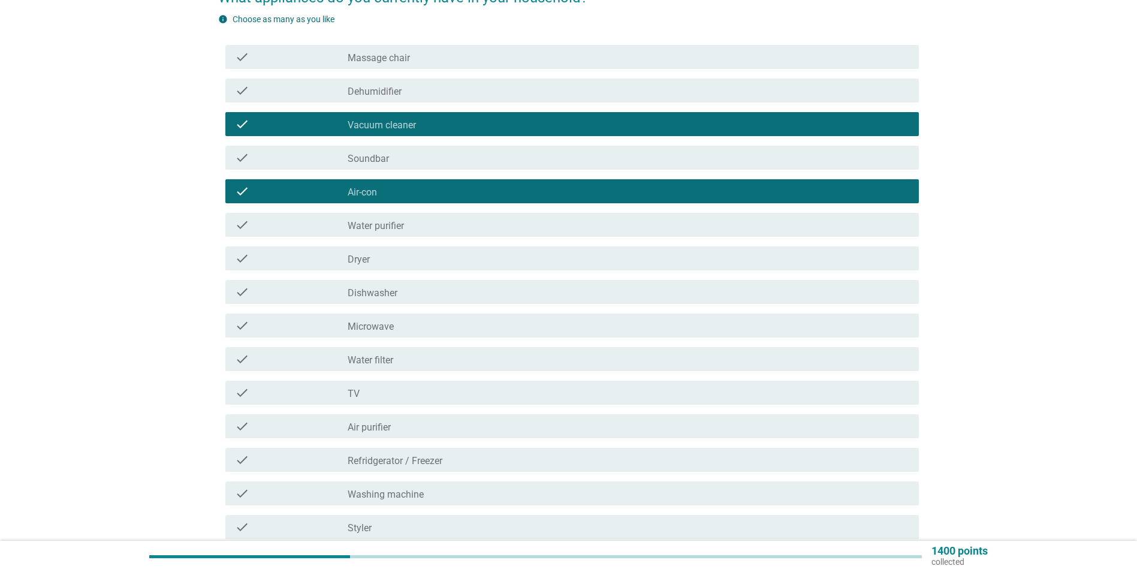
click at [379, 323] on label "Microwave" at bounding box center [371, 327] width 46 height 12
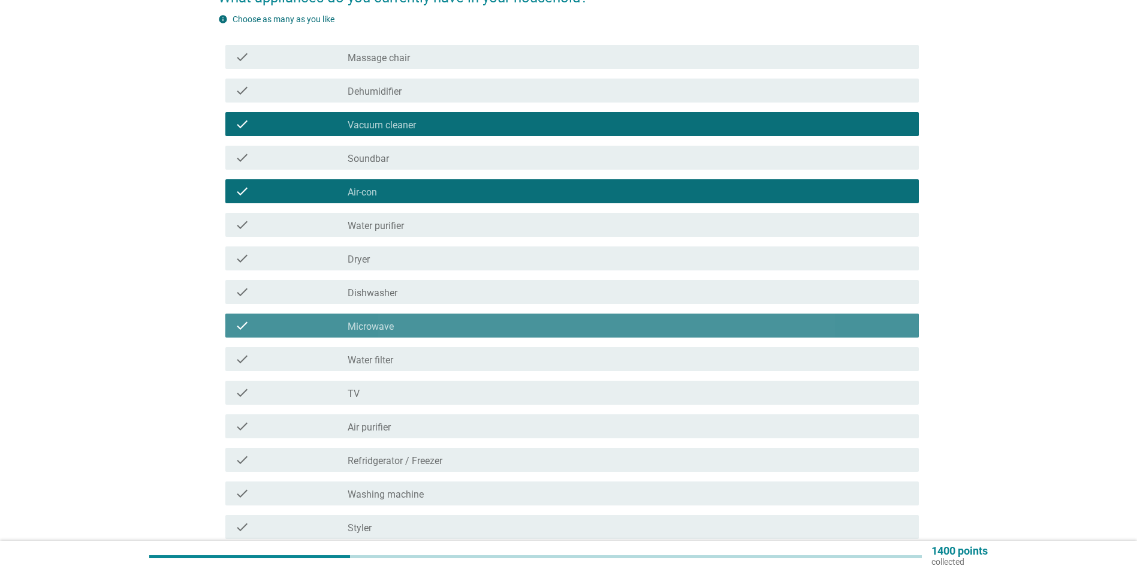
drag, startPoint x: 379, startPoint y: 323, endPoint x: 373, endPoint y: 369, distance: 47.2
click at [375, 329] on label "Microwave" at bounding box center [371, 327] width 46 height 12
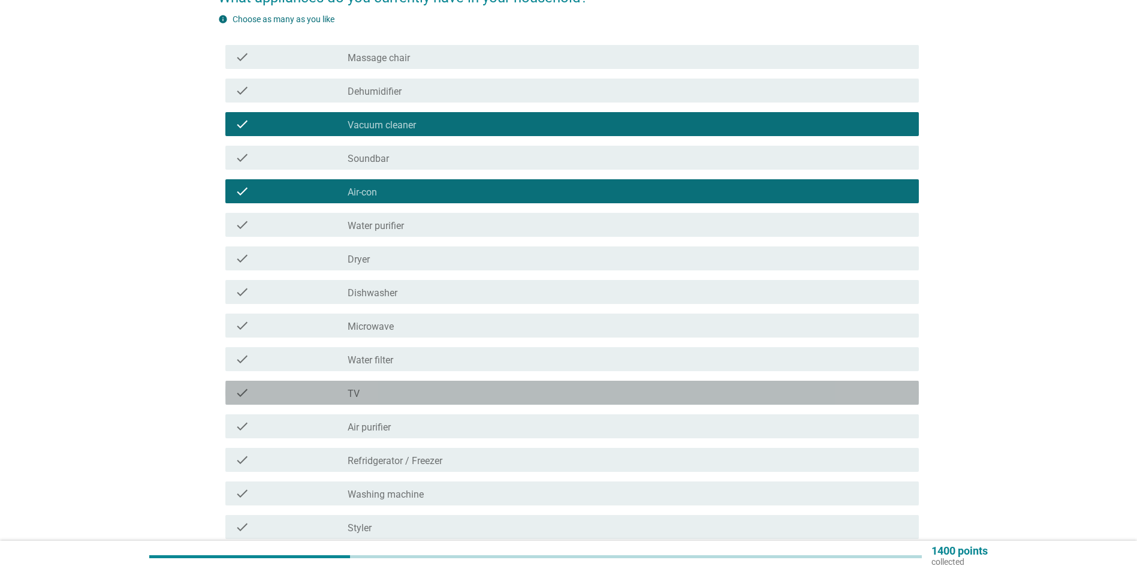
click at [383, 391] on div "check_box_outline_blank TV" at bounding box center [629, 393] width 562 height 14
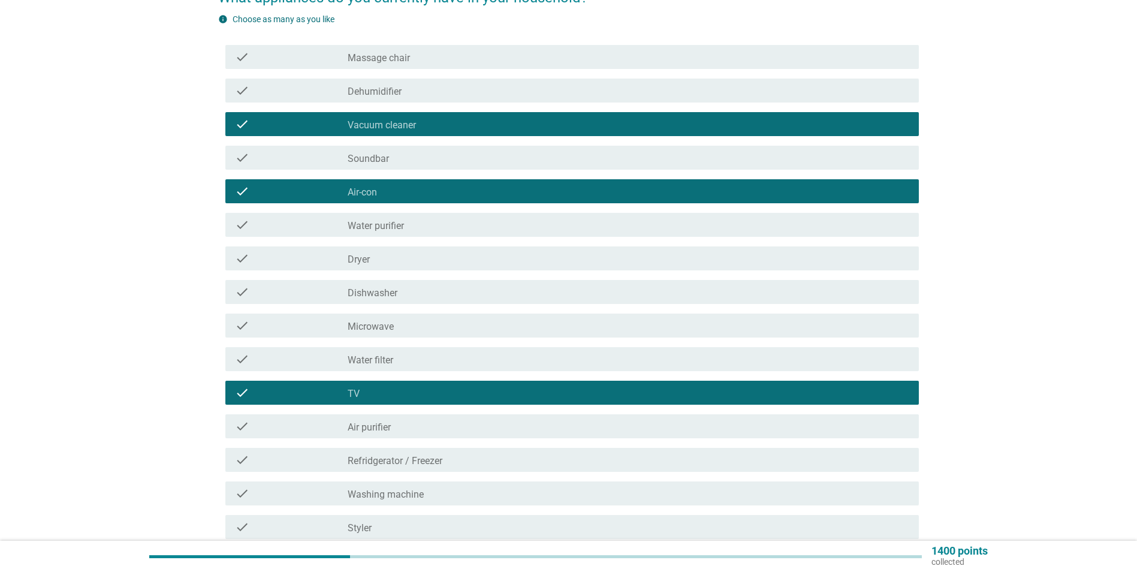
click at [393, 357] on label "Water filter" at bounding box center [371, 360] width 46 height 12
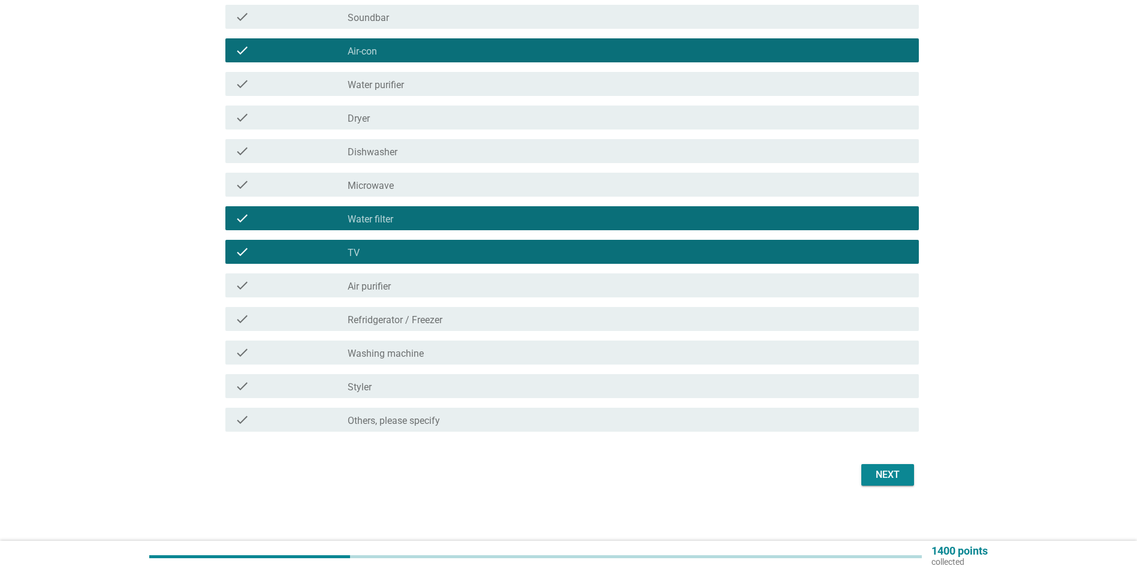
scroll to position [263, 0]
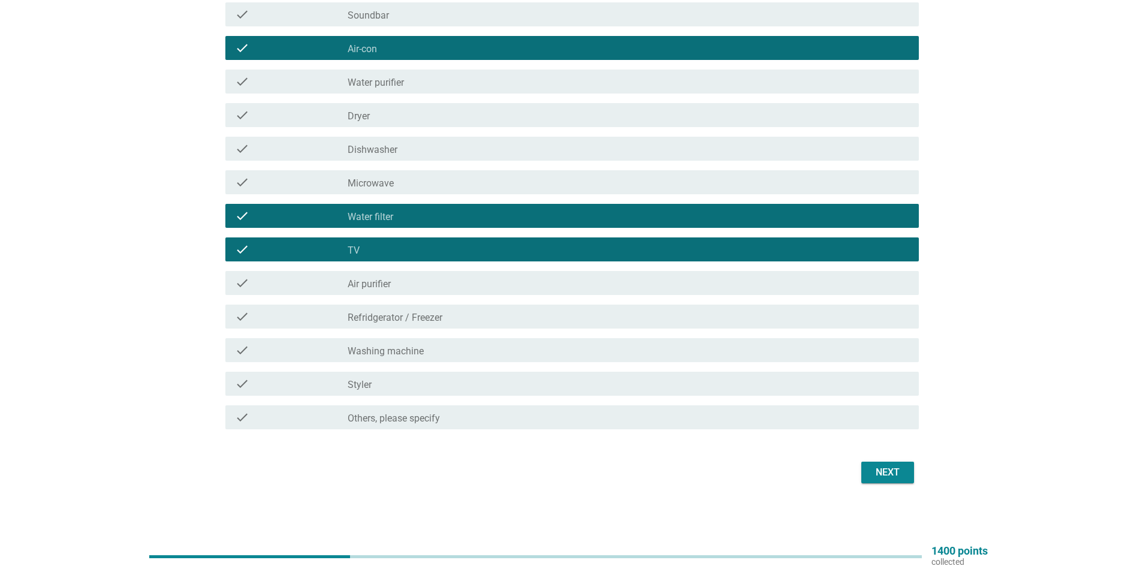
click at [413, 279] on div "check_box_outline_blank Air purifier" at bounding box center [629, 283] width 562 height 14
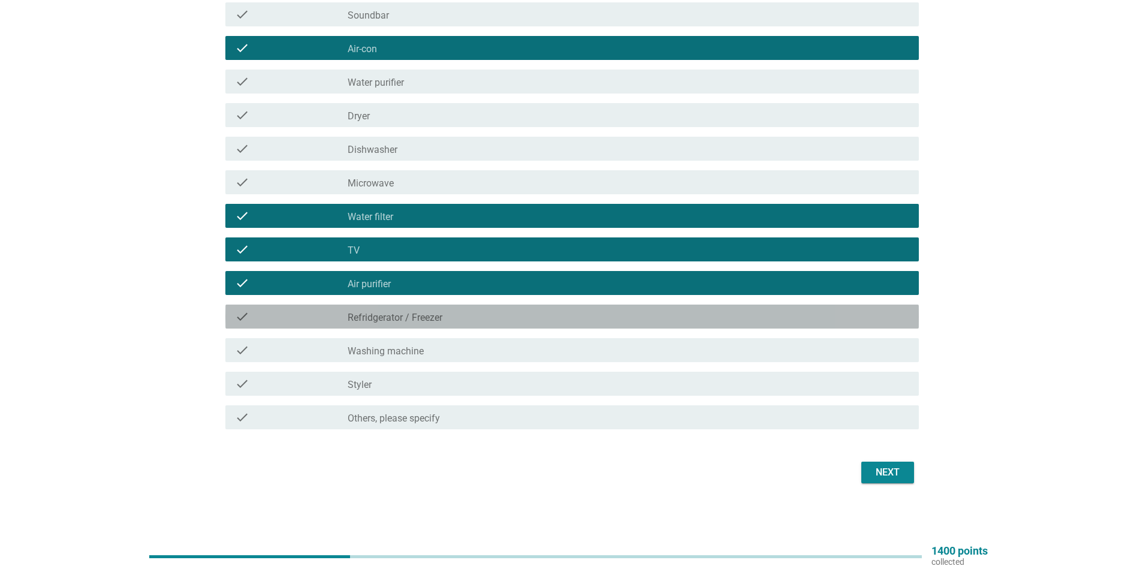
click at [422, 314] on label "Refridgerator / Freezer" at bounding box center [395, 318] width 95 height 12
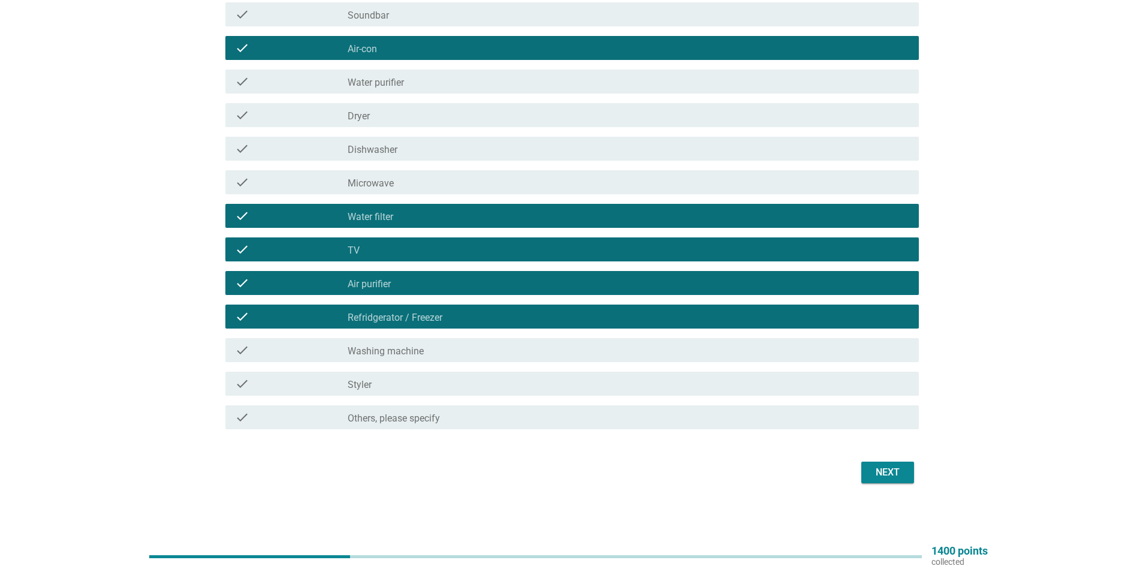
click at [418, 347] on label "Washing machine" at bounding box center [386, 351] width 76 height 12
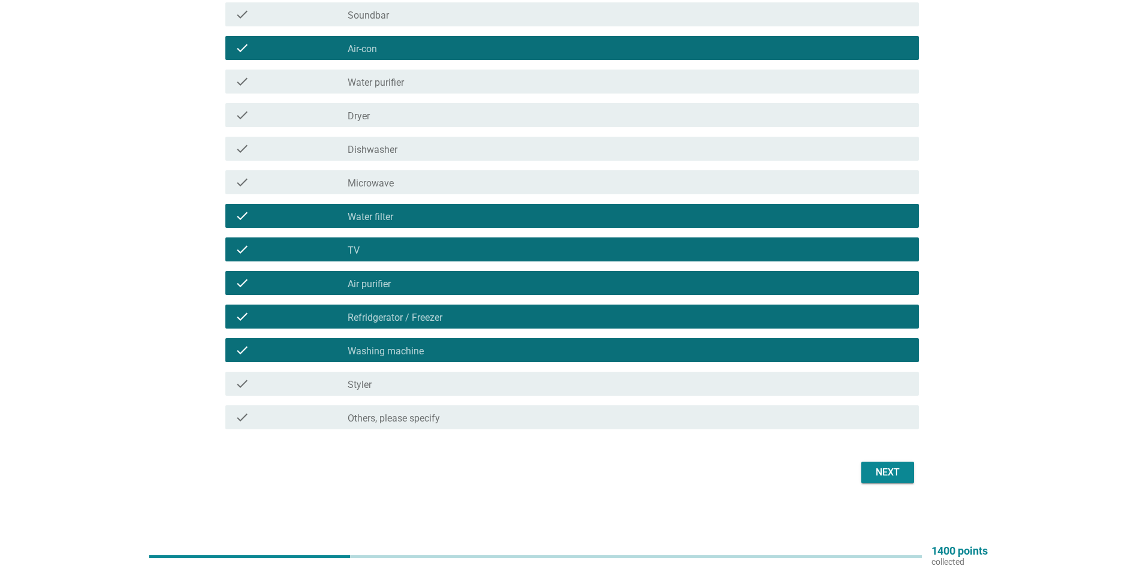
click at [854, 477] on div "Next" at bounding box center [568, 472] width 701 height 29
click at [887, 477] on div "Next" at bounding box center [888, 472] width 34 height 14
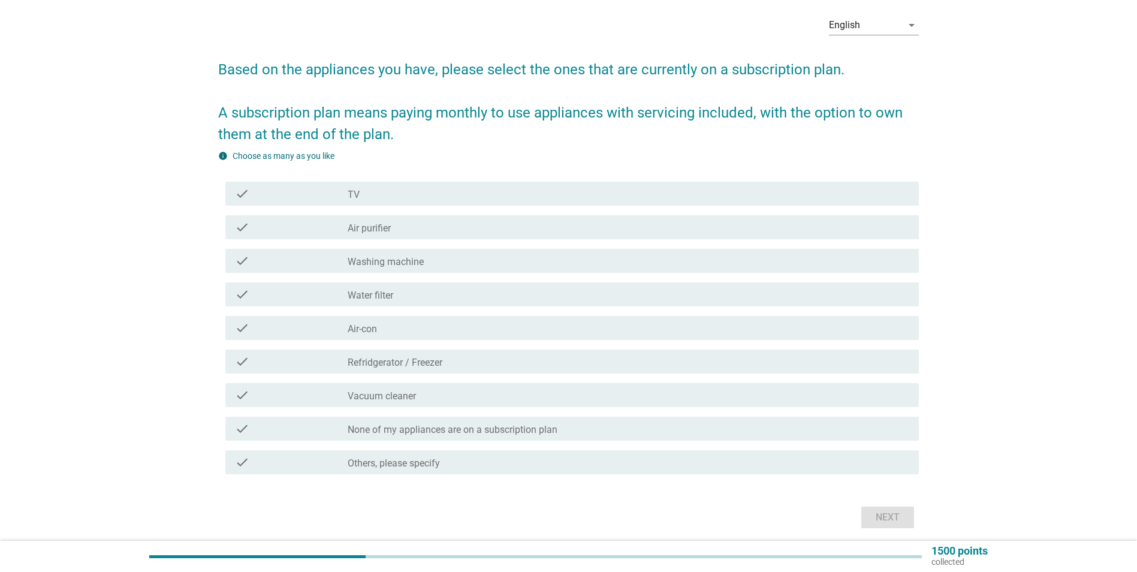
scroll to position [93, 0]
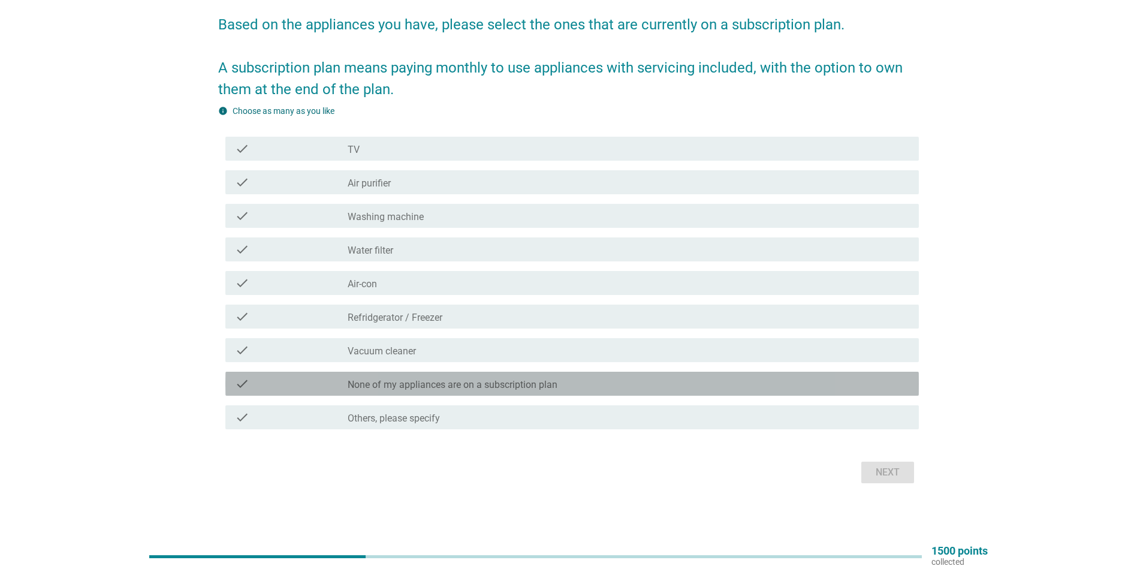
click at [422, 387] on label "None of my appliances are on a subscription plan" at bounding box center [453, 385] width 210 height 12
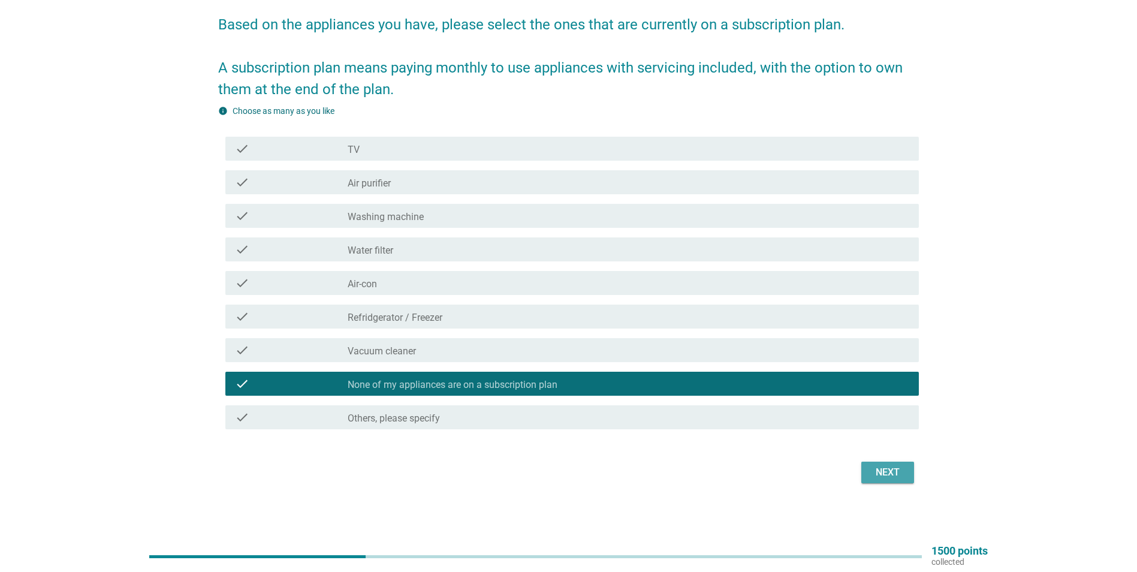
click at [892, 474] on div "Next" at bounding box center [888, 472] width 34 height 14
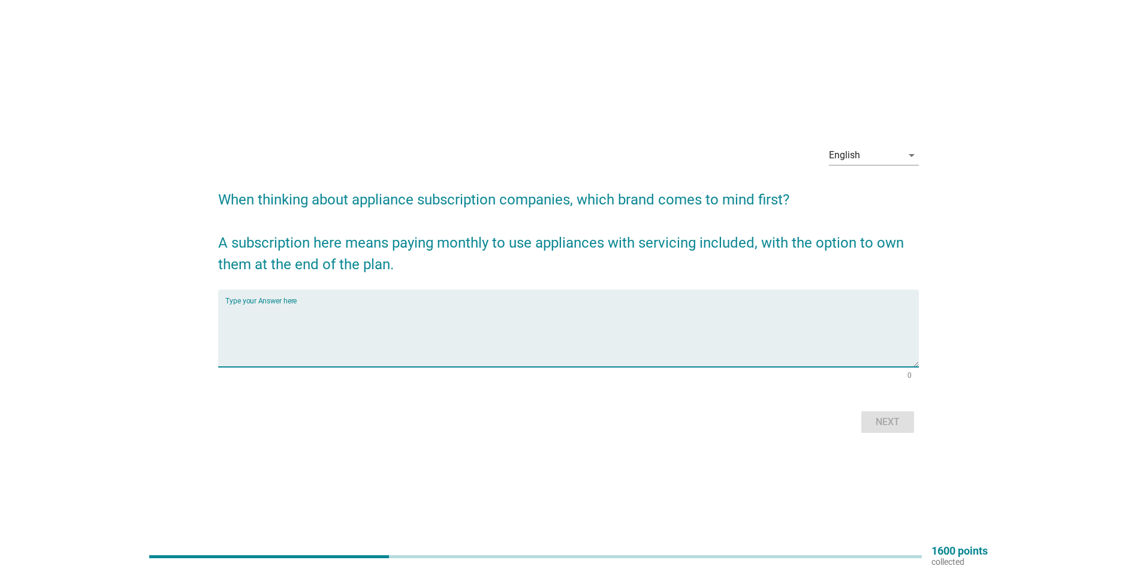
click at [537, 330] on textarea "Type your Answer here" at bounding box center [572, 335] width 694 height 63
type textarea "sharp"
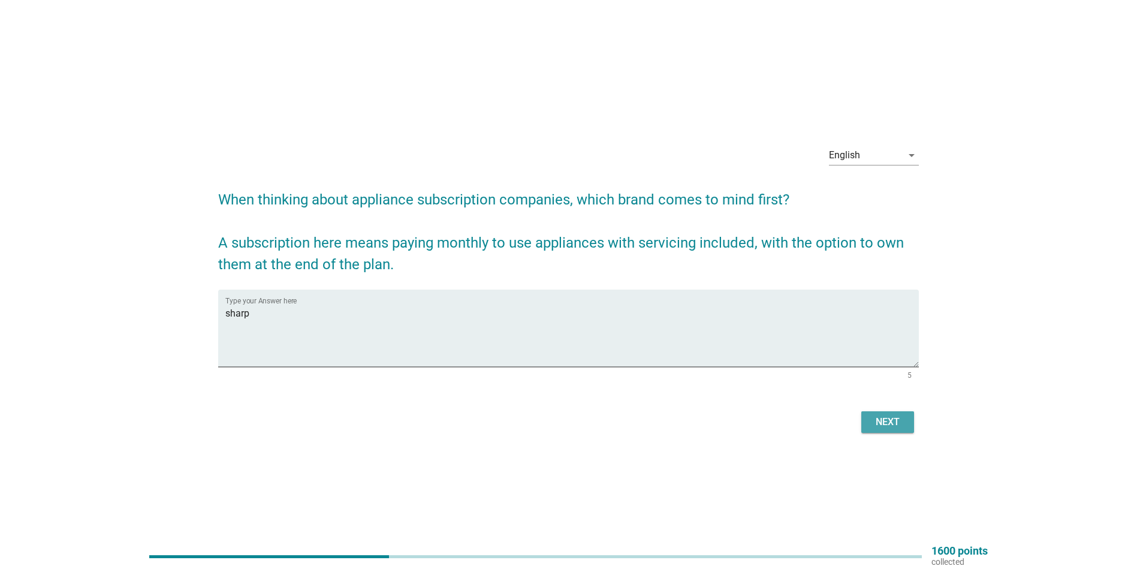
click at [886, 425] on div "Next" at bounding box center [888, 422] width 34 height 14
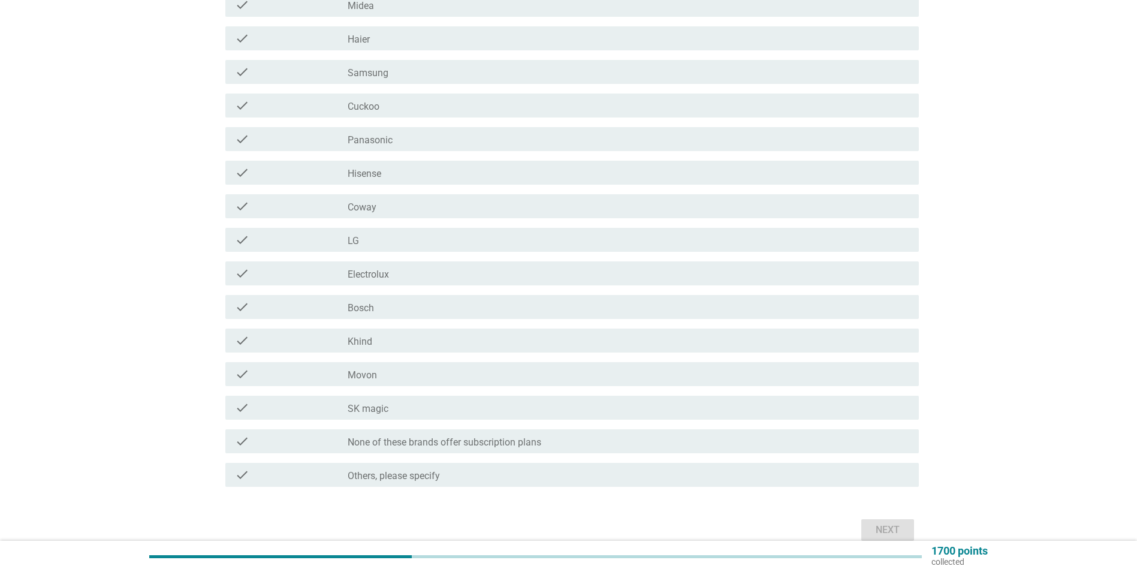
scroll to position [426, 0]
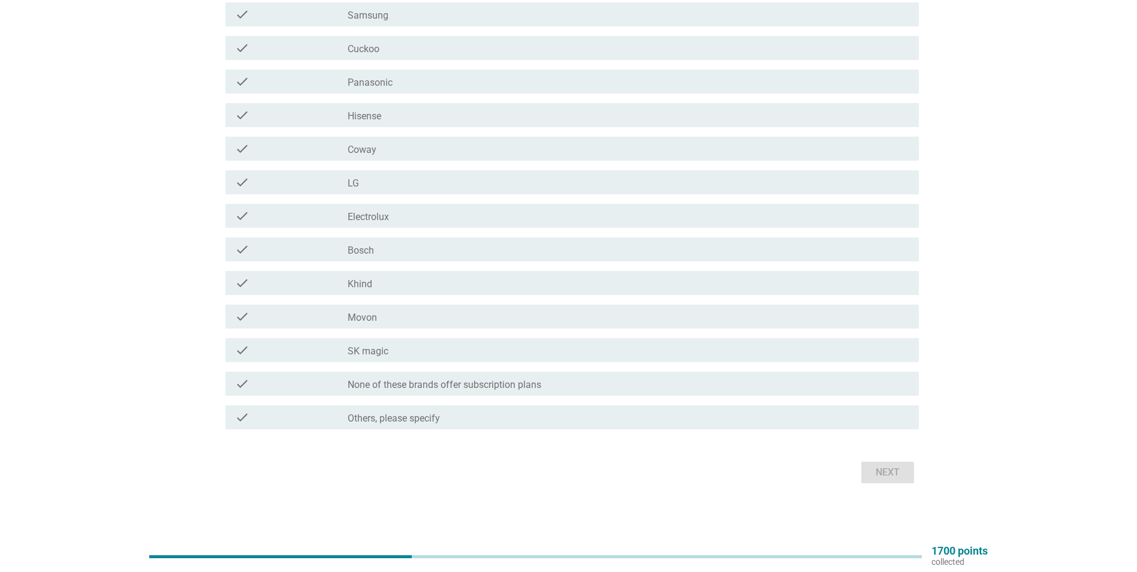
click at [483, 416] on div "check_box_outline_blank Others, please specify" at bounding box center [629, 417] width 562 height 14
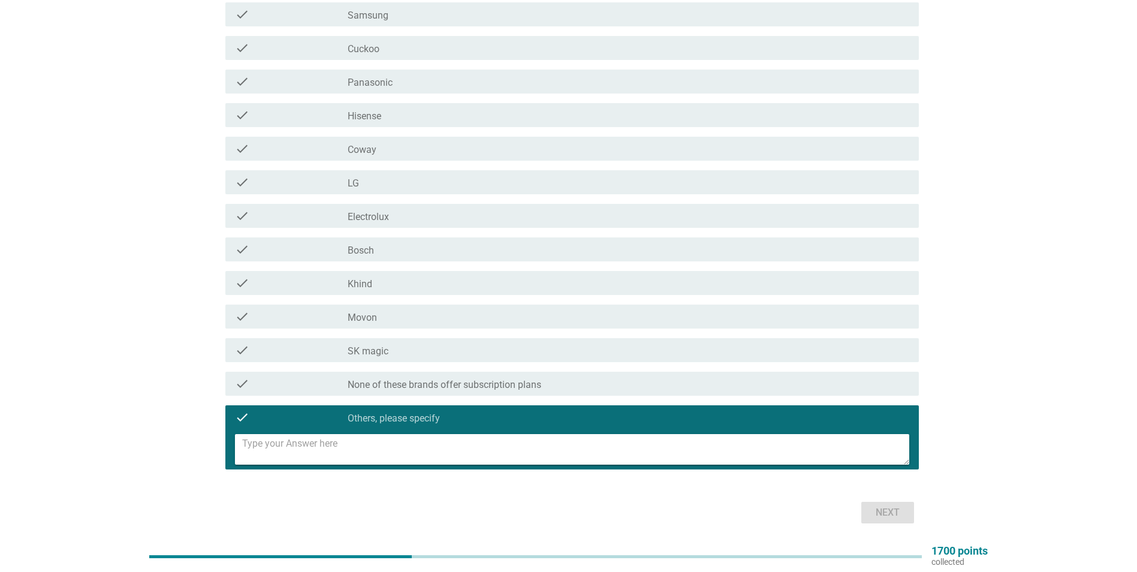
click at [495, 389] on label "None of these brands offer subscription plans" at bounding box center [445, 385] width 194 height 12
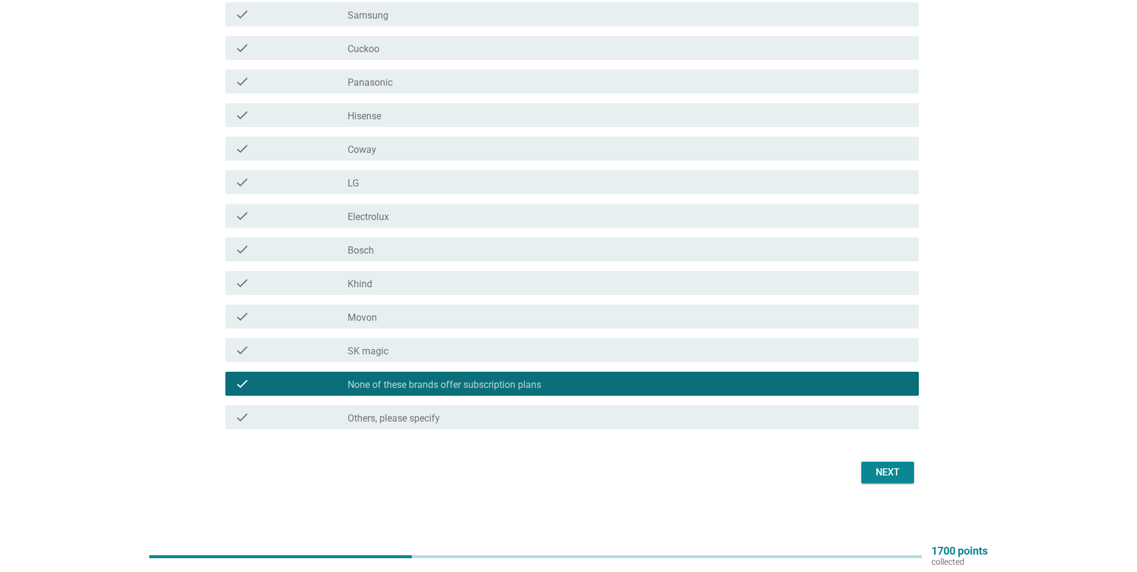
click at [906, 464] on button "Next" at bounding box center [888, 473] width 53 height 22
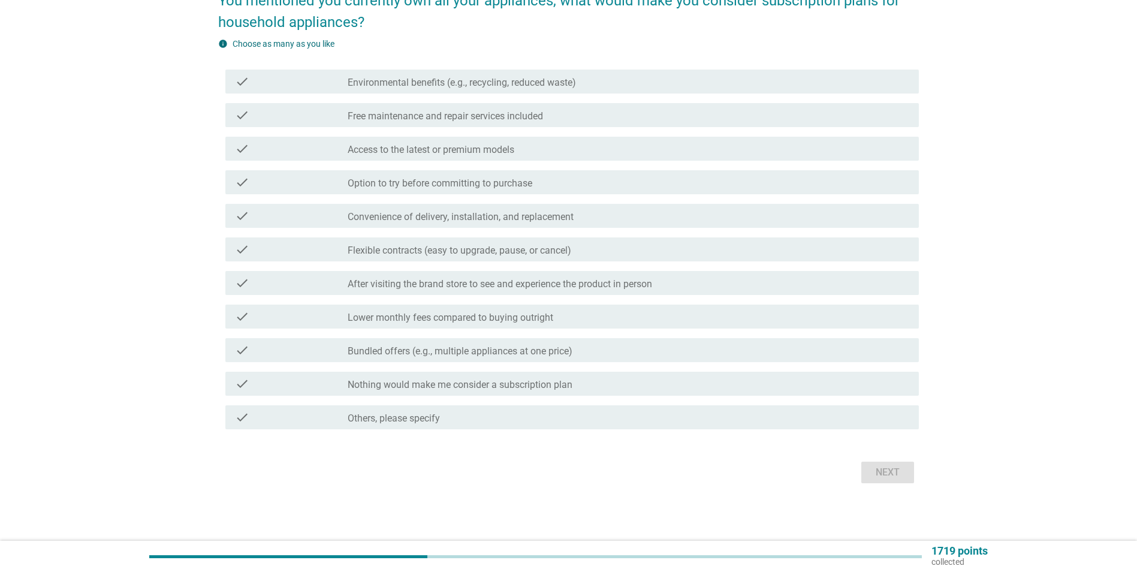
scroll to position [0, 0]
